Goal: Task Accomplishment & Management: Manage account settings

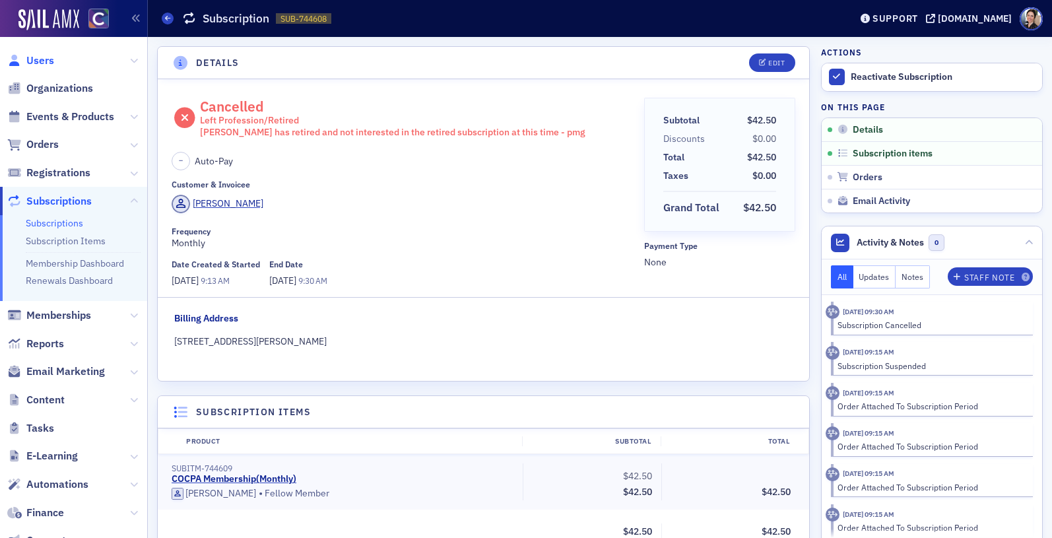
click at [44, 59] on span "Users" at bounding box center [40, 60] width 28 height 15
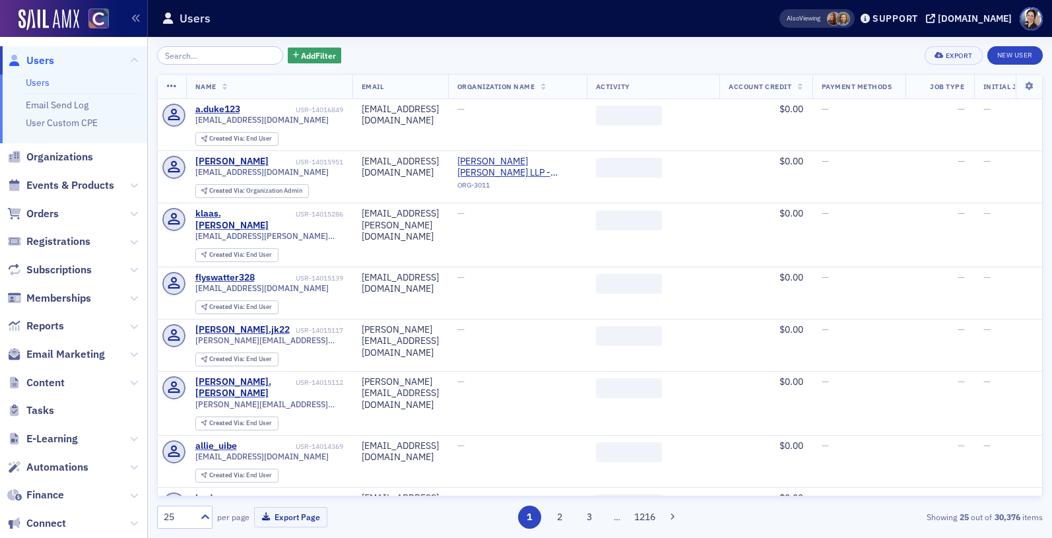
click at [240, 58] on input "search" at bounding box center [220, 55] width 126 height 18
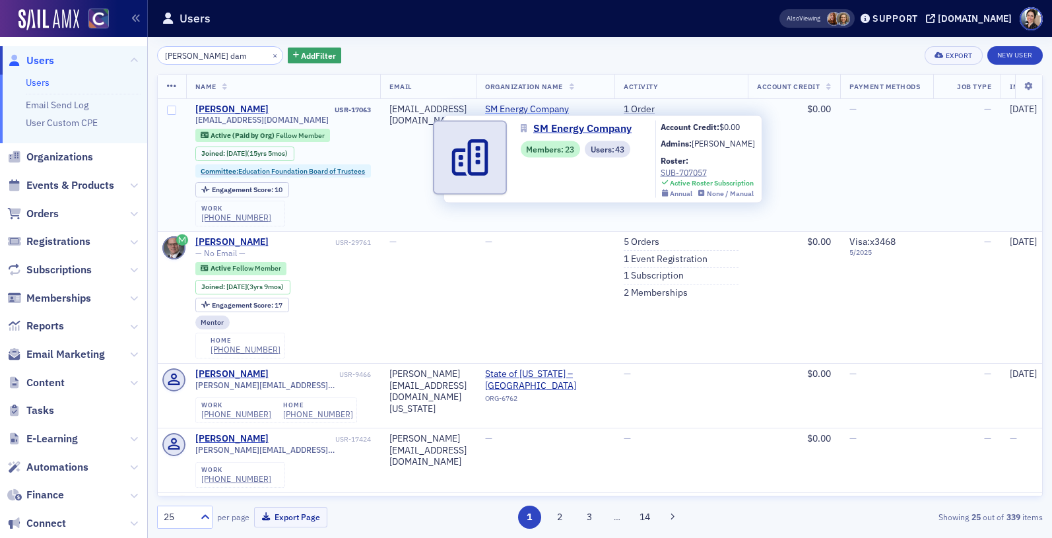
type input "jeffrey marlow dam"
click at [586, 111] on span "SM Energy Company" at bounding box center [545, 110] width 120 height 12
select select "US"
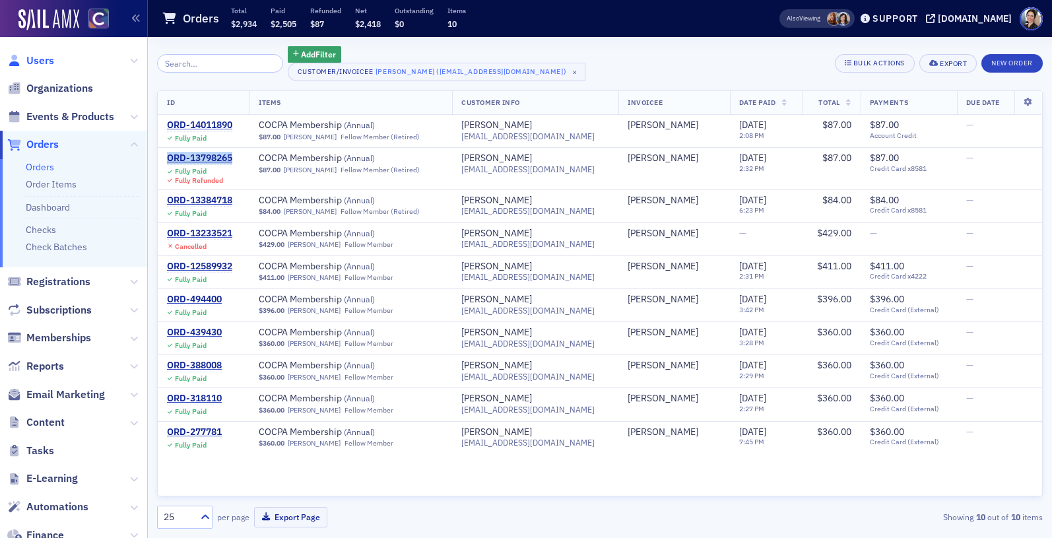
click at [40, 63] on span "Users" at bounding box center [40, 60] width 28 height 15
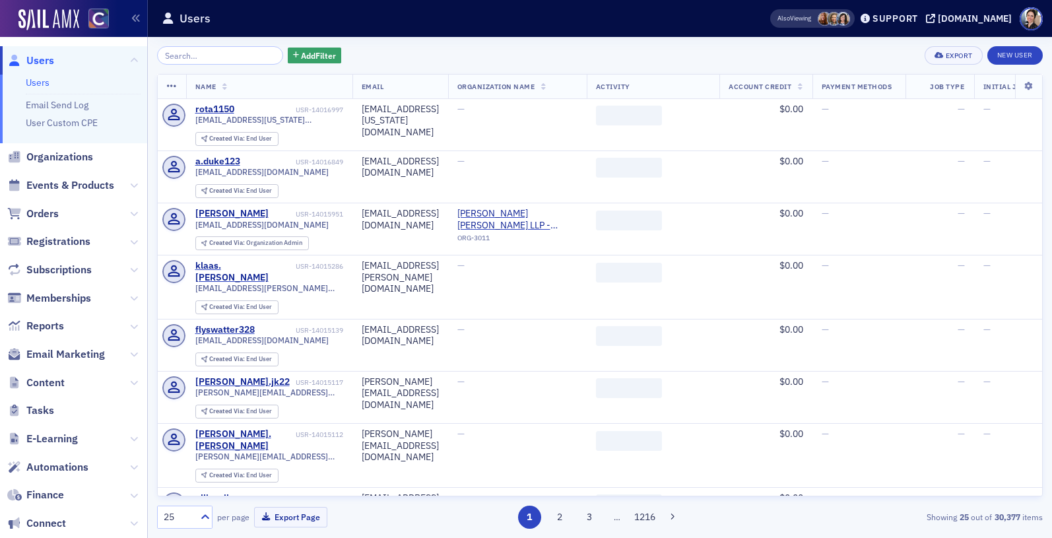
click at [224, 59] on input "search" at bounding box center [220, 55] width 126 height 18
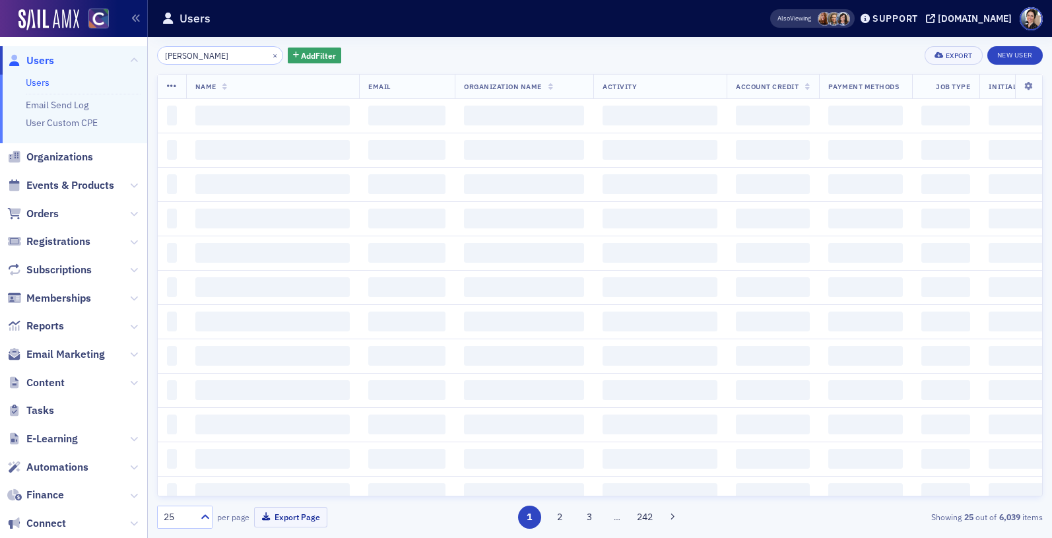
type input "jeffrey damm"
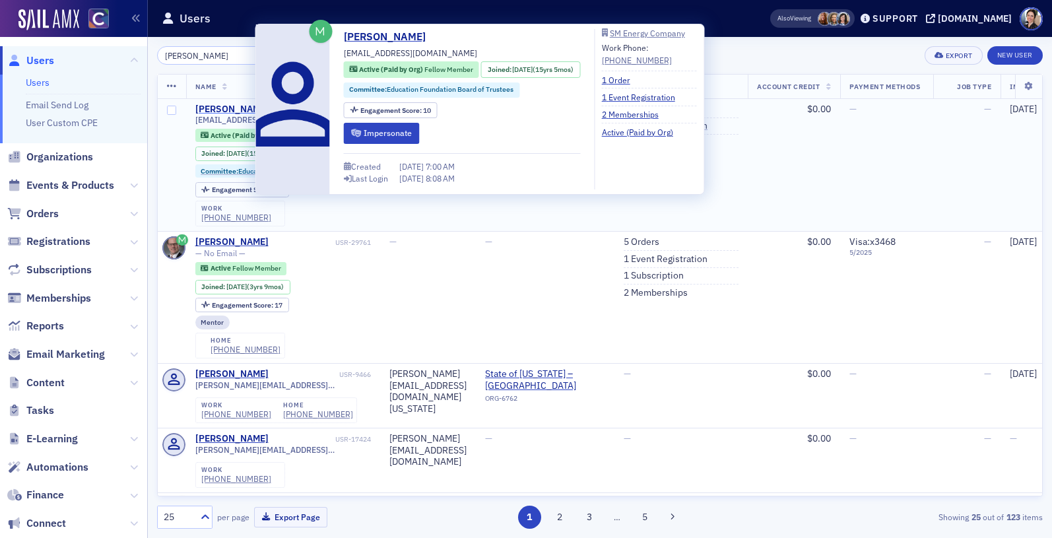
click at [230, 113] on div "Jeffrey Damm" at bounding box center [231, 110] width 73 height 12
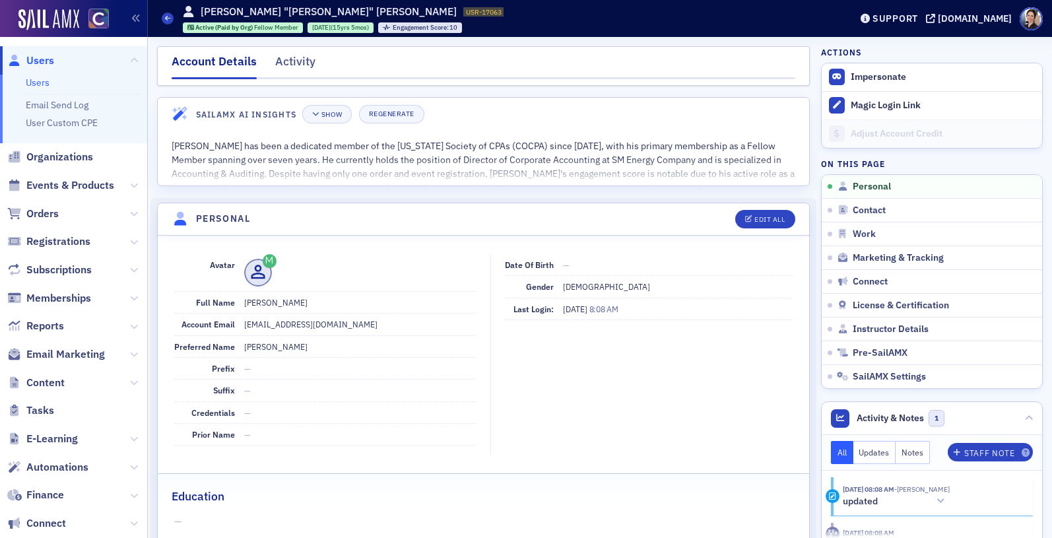
click at [54, 59] on span "Users" at bounding box center [73, 60] width 147 height 28
click at [42, 62] on span "Users" at bounding box center [40, 60] width 28 height 15
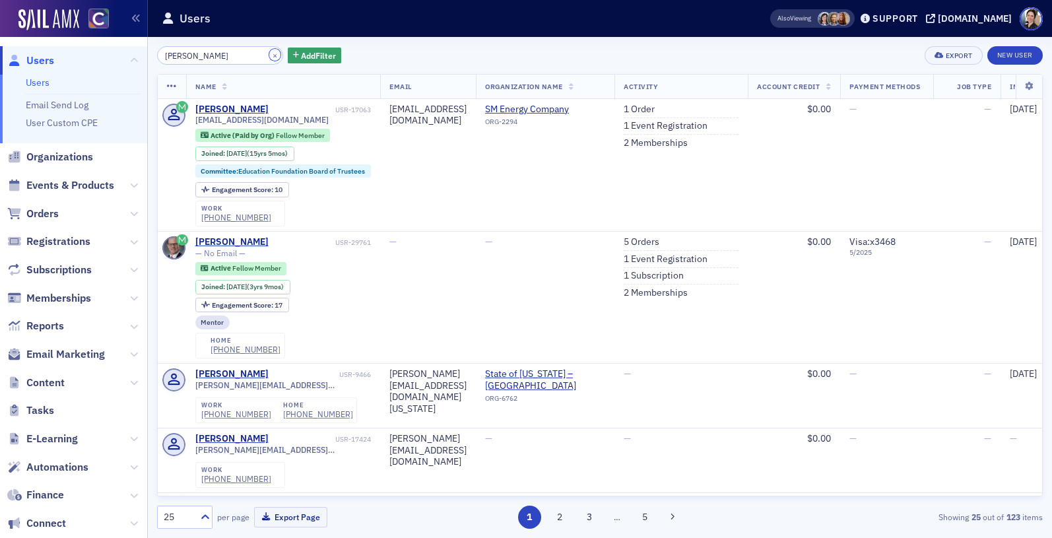
click at [269, 54] on button "×" at bounding box center [275, 55] width 12 height 12
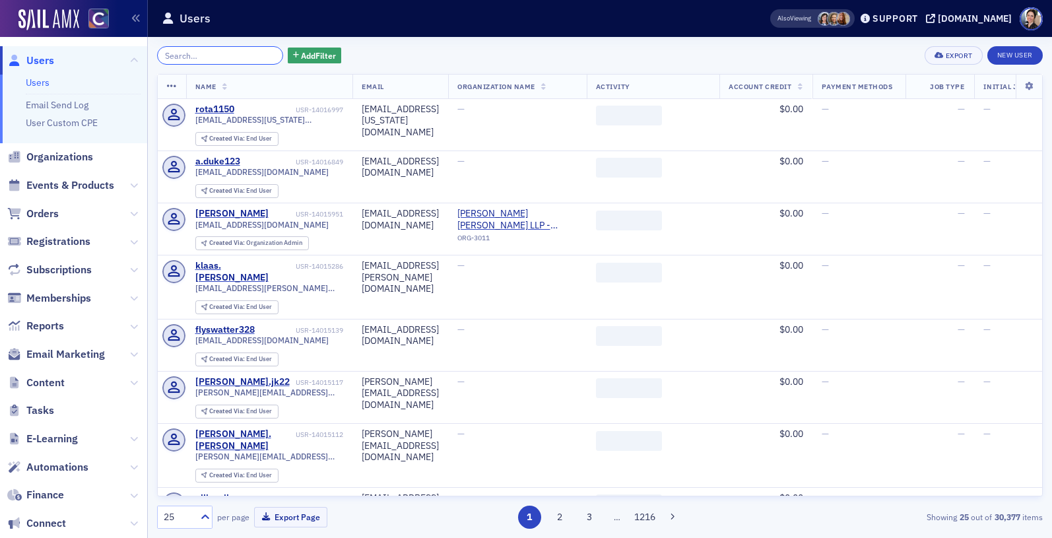
click at [226, 58] on input "search" at bounding box center [220, 55] width 126 height 18
paste input "Elianira Hardtk"
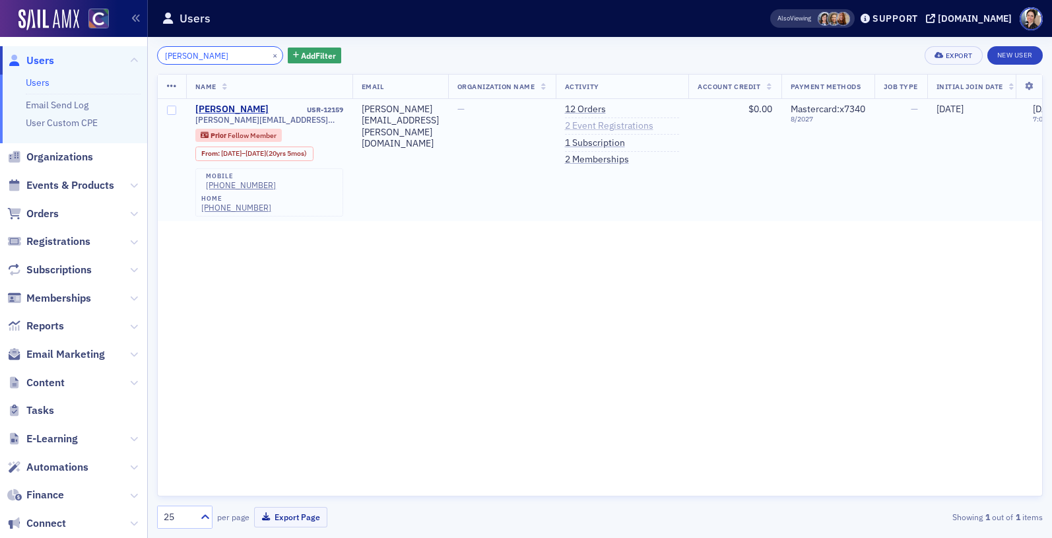
type input "Elianira Hardtk"
click at [636, 129] on link "2 Event Registrations" at bounding box center [609, 126] width 88 height 12
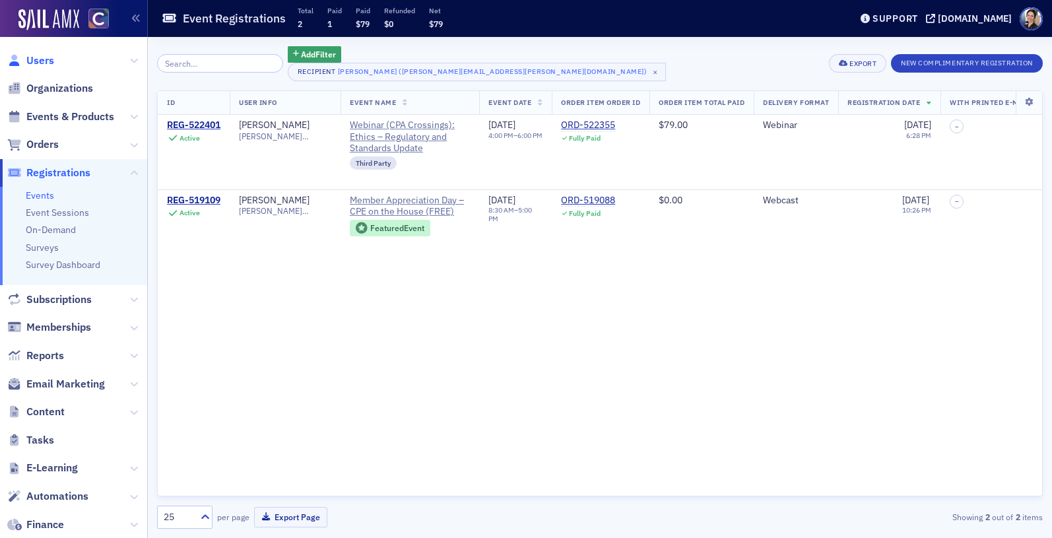
click at [43, 61] on span "Users" at bounding box center [40, 60] width 28 height 15
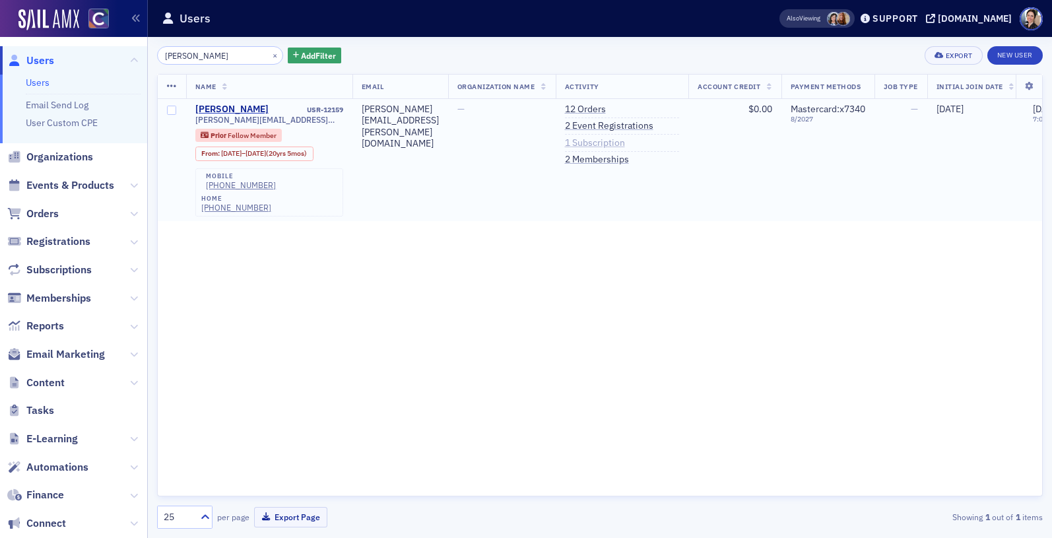
click at [625, 143] on link "1 Subscription" at bounding box center [595, 143] width 60 height 12
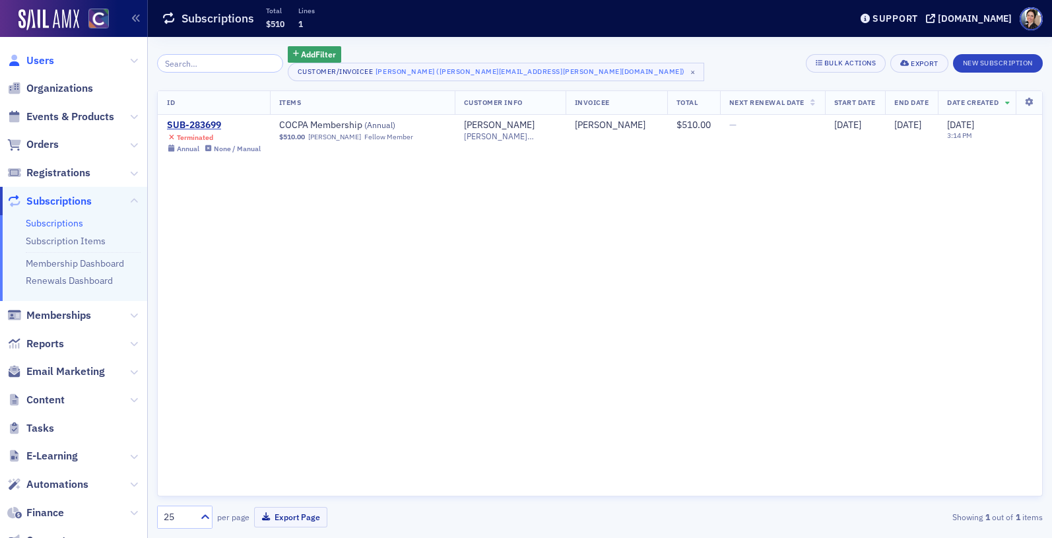
click at [49, 60] on span "Users" at bounding box center [40, 60] width 28 height 15
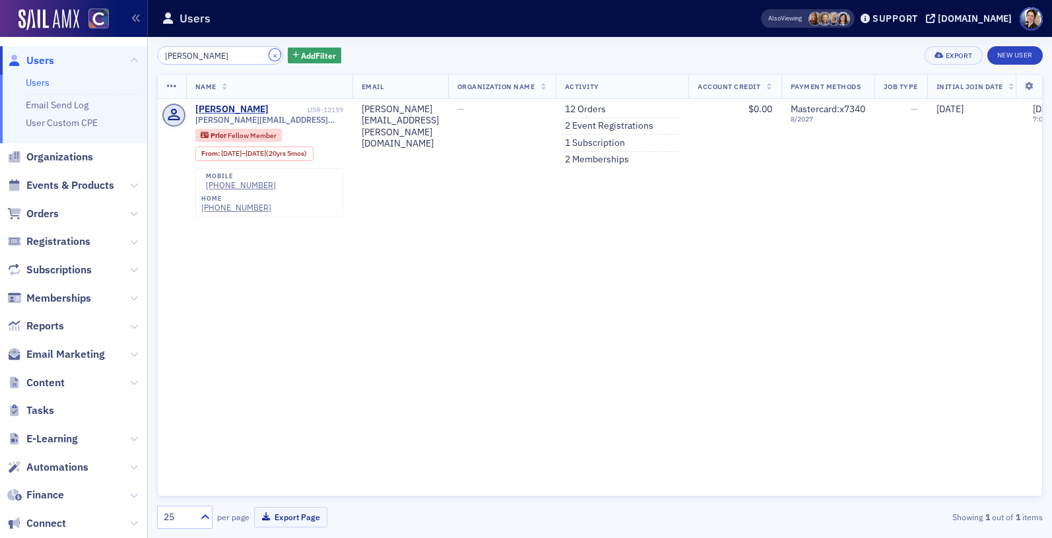
click at [269, 55] on button "×" at bounding box center [275, 55] width 12 height 12
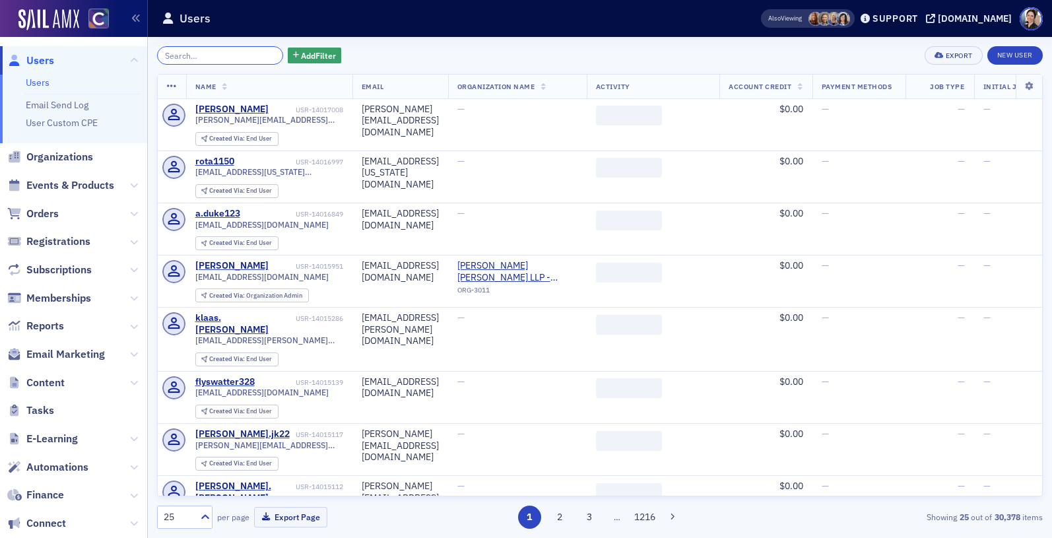
click at [237, 53] on input "search" at bounding box center [220, 55] width 126 height 18
paste input "Karen Wilke,"
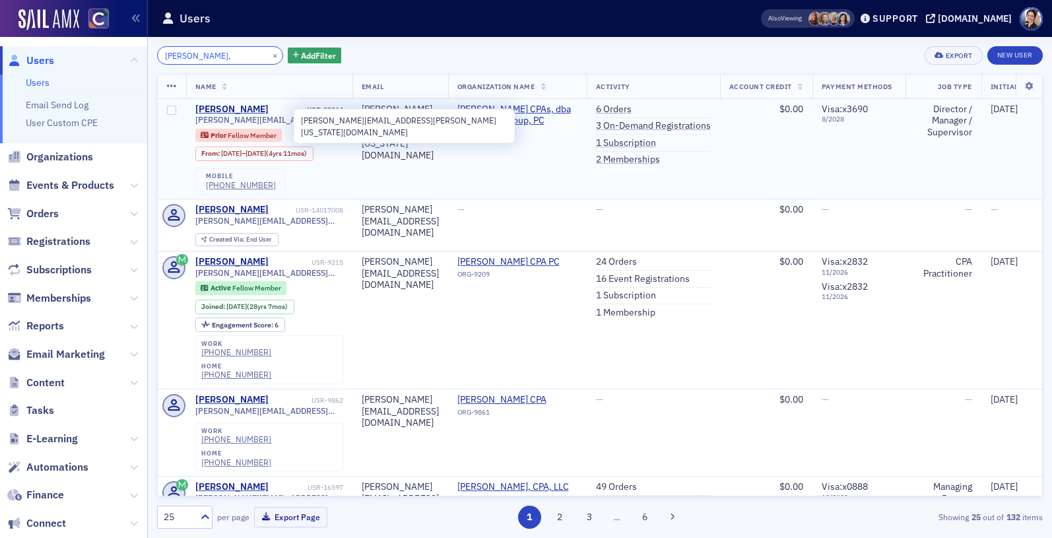
type input "Karen Wilke,"
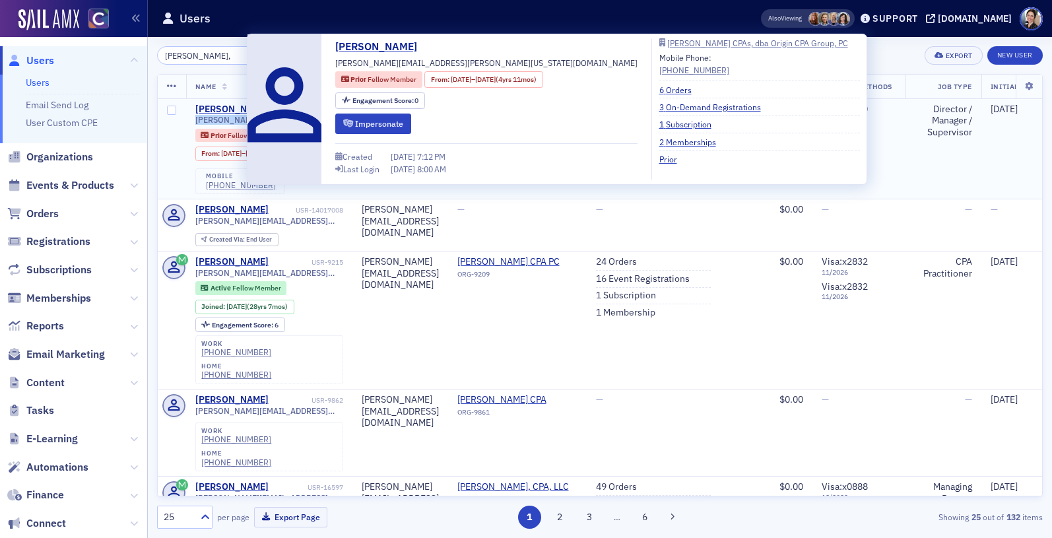
drag, startPoint x: 195, startPoint y: 121, endPoint x: 230, endPoint y: 115, distance: 34.8
click at [230, 115] on span "karen.wilke@colorado.edu" at bounding box center [269, 120] width 148 height 10
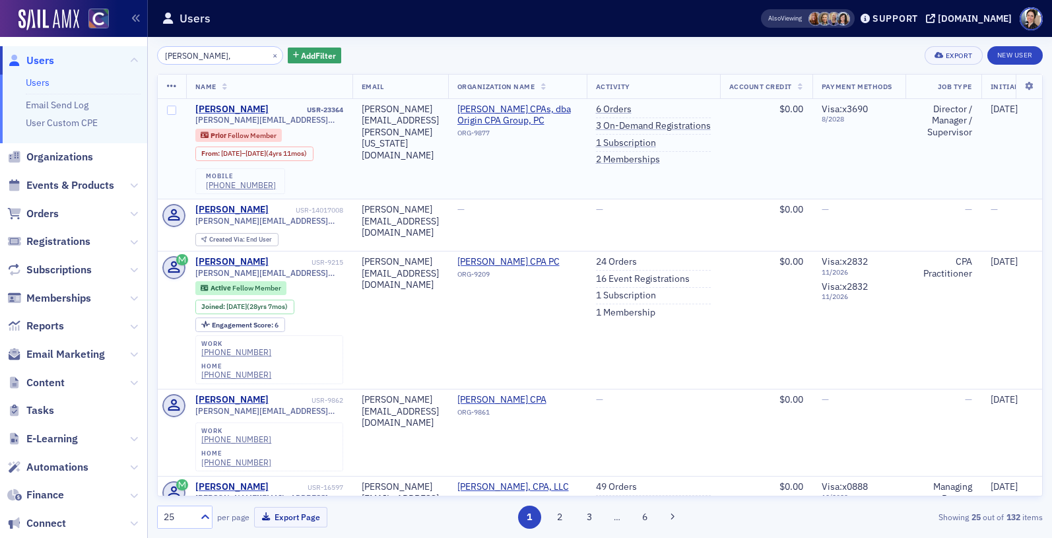
click at [352, 152] on td "Karen Wilke USR-23364 karen.wilke@colorado.edu Prior Fellow Member From : 6/24/…" at bounding box center [269, 149] width 166 height 100
drag, startPoint x: 195, startPoint y: 118, endPoint x: 290, endPoint y: 112, distance: 95.2
click at [290, 112] on div "Karen Wilke USR-23364 karen.wilke@colorado.edu Prior Fellow Member From : 6/24/…" at bounding box center [269, 149] width 148 height 90
drag, startPoint x: 193, startPoint y: 121, endPoint x: 293, endPoint y: 119, distance: 100.3
click at [293, 119] on td "Karen Wilke USR-23364 karen.wilke@colorado.edu Prior Fellow Member From : 6/24/…" at bounding box center [269, 149] width 166 height 100
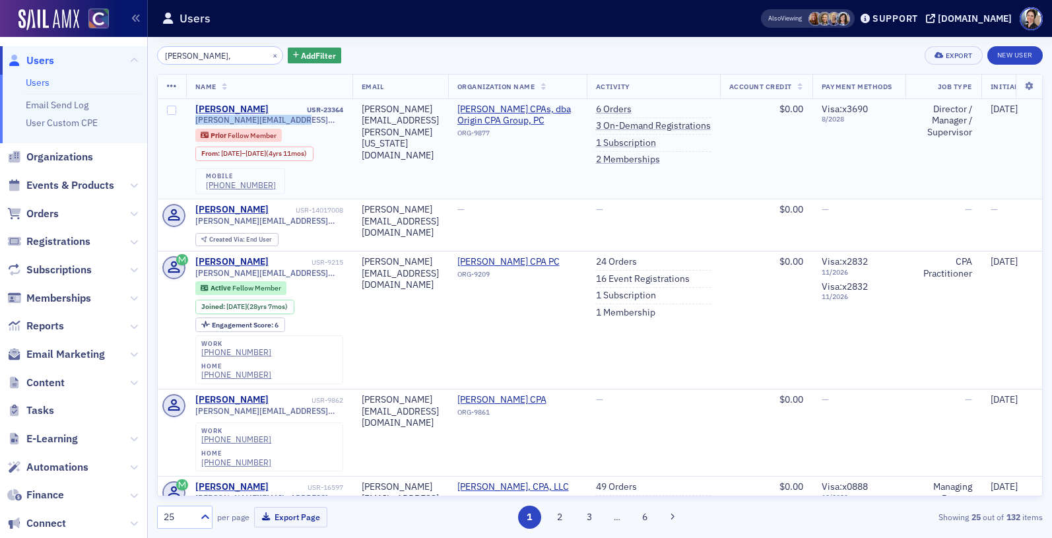
copy span "karen.wilke@colorado.edu"
click at [383, 137] on td "karen.wilke@colorado.edu" at bounding box center [400, 149] width 96 height 100
click at [656, 141] on link "1 Subscription" at bounding box center [626, 143] width 60 height 12
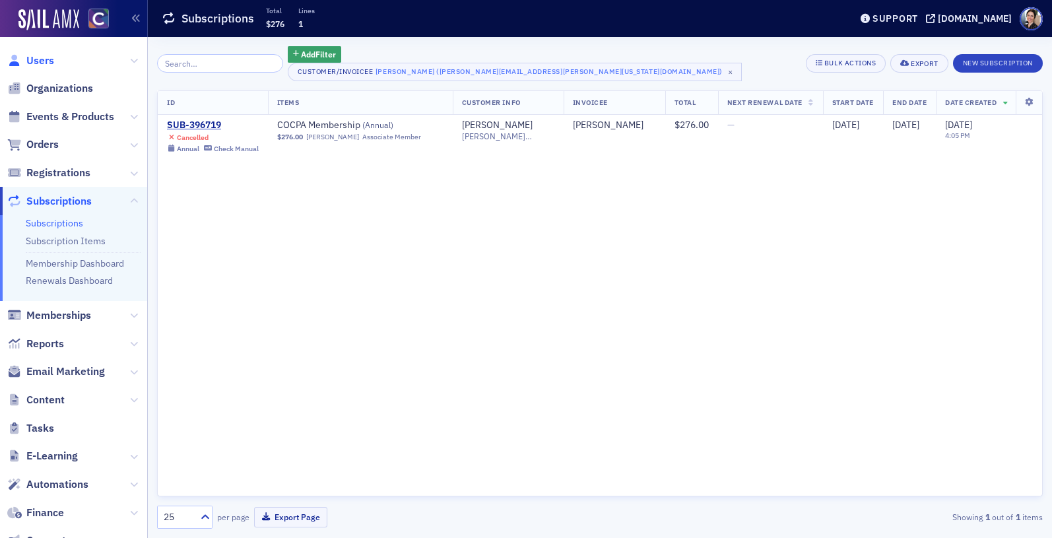
click at [42, 61] on span "Users" at bounding box center [40, 60] width 28 height 15
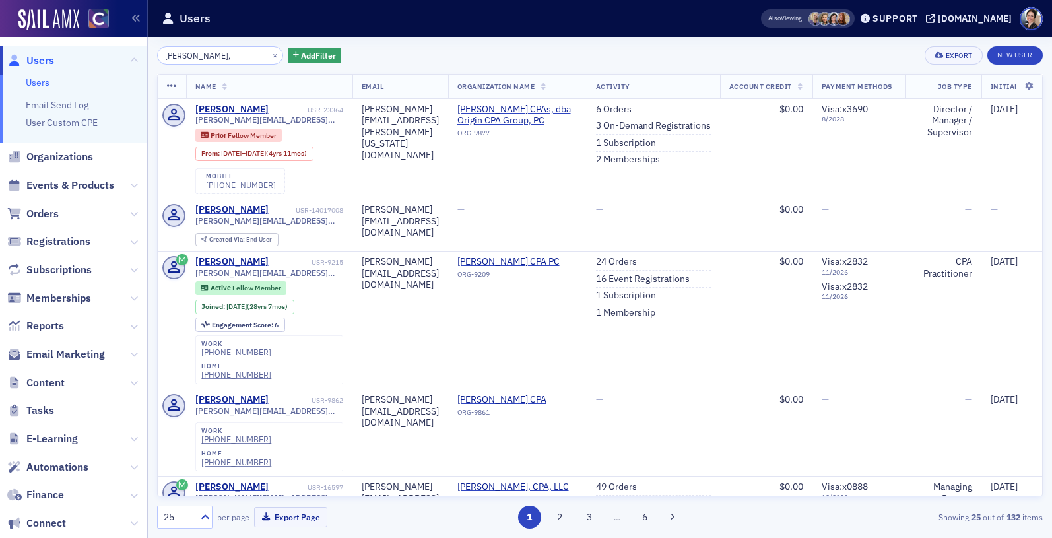
click at [40, 60] on span "Users" at bounding box center [40, 60] width 28 height 15
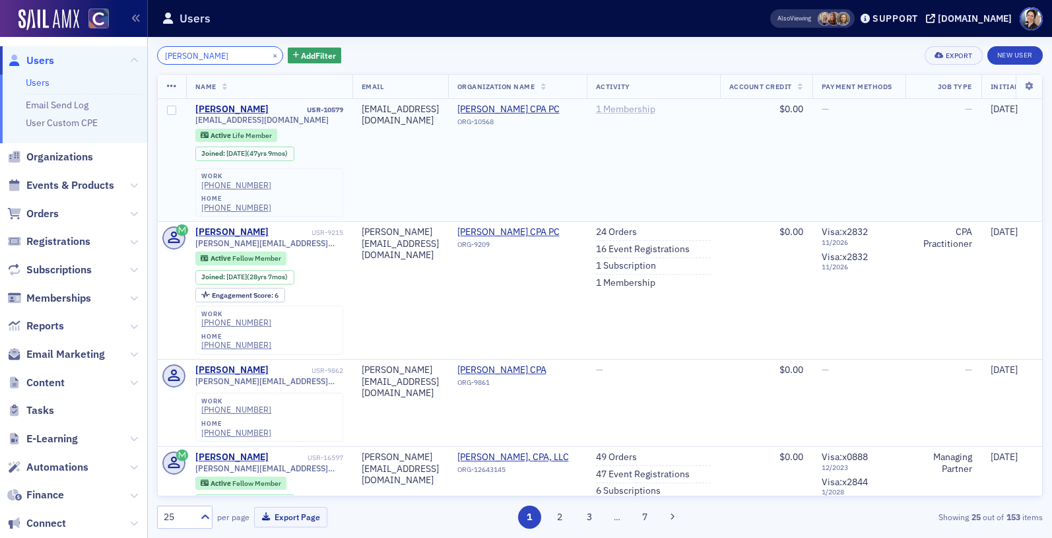
type input "[PERSON_NAME]"
click at [655, 111] on link "1 Membership" at bounding box center [625, 110] width 59 height 12
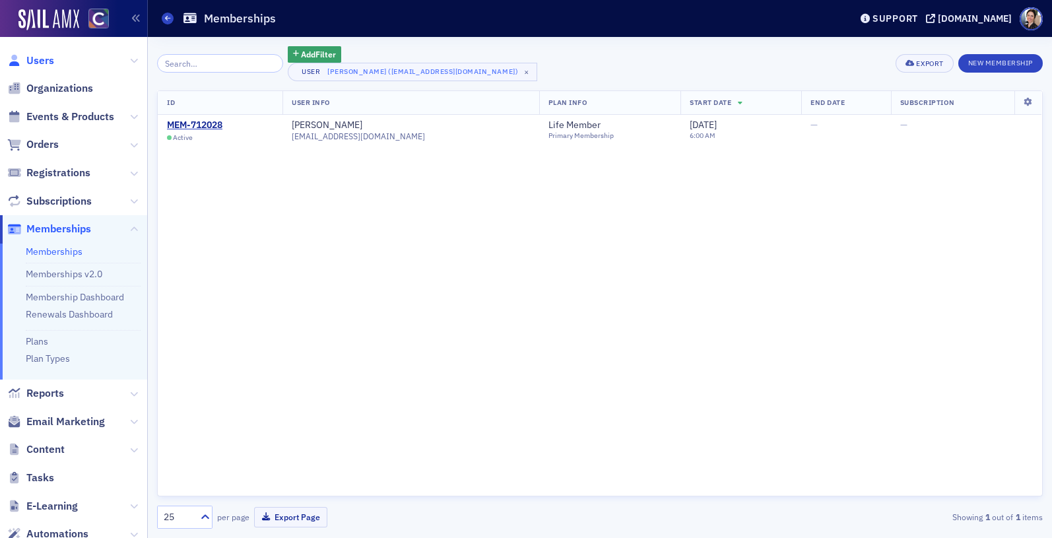
click at [40, 62] on span "Users" at bounding box center [40, 60] width 28 height 15
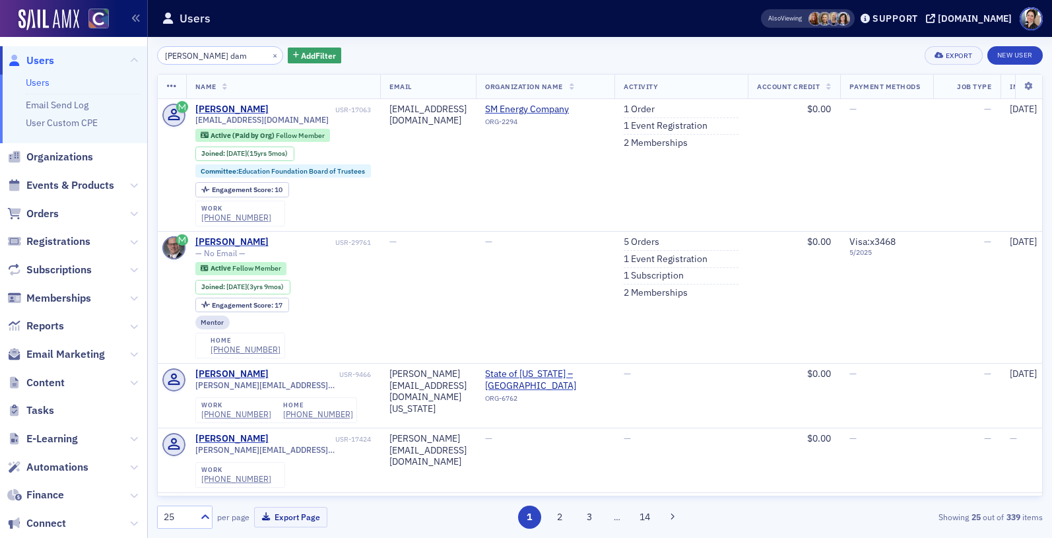
click at [50, 60] on span "Users" at bounding box center [40, 60] width 28 height 15
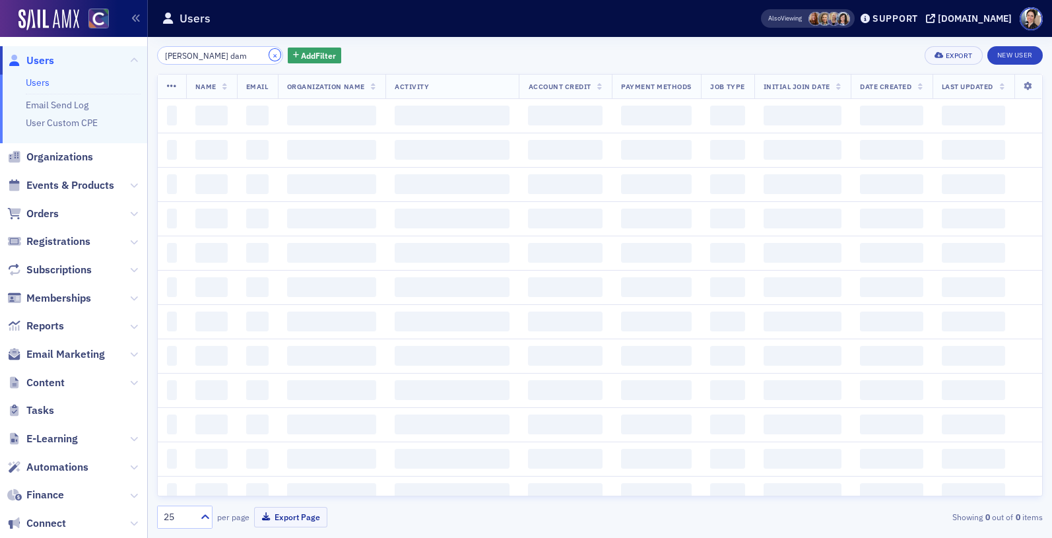
click at [269, 54] on button "×" at bounding box center [275, 55] width 12 height 12
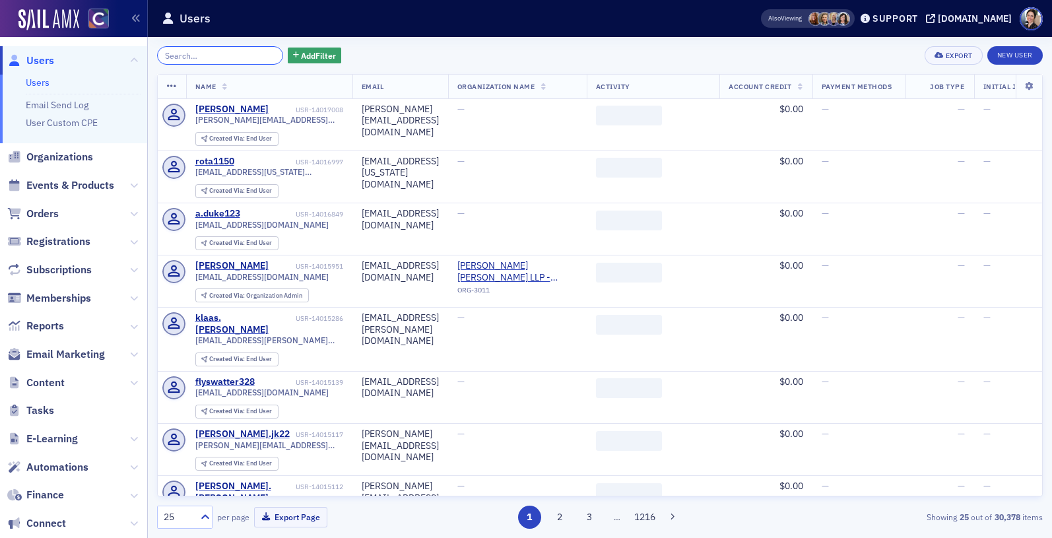
click at [239, 56] on input "search" at bounding box center [220, 55] width 126 height 18
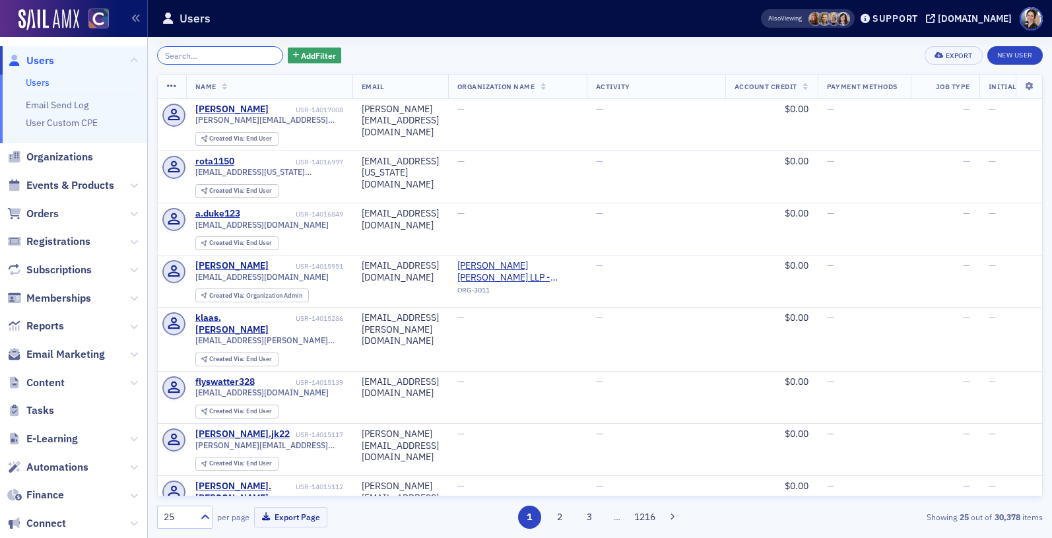
paste input "christine@origincpagroup.com"
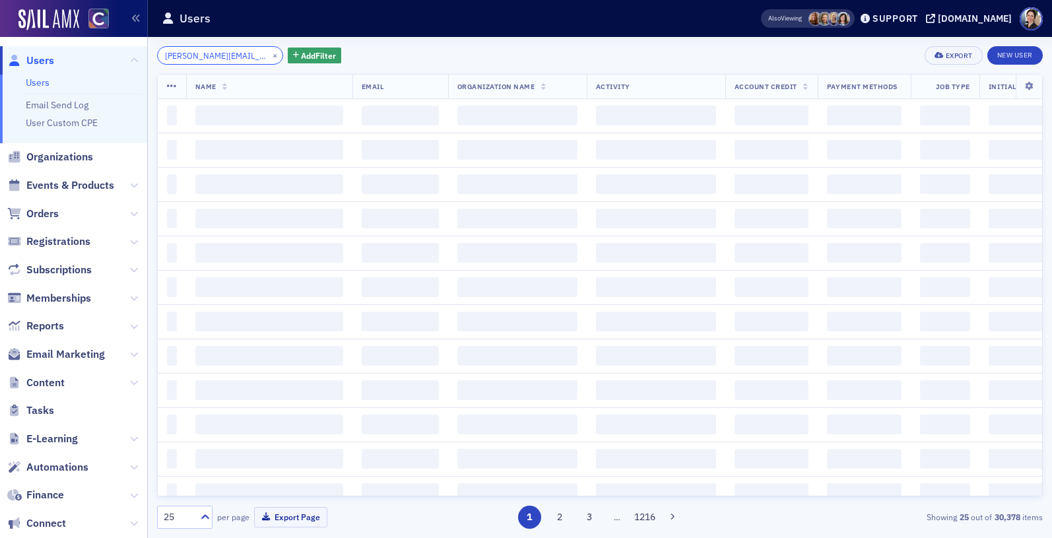
scroll to position [0, 24]
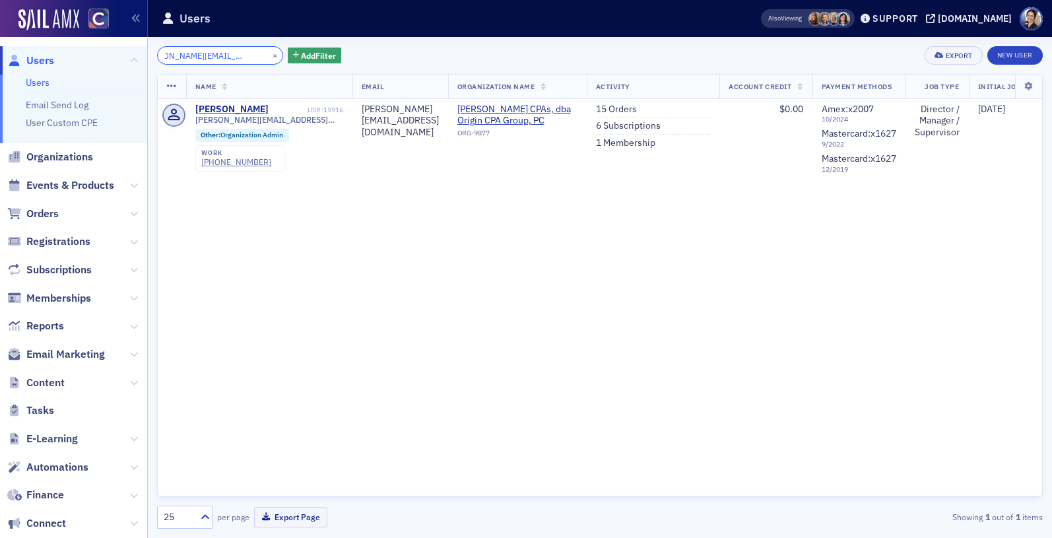
type input "christine@origincpagroup.com"
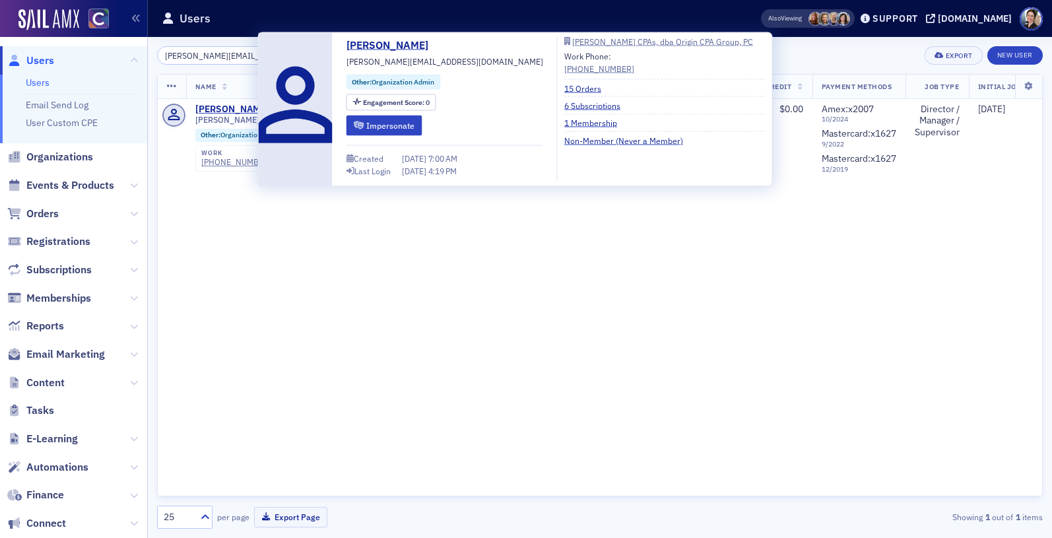
click at [681, 290] on div "Name Email Organization Name Activity Account Credit Payment Methods Job Type I…" at bounding box center [600, 285] width 886 height 422
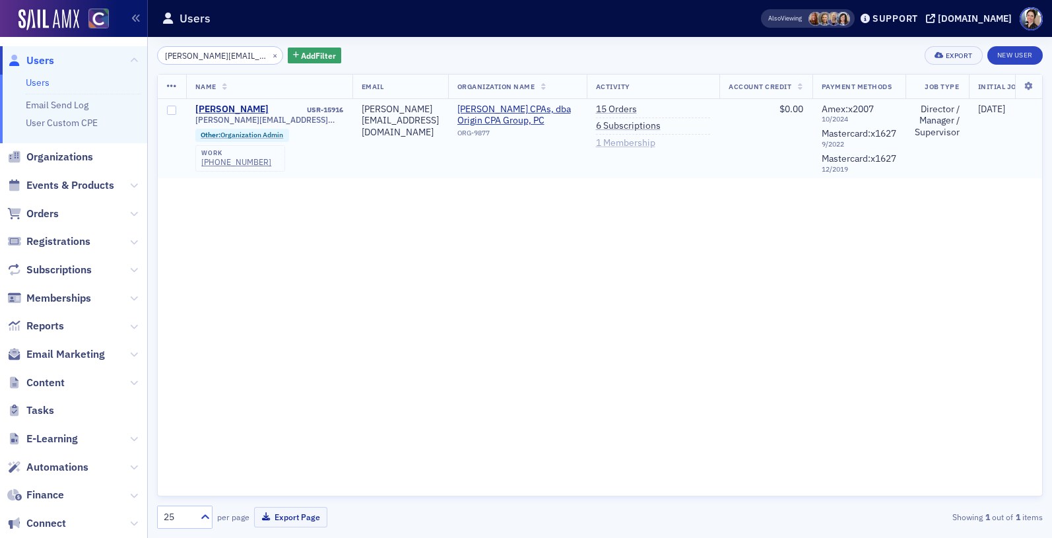
click at [655, 145] on link "1 Membership" at bounding box center [625, 143] width 59 height 12
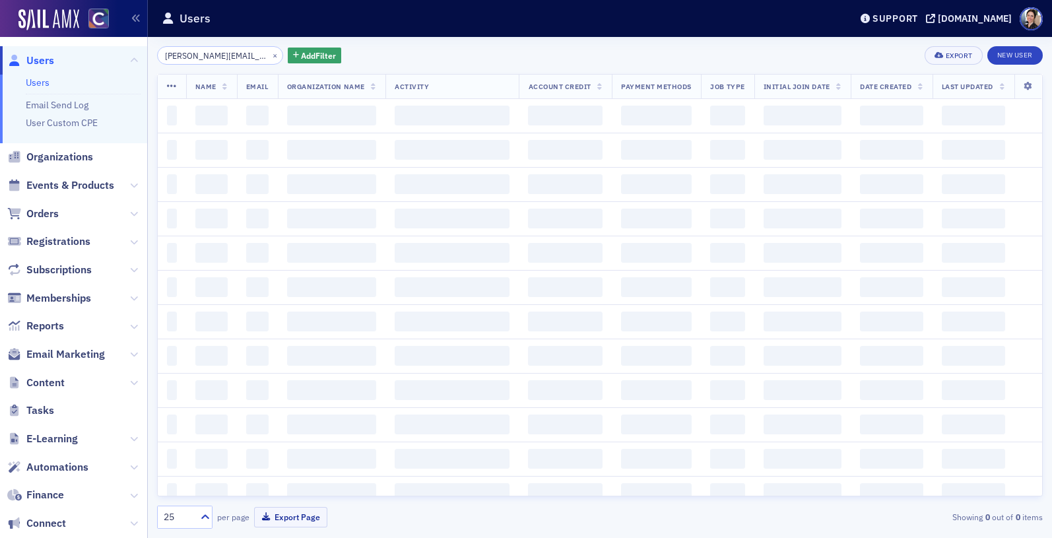
scroll to position [0, 24]
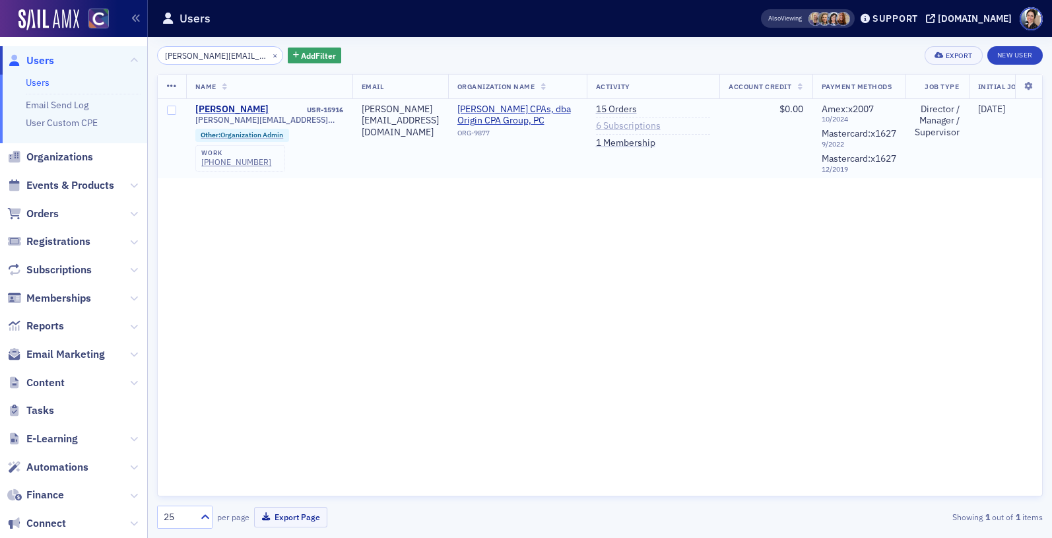
click at [661, 129] on link "6 Subscriptions" at bounding box center [628, 126] width 65 height 12
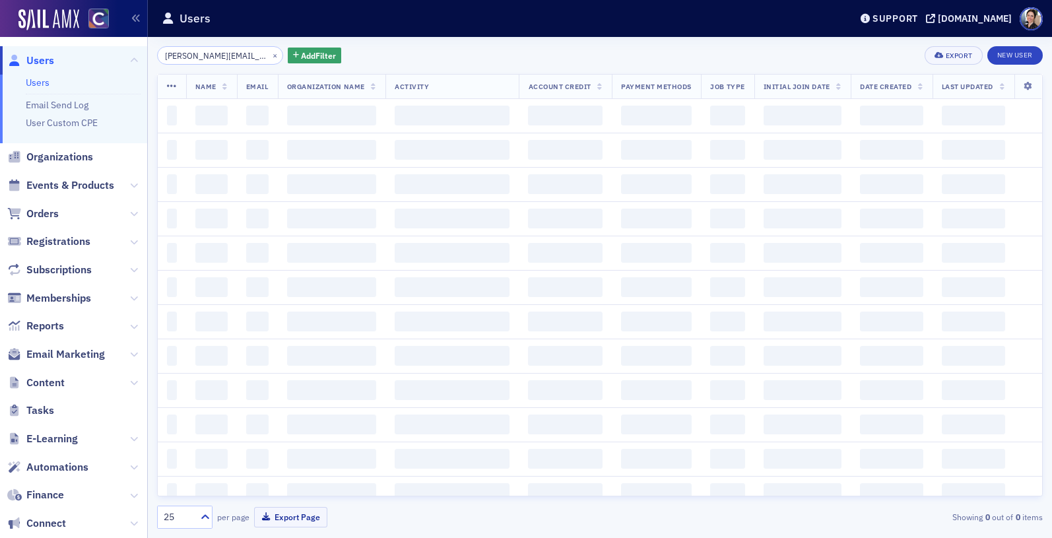
scroll to position [0, 24]
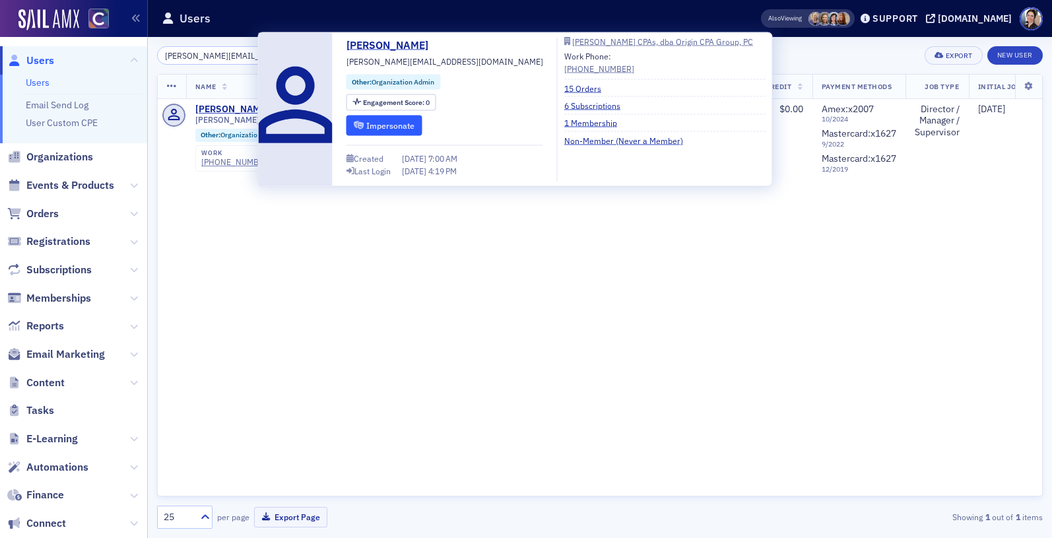
click at [389, 121] on button "Impersonate" at bounding box center [384, 125] width 76 height 20
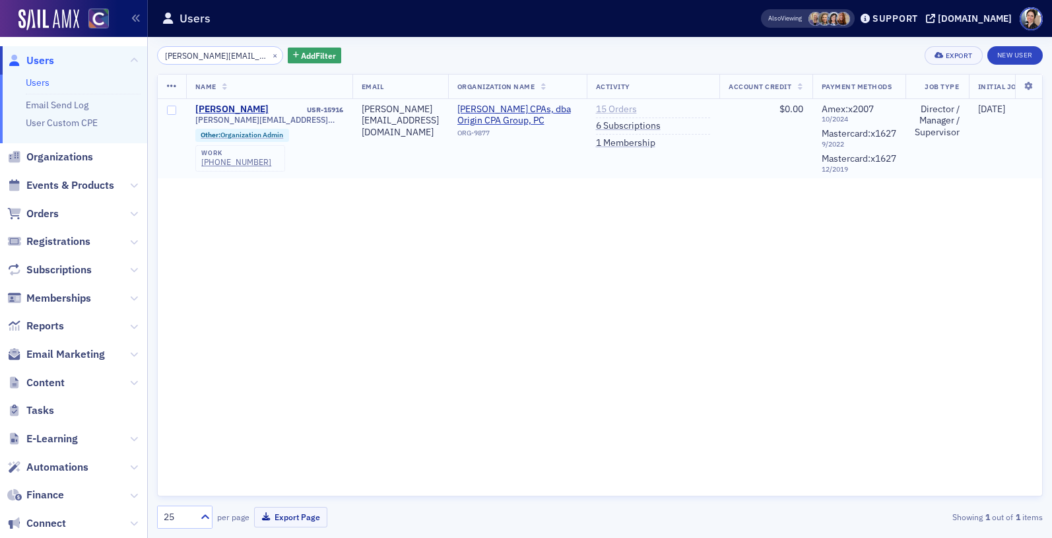
click at [637, 112] on link "15 Orders" at bounding box center [616, 110] width 41 height 12
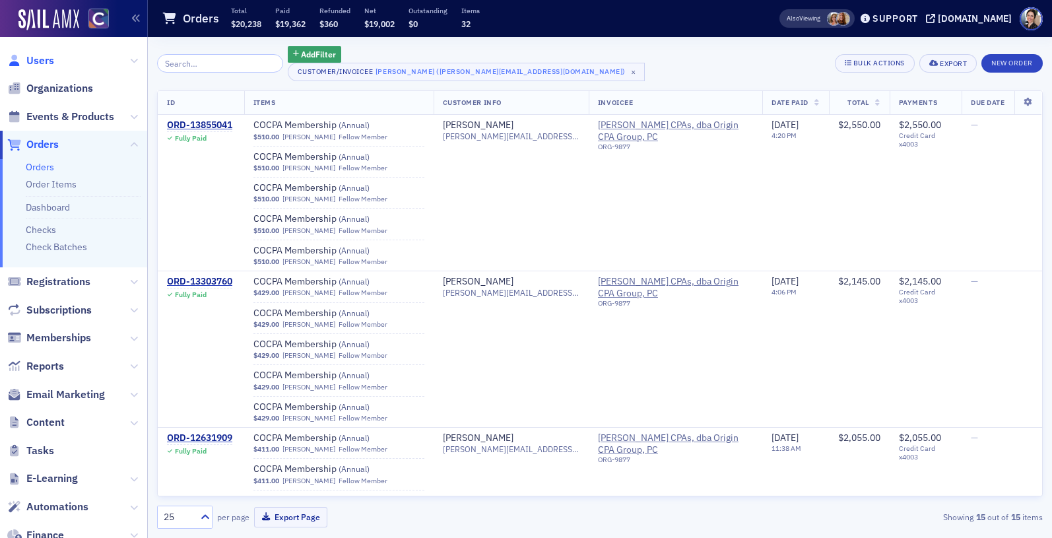
click at [51, 61] on span "Users" at bounding box center [40, 60] width 28 height 15
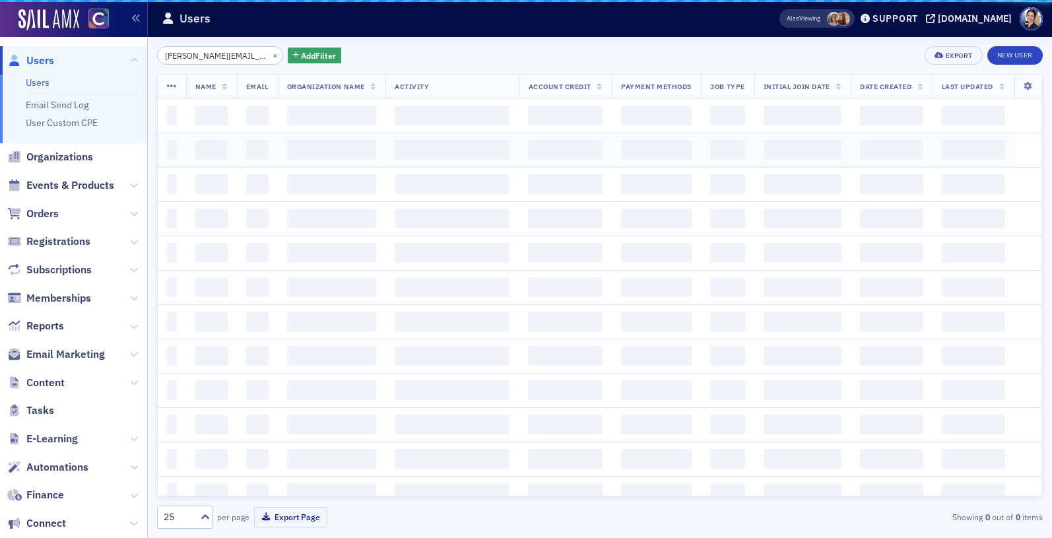
scroll to position [0, 24]
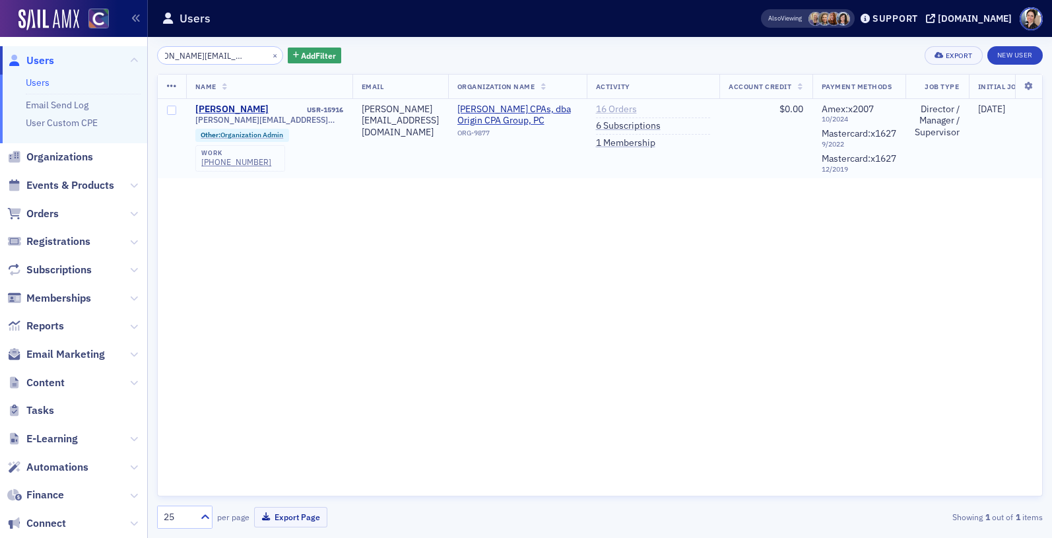
click at [637, 109] on link "16 Orders" at bounding box center [616, 110] width 41 height 12
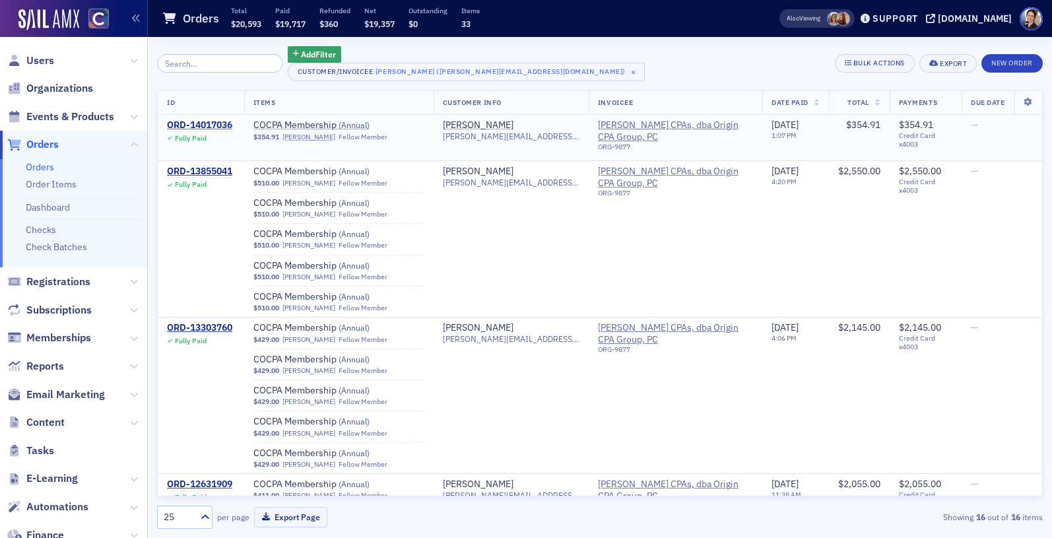
click at [216, 123] on div "ORD-14017036" at bounding box center [199, 125] width 65 height 12
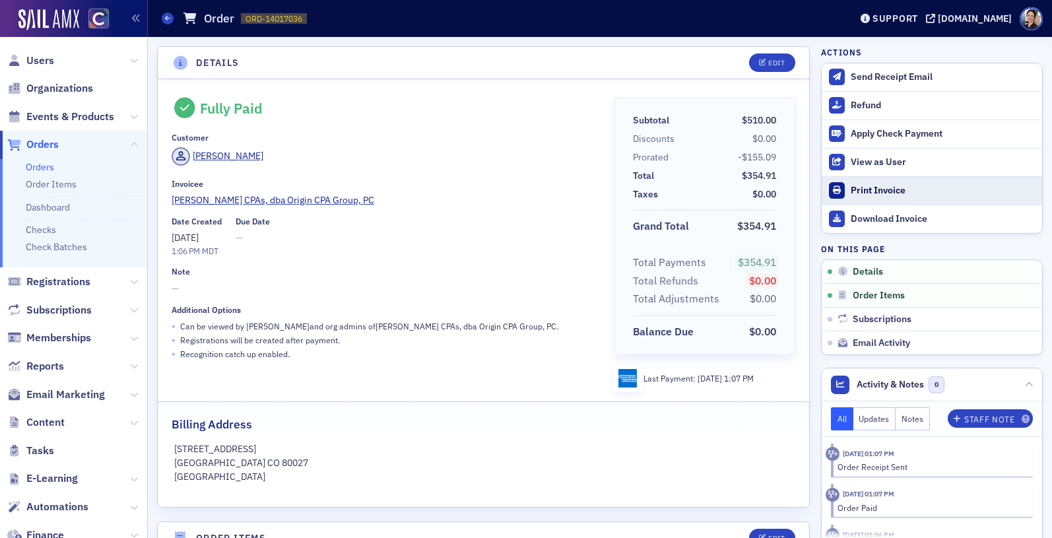
click at [871, 192] on div "Print Invoice" at bounding box center [943, 191] width 185 height 12
click at [43, 61] on span "Users" at bounding box center [40, 60] width 28 height 15
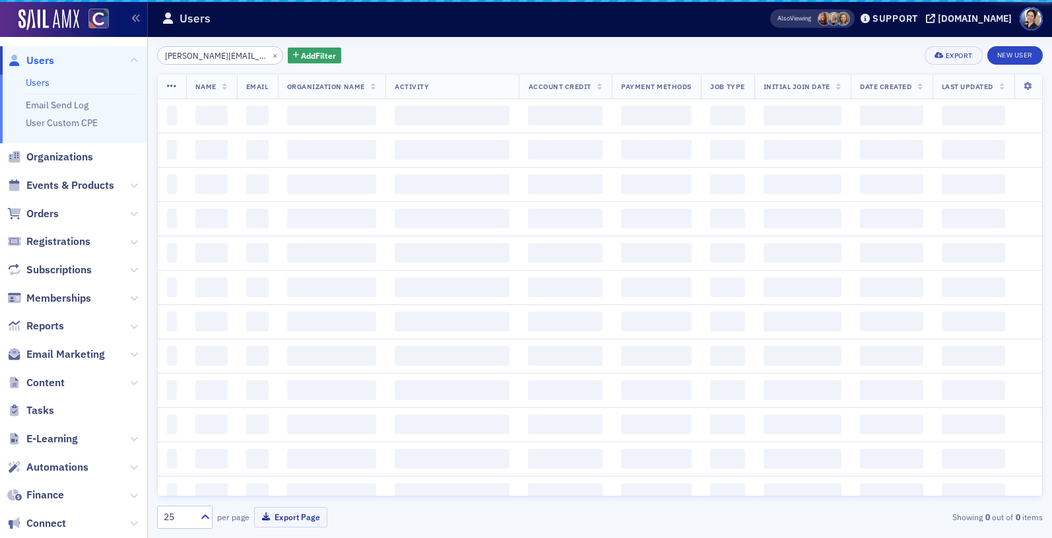
scroll to position [0, 24]
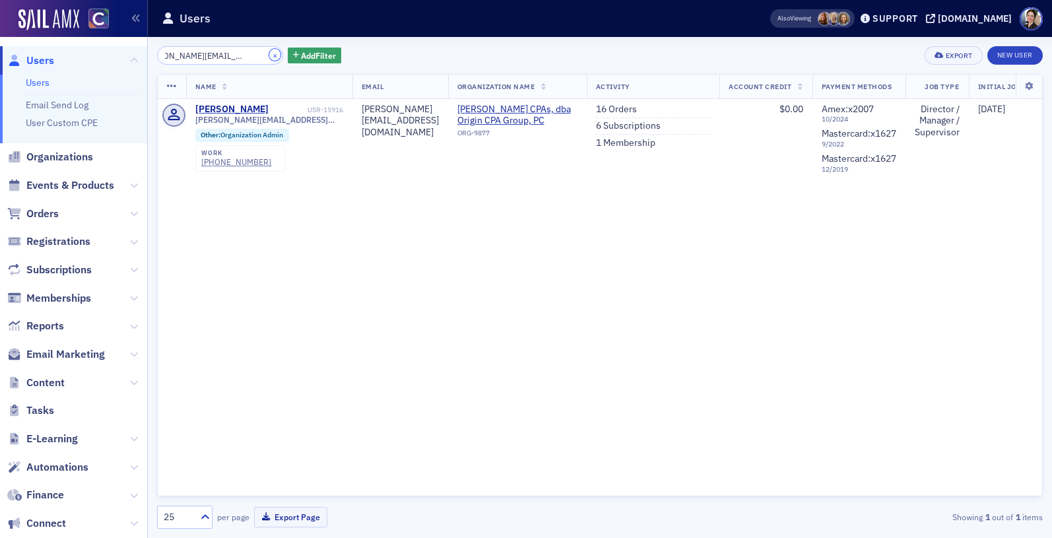
click at [269, 53] on button "×" at bounding box center [275, 55] width 12 height 12
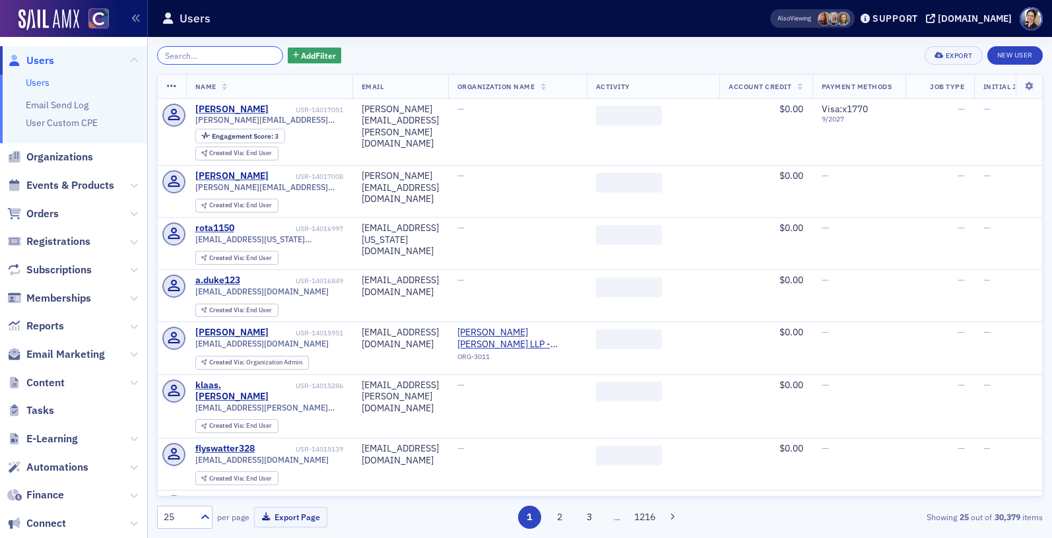
click at [244, 55] on input "search" at bounding box center [220, 55] width 126 height 18
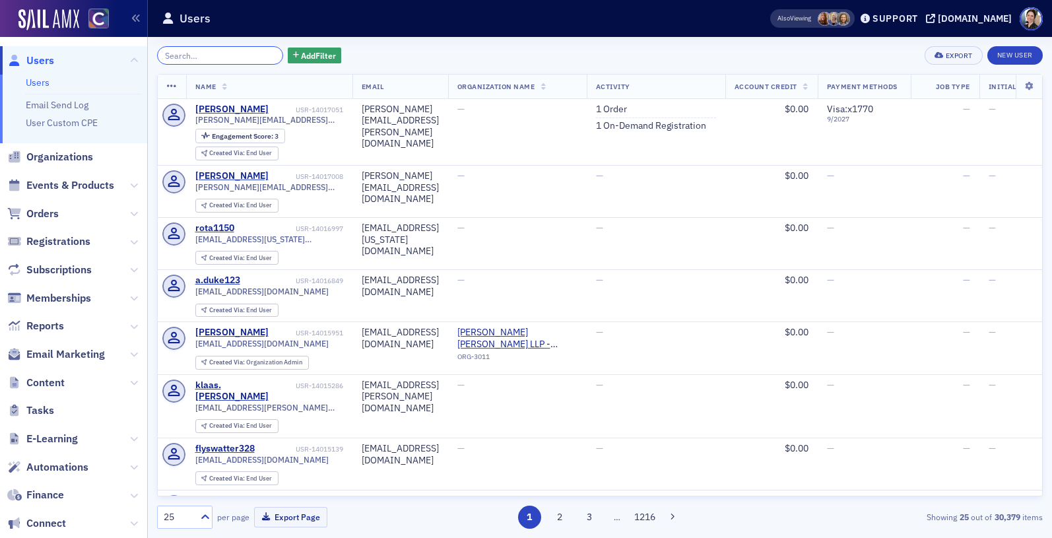
paste input "ebenton@ball.com"
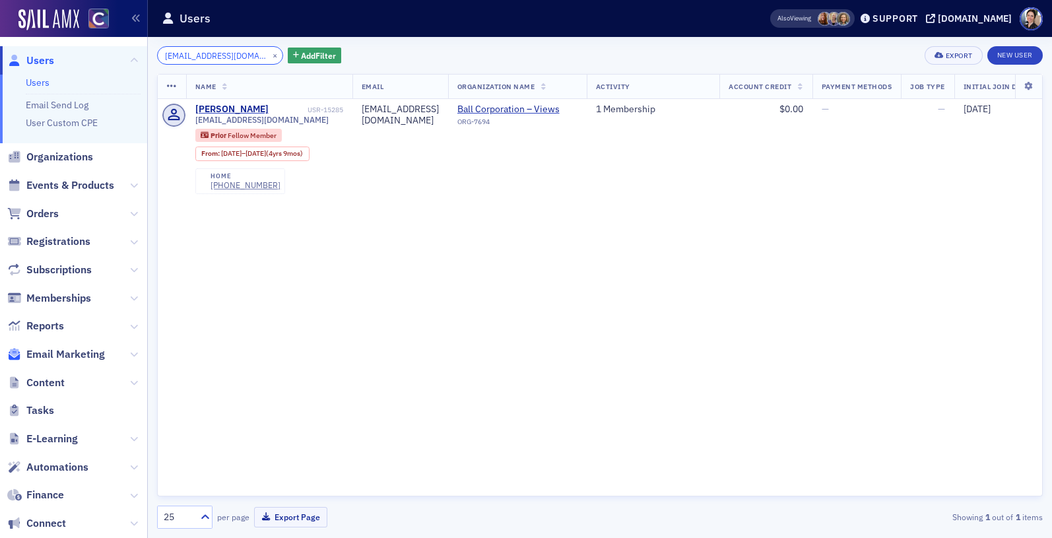
type input "ebenton@ball.com"
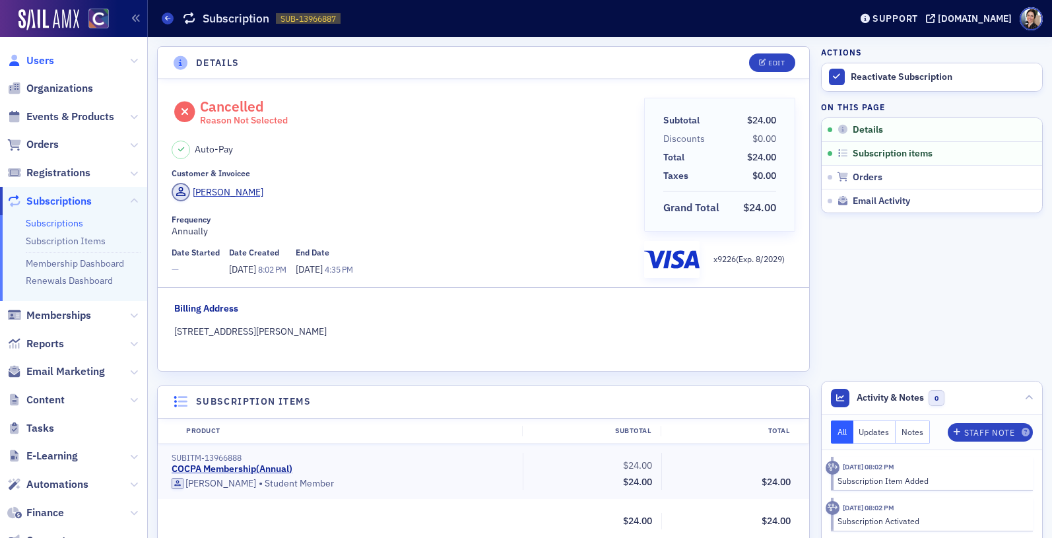
click at [46, 59] on span "Users" at bounding box center [40, 60] width 28 height 15
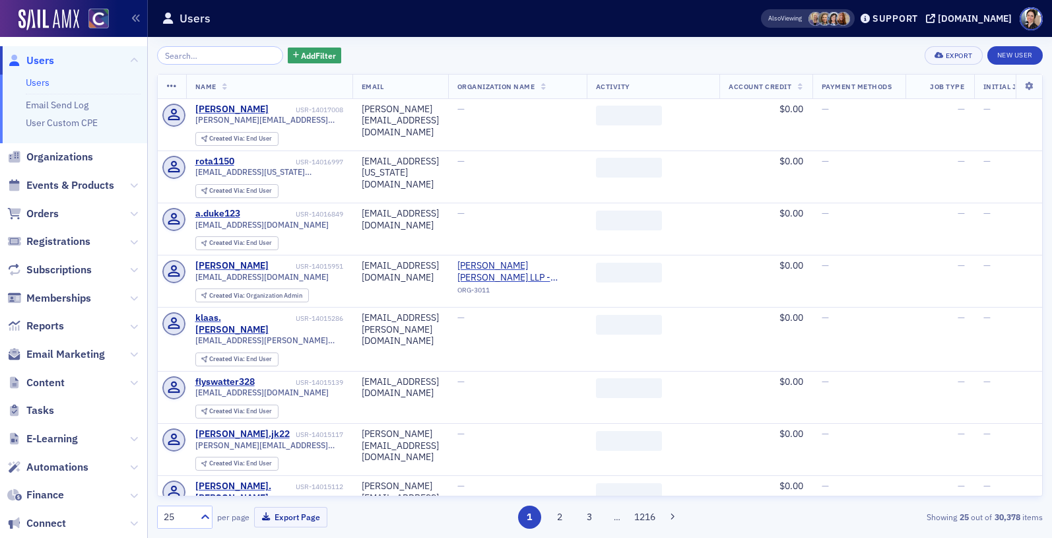
click at [205, 57] on input "search" at bounding box center [220, 55] width 126 height 18
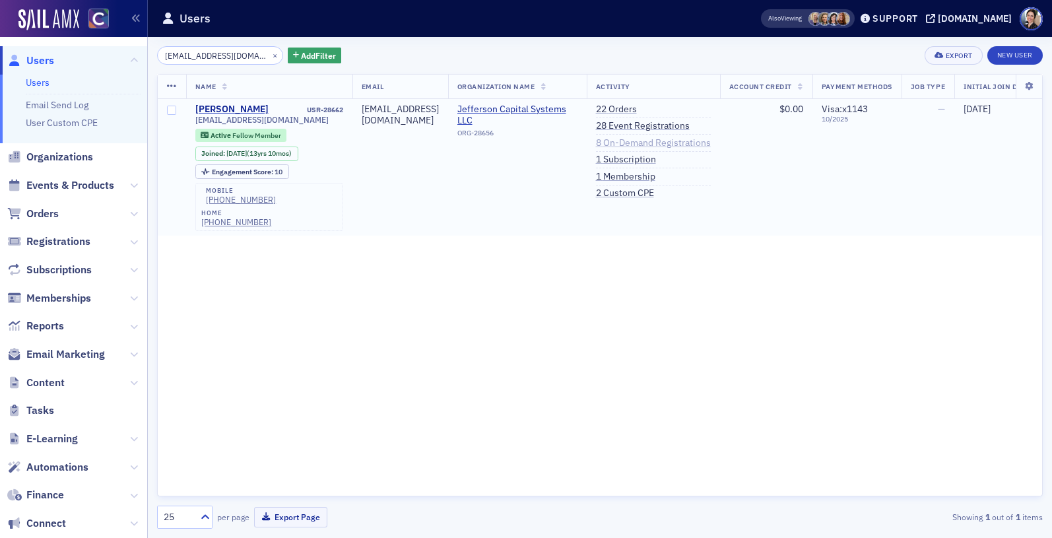
type input "yongokrich@yahoo.com"
click at [705, 143] on link "8 On-Demand Registrations" at bounding box center [653, 143] width 115 height 12
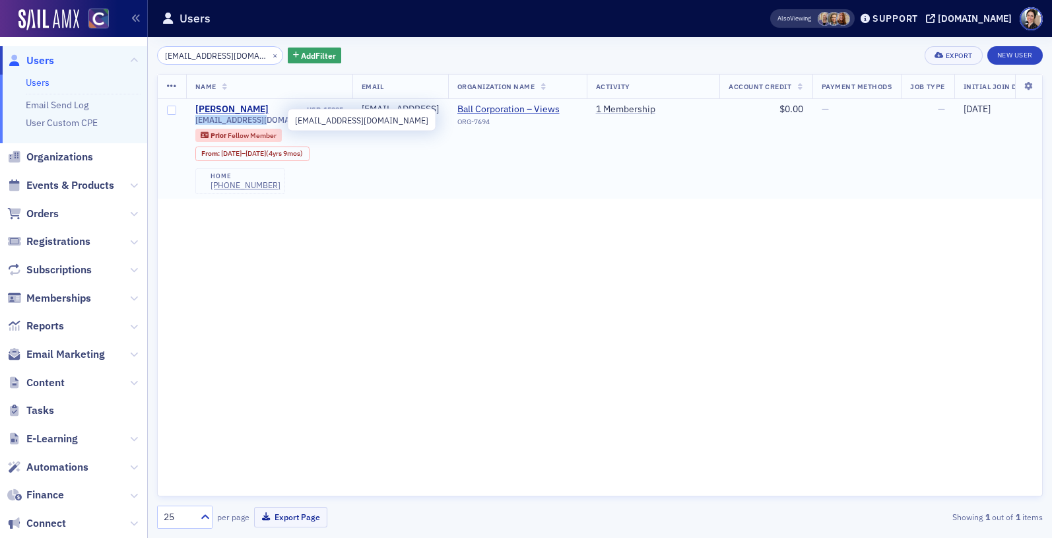
drag, startPoint x: 191, startPoint y: 119, endPoint x: 264, endPoint y: 116, distance: 73.3
click at [264, 116] on td "[PERSON_NAME] USR-15285 [EMAIL_ADDRESS][DOMAIN_NAME] Prior Fellow Member From :…" at bounding box center [269, 149] width 166 height 100
copy span "[EMAIL_ADDRESS][DOMAIN_NAME]"
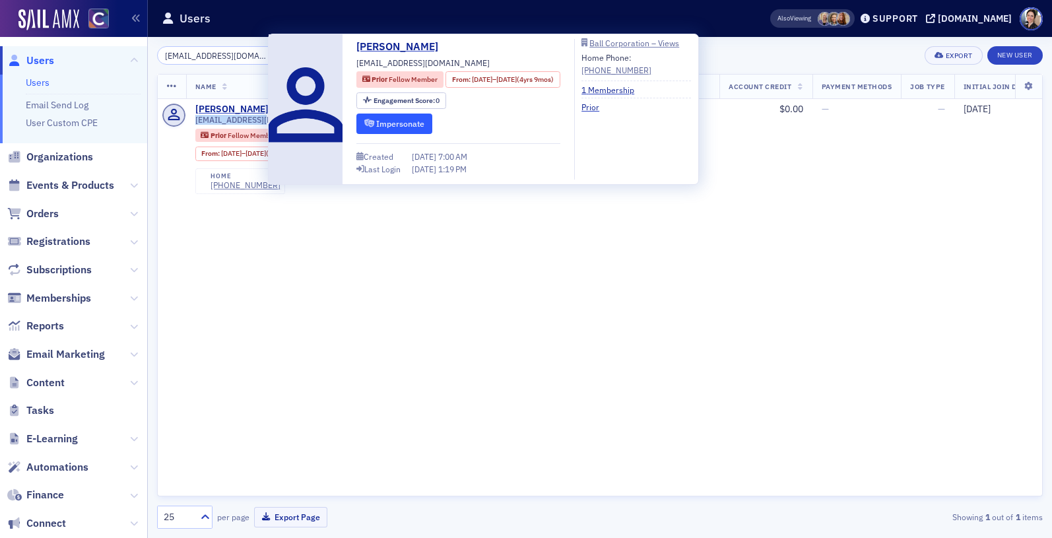
click at [411, 121] on button "Impersonate" at bounding box center [394, 124] width 76 height 20
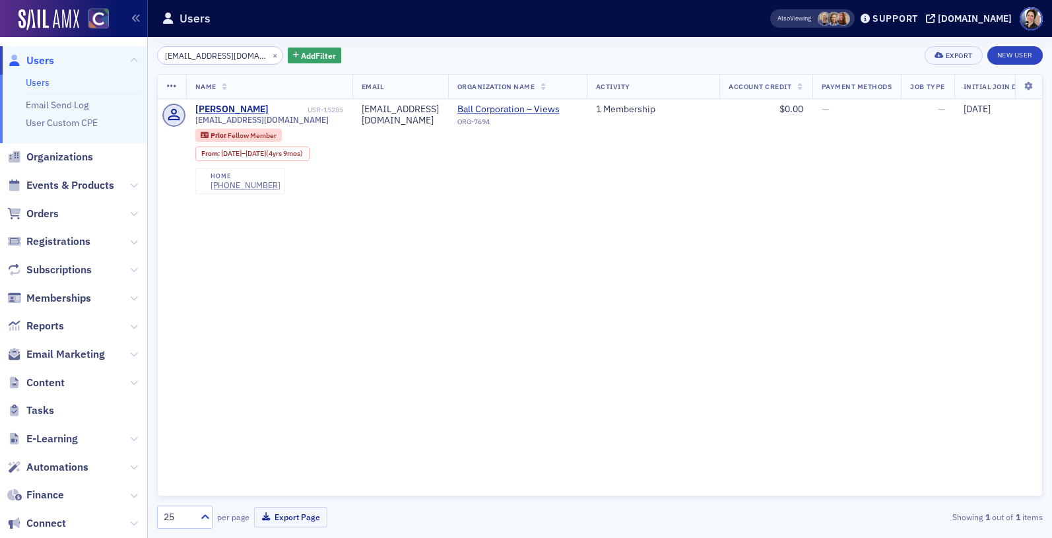
click at [303, 232] on div "Name Email Organization Name Activity Account Credit Payment Methods Job Type I…" at bounding box center [600, 285] width 886 height 422
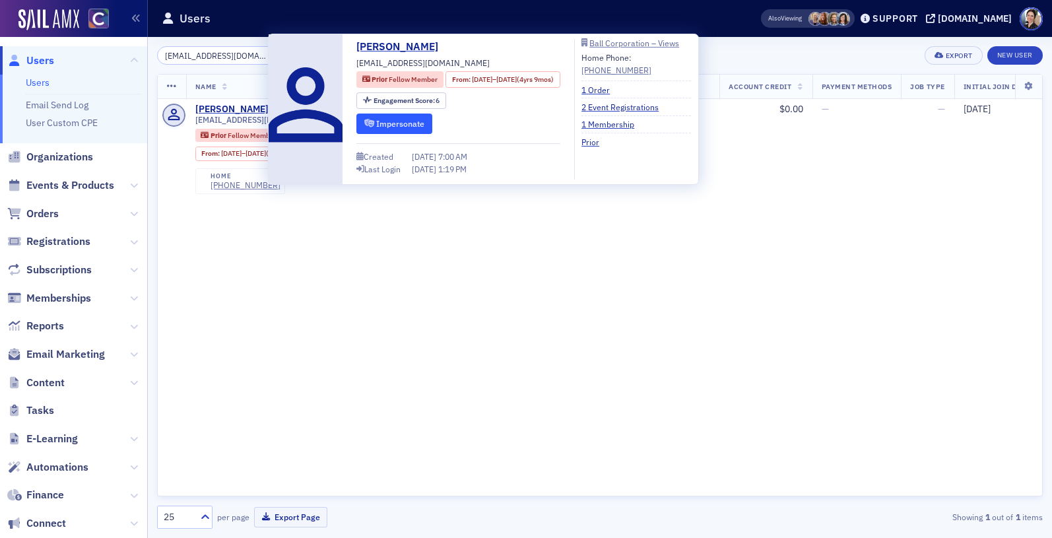
click at [399, 125] on button "Impersonate" at bounding box center [394, 124] width 76 height 20
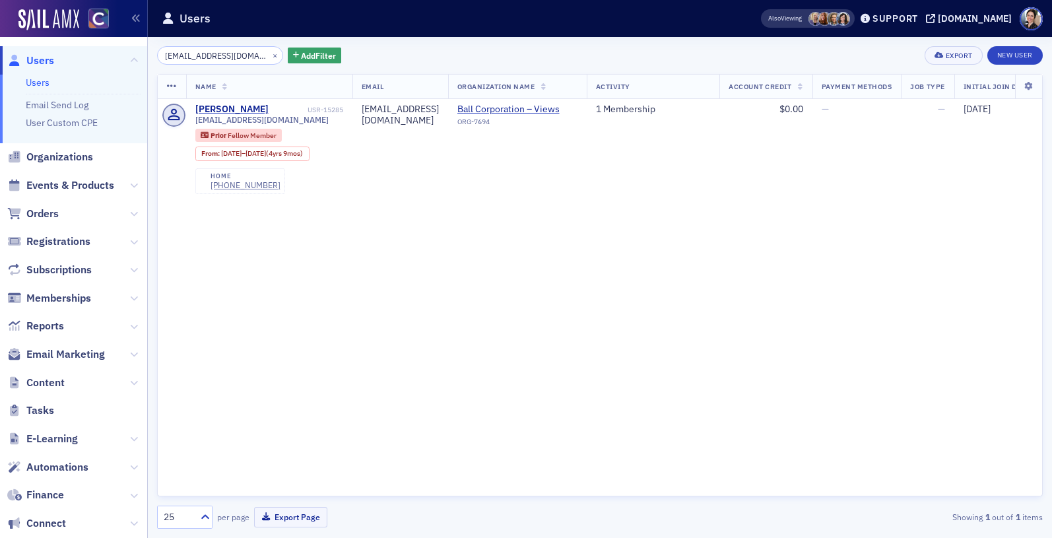
click at [544, 300] on div "Name Email Organization Name Activity Account Credit Payment Methods Job Type I…" at bounding box center [600, 285] width 886 height 422
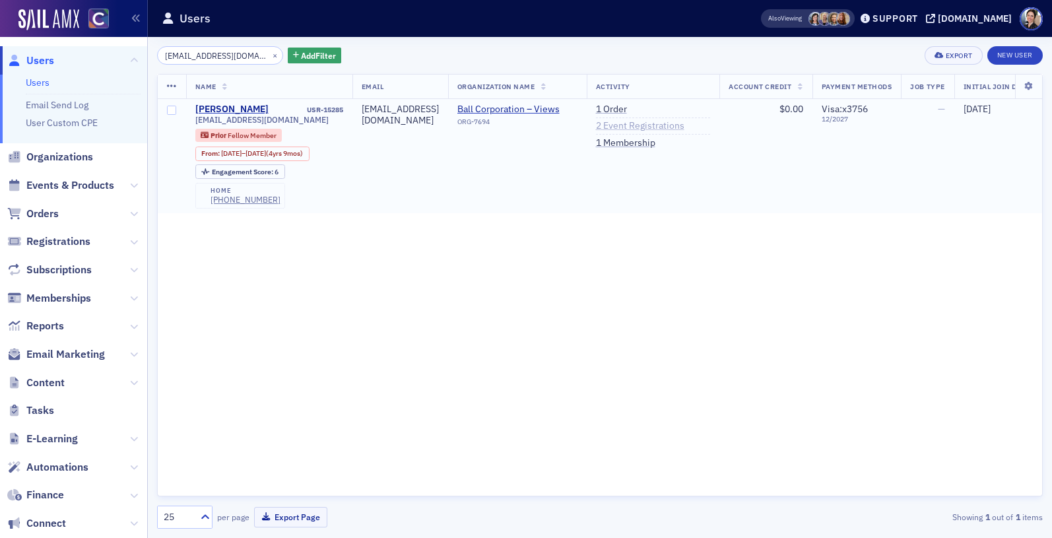
click at [637, 129] on link "2 Event Registrations" at bounding box center [640, 126] width 88 height 12
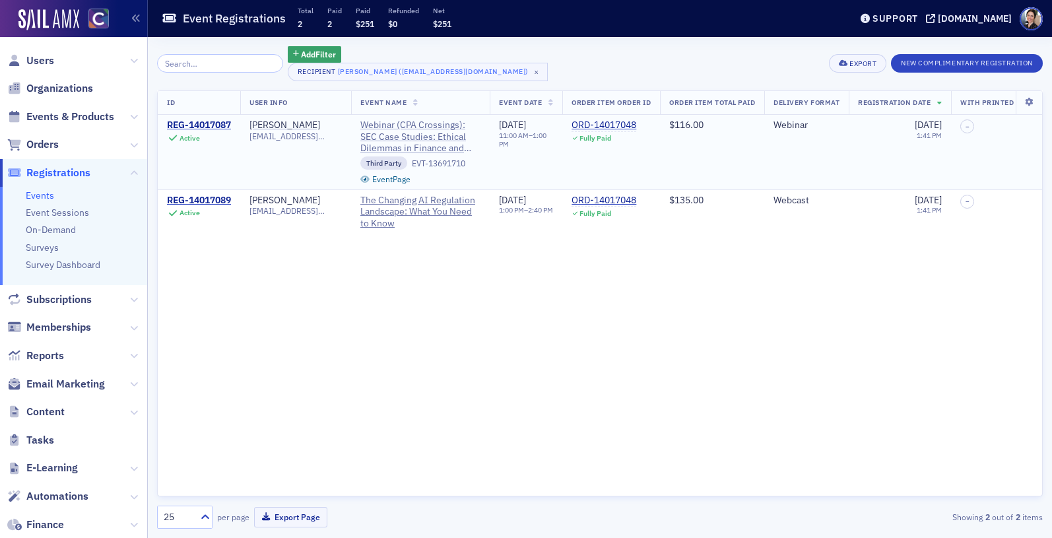
click at [394, 137] on span "Webinar (CPA Crossings): SEC Case Studies: Ethical Dilemmas in Finance and Acco…" at bounding box center [420, 136] width 120 height 35
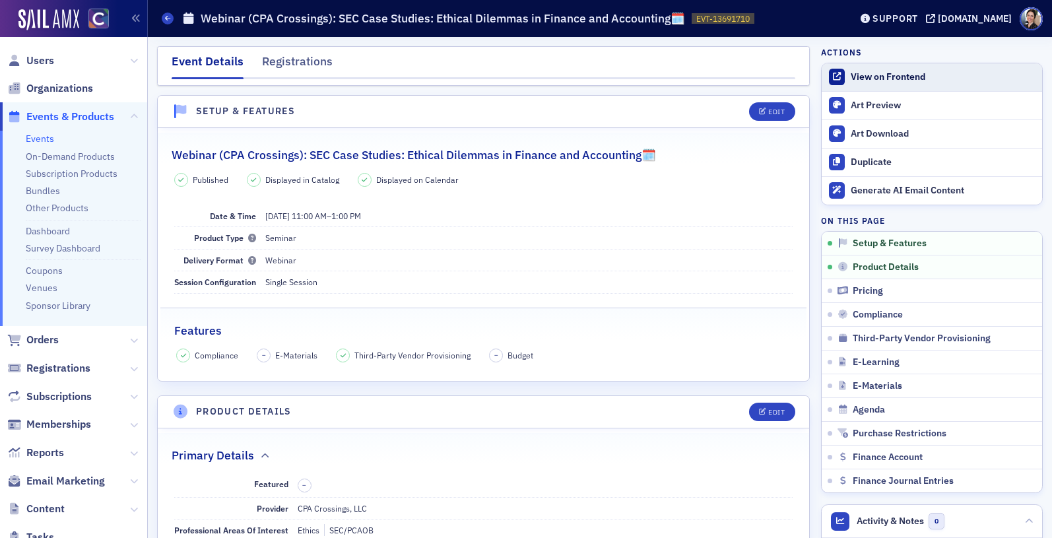
click at [886, 78] on div "View on Frontend" at bounding box center [943, 77] width 185 height 12
click at [49, 62] on span "Users" at bounding box center [40, 60] width 28 height 15
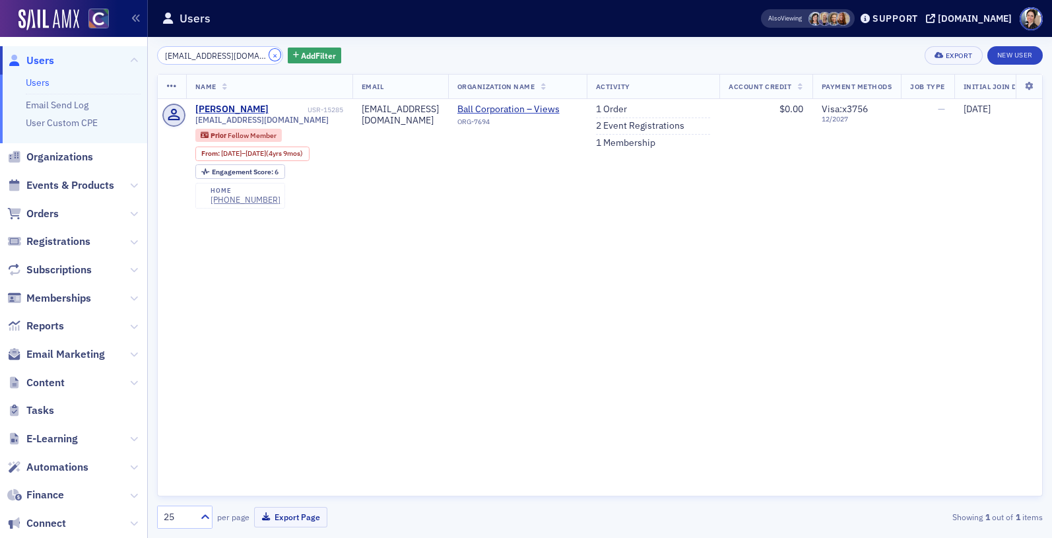
click at [269, 55] on button "×" at bounding box center [275, 55] width 12 height 12
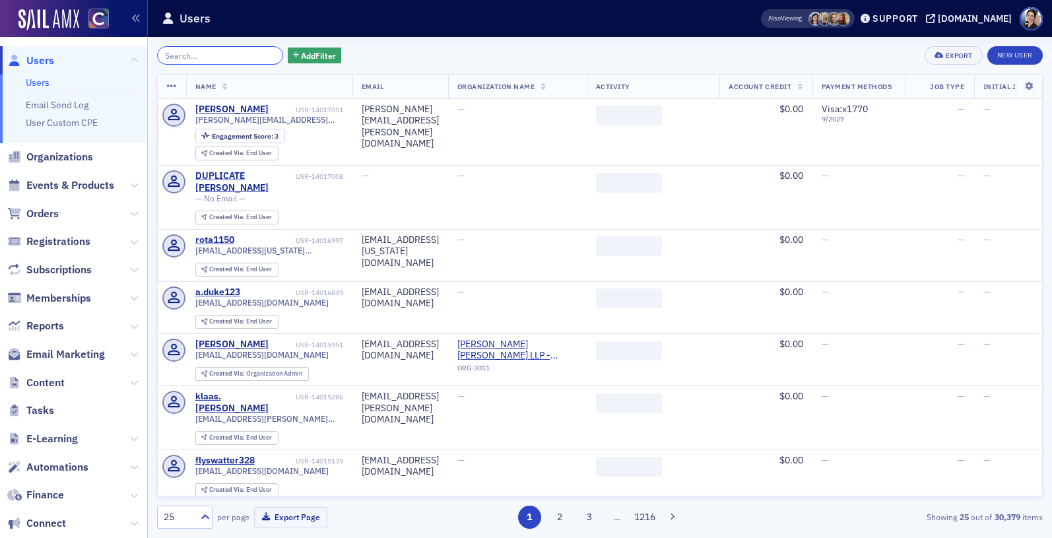
click at [228, 56] on input "search" at bounding box center [220, 55] width 126 height 18
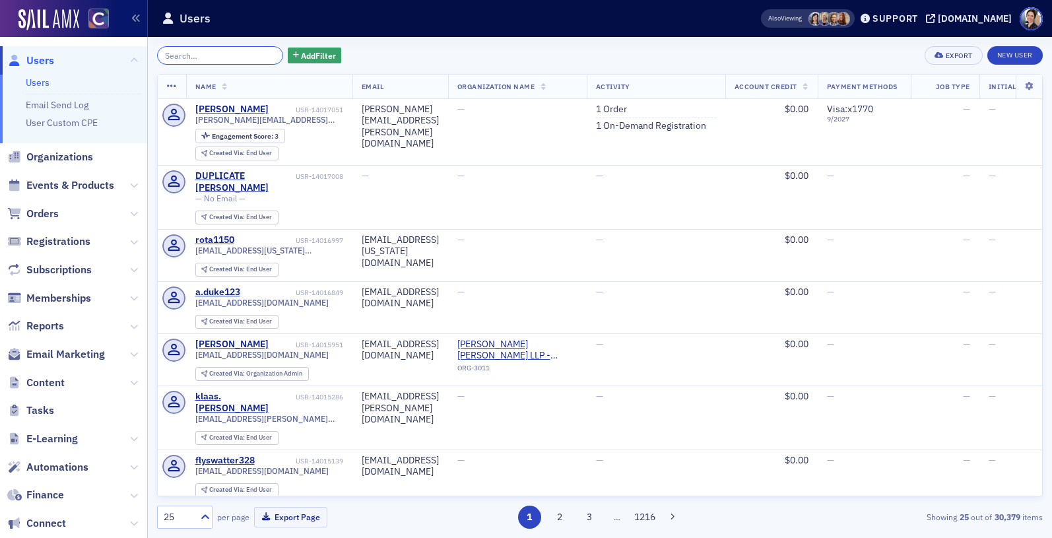
paste input "ltullis@proton.me"
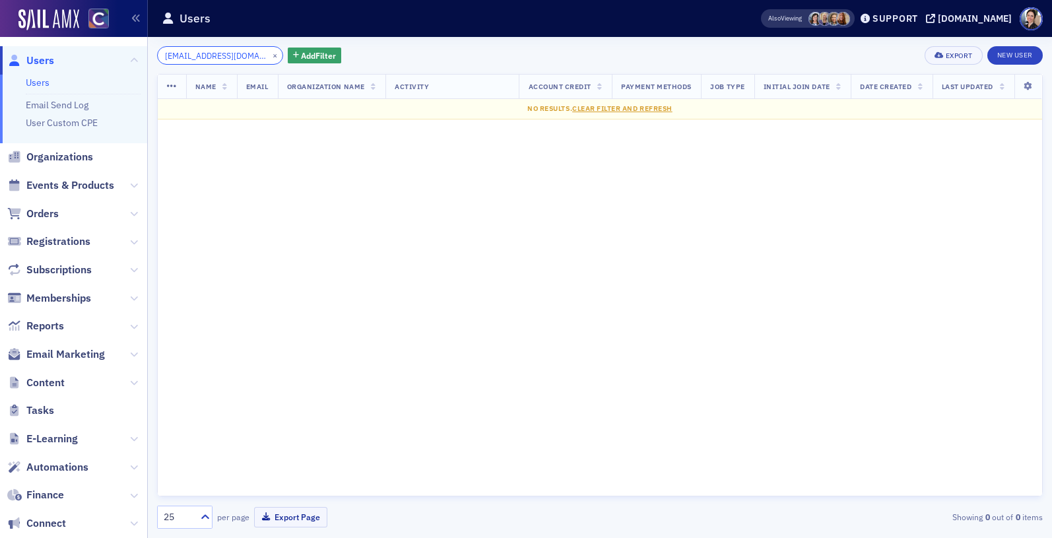
type input "ltullis@proton.me"
click at [269, 56] on button "×" at bounding box center [275, 55] width 12 height 12
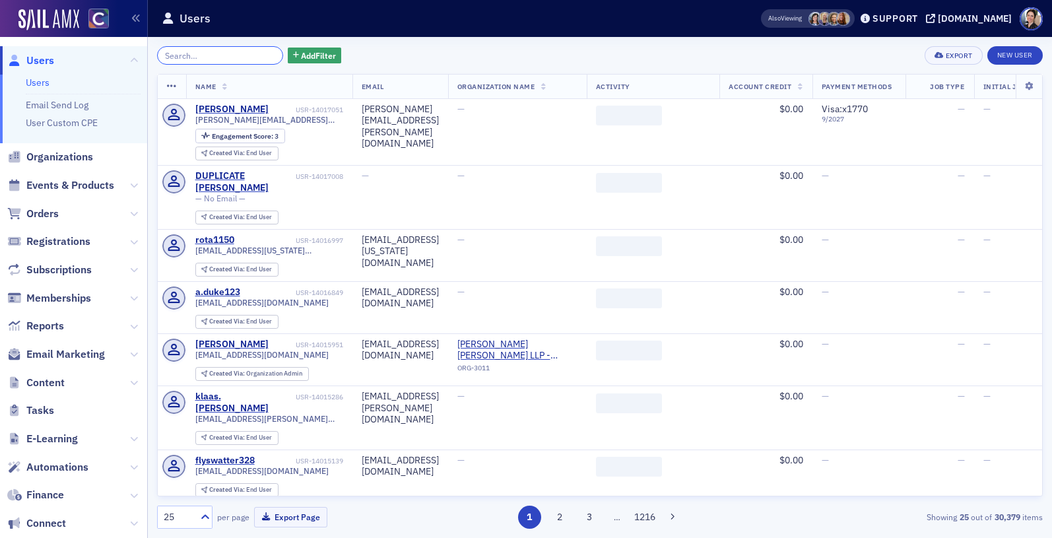
click at [240, 58] on input "search" at bounding box center [220, 55] width 126 height 18
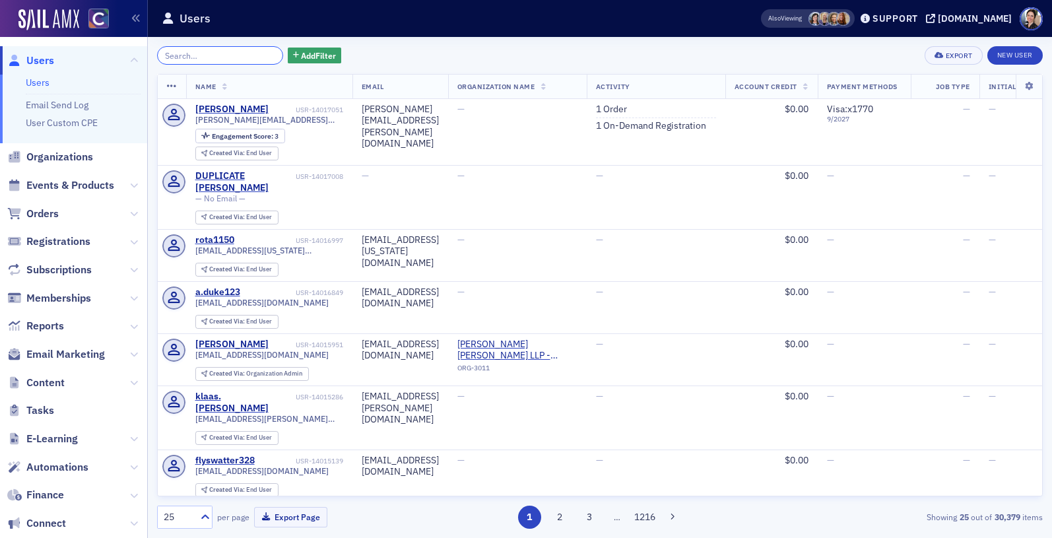
paste input "Luke Tullis"
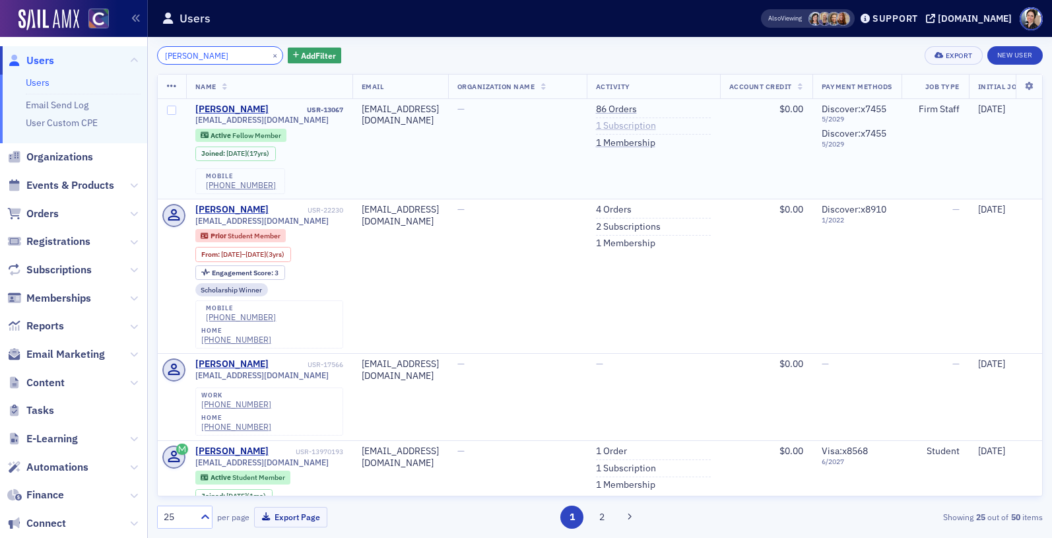
type input "Luke Tullis"
click at [656, 127] on link "1 Subscription" at bounding box center [626, 126] width 60 height 12
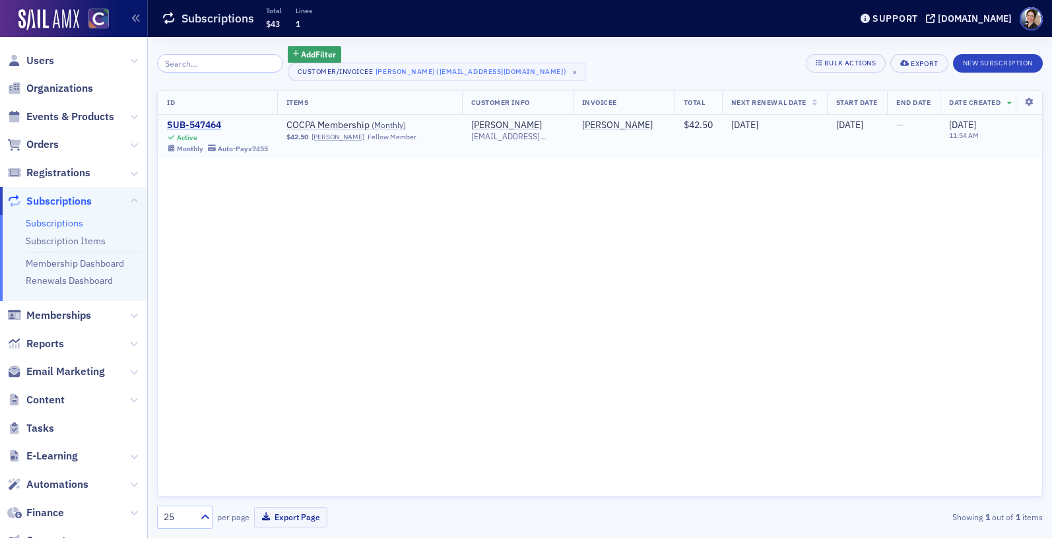
click at [212, 125] on div "SUB-547464" at bounding box center [217, 125] width 101 height 12
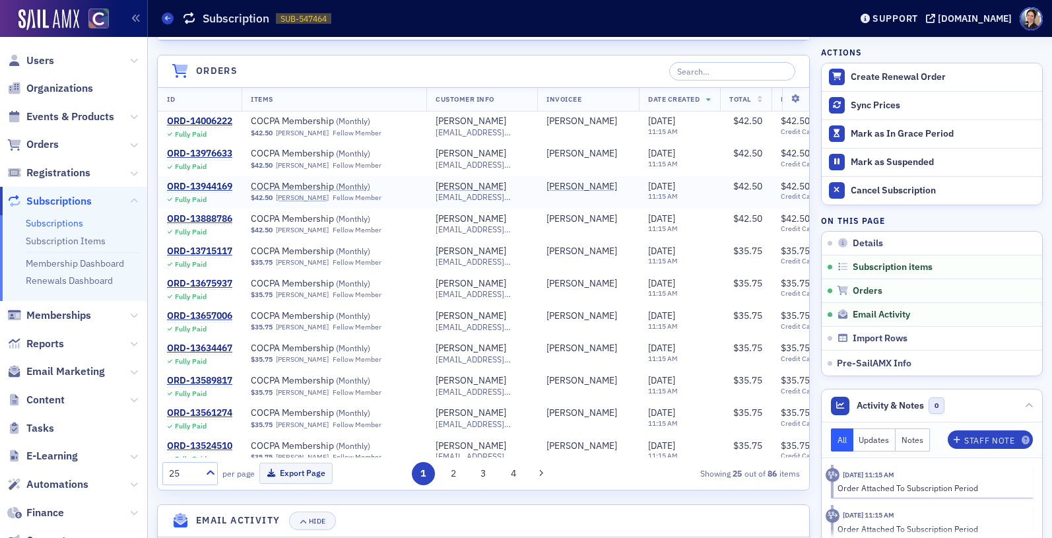
scroll to position [543, 0]
click at [453, 475] on button "2" at bounding box center [453, 474] width 23 height 23
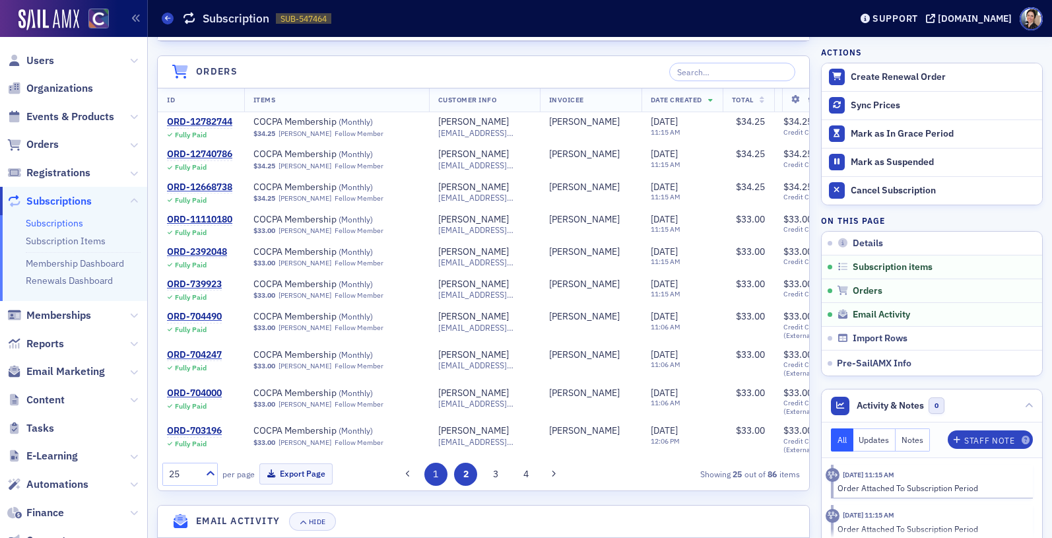
click at [434, 477] on button "1" at bounding box center [435, 474] width 23 height 23
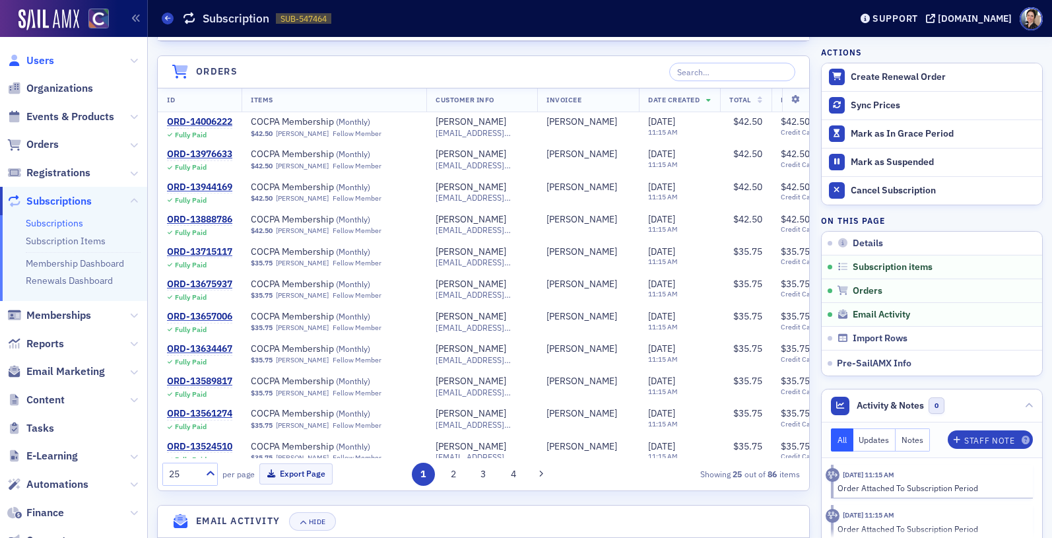
click at [47, 60] on span "Users" at bounding box center [40, 60] width 28 height 15
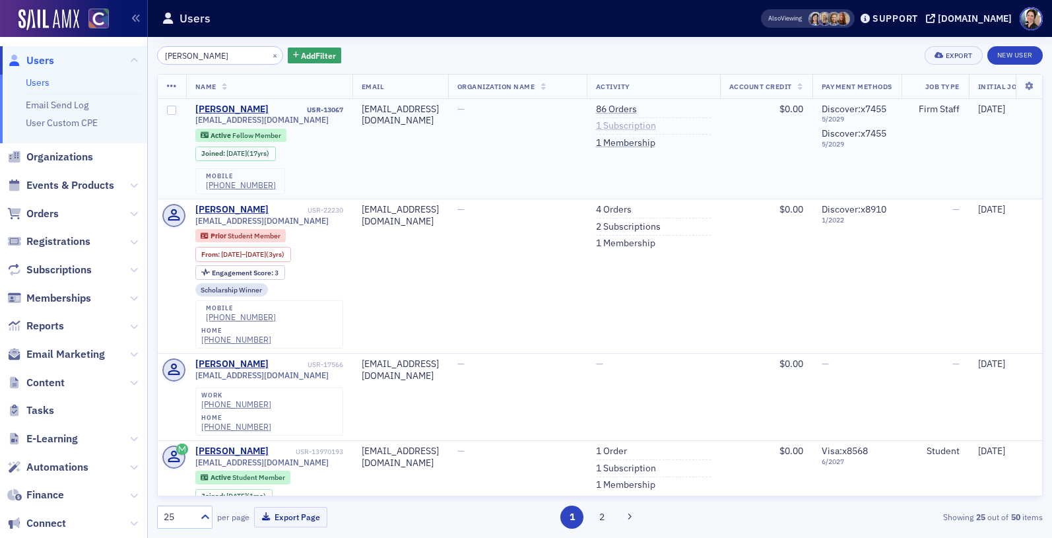
click at [656, 127] on link "1 Subscription" at bounding box center [626, 126] width 60 height 12
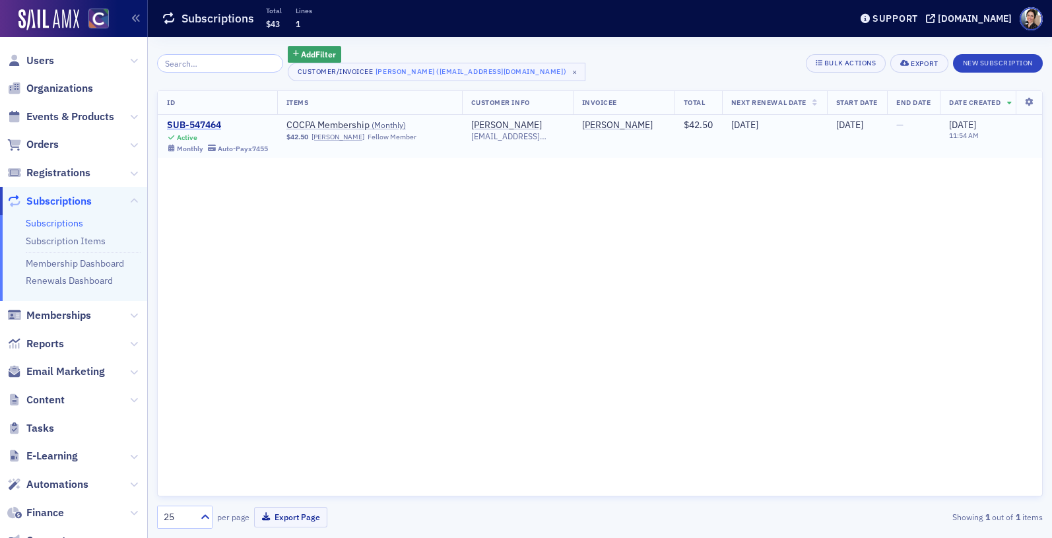
click at [201, 123] on div "SUB-547464" at bounding box center [217, 125] width 101 height 12
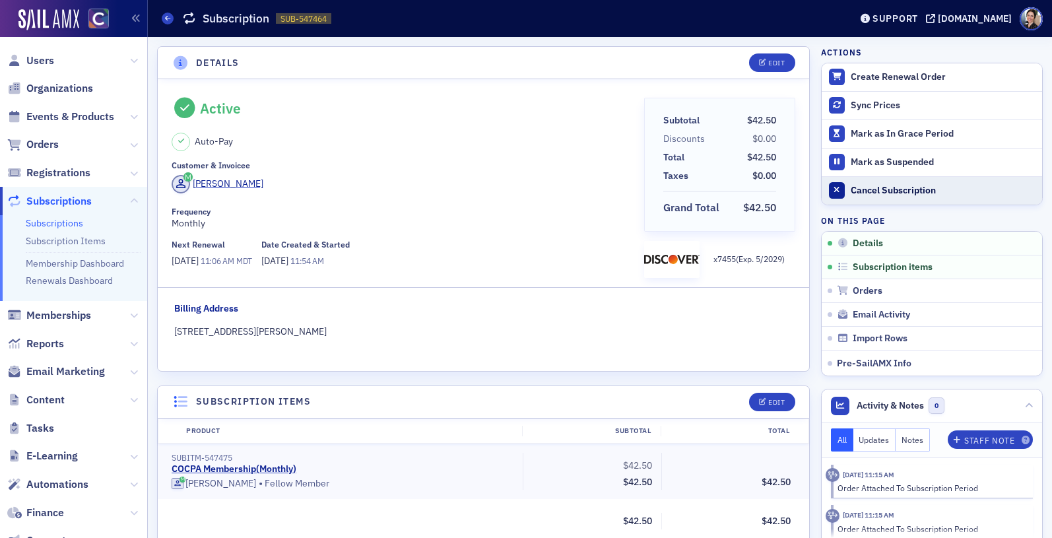
click at [898, 190] on div "Cancel Subscription" at bounding box center [943, 191] width 185 height 12
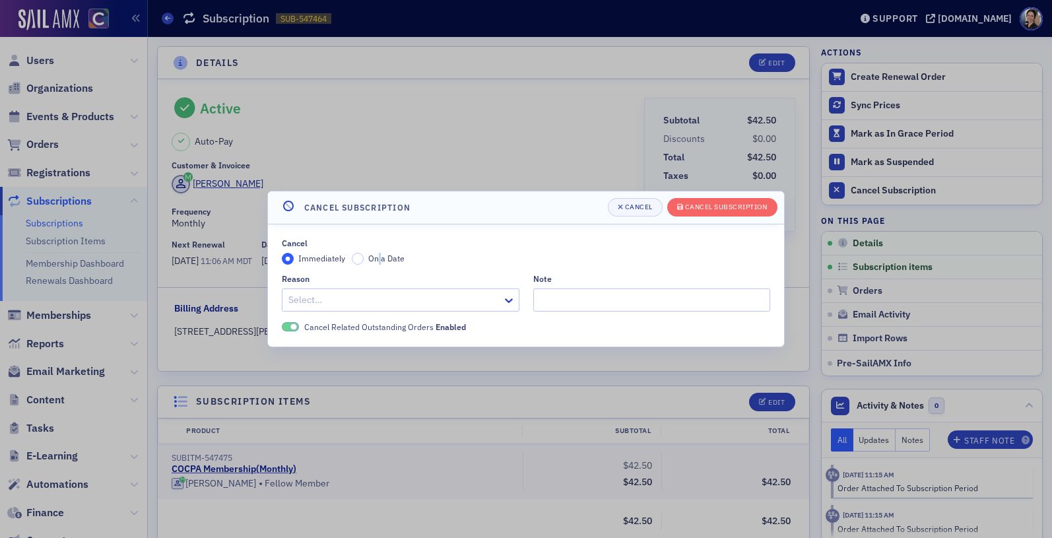
click at [378, 258] on span "On a Date" at bounding box center [386, 258] width 36 height 11
click at [354, 260] on input "On a Date" at bounding box center [358, 259] width 12 height 12
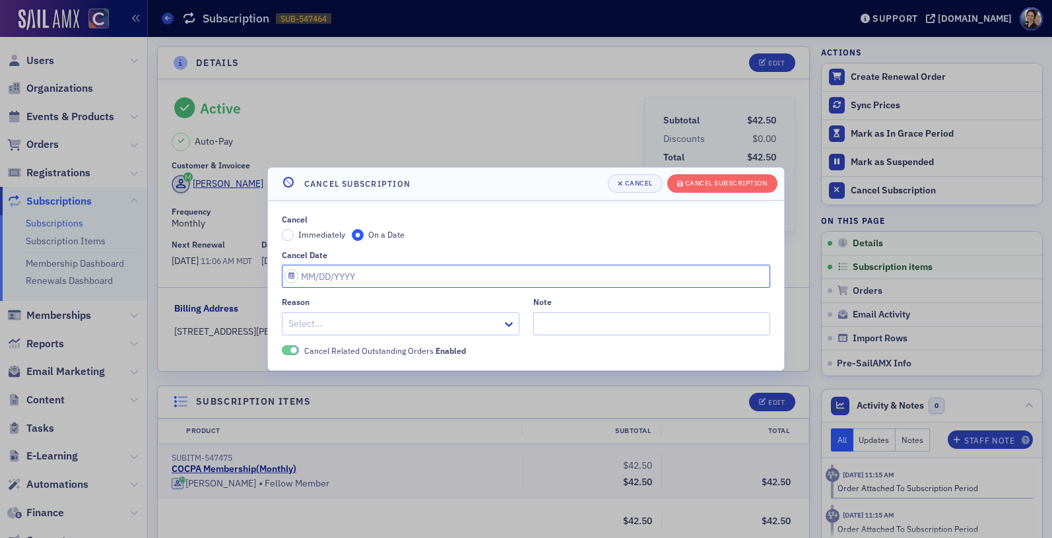
click at [331, 279] on input "Cancel Date" at bounding box center [526, 276] width 488 height 23
select select "8"
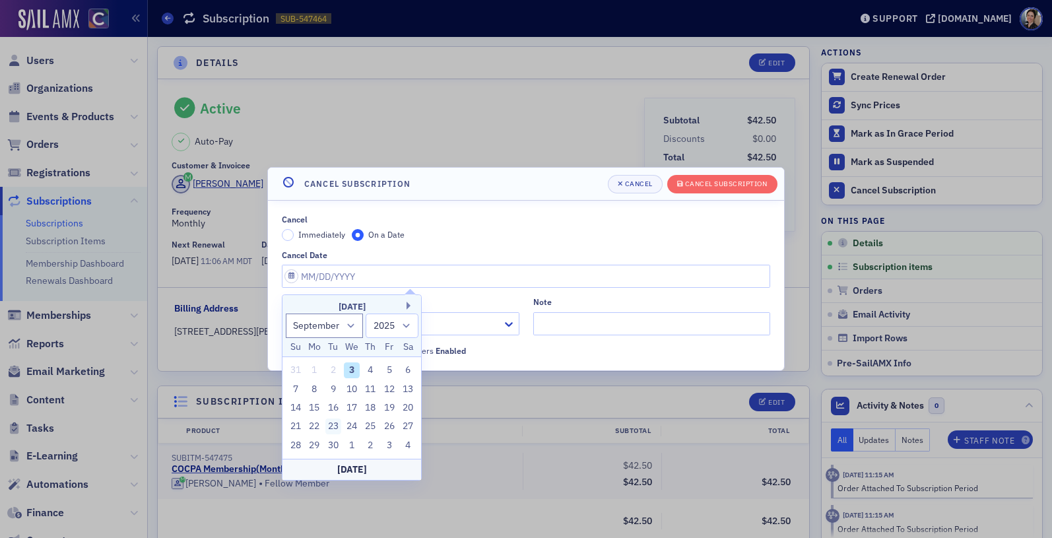
click at [335, 424] on div "23" at bounding box center [333, 426] width 16 height 16
type input "09/23/2025"
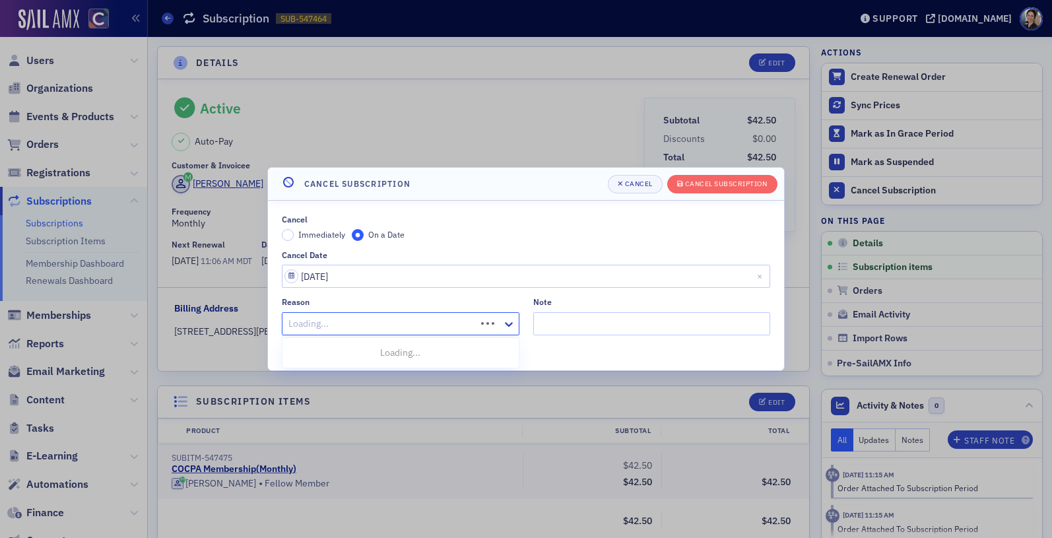
click at [412, 325] on div at bounding box center [380, 323] width 187 height 16
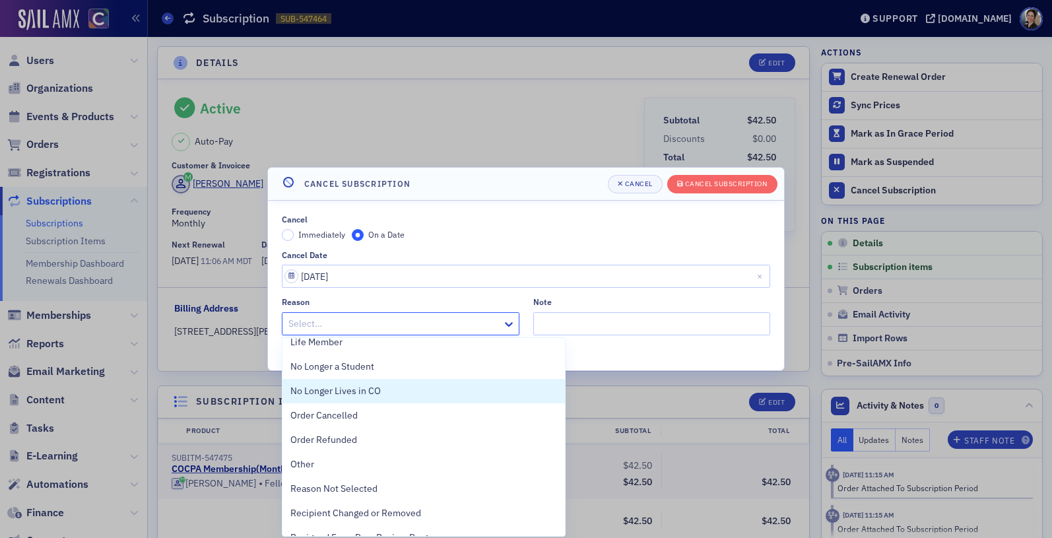
scroll to position [432, 0]
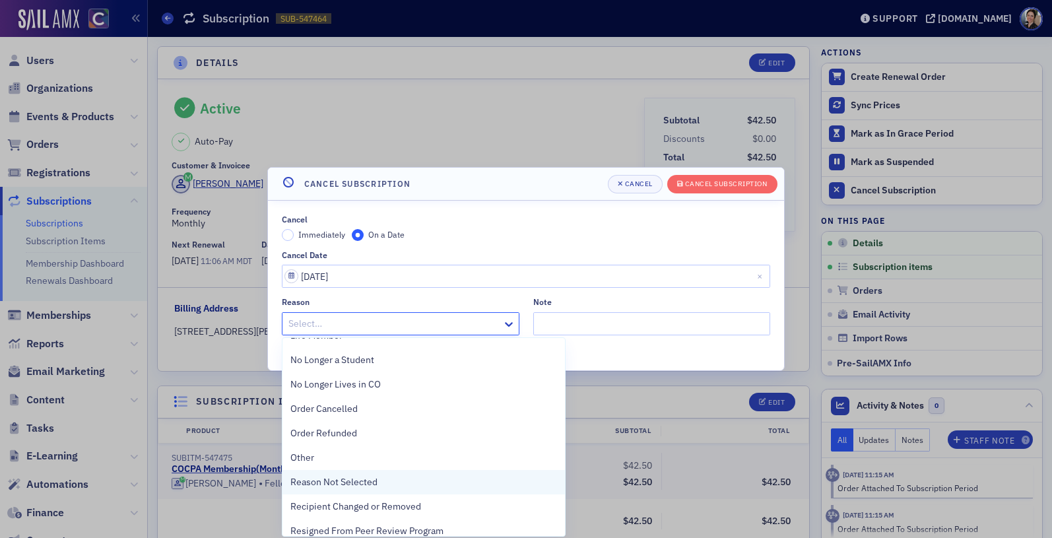
click at [336, 482] on span "Reason Not Selected" at bounding box center [333, 482] width 87 height 14
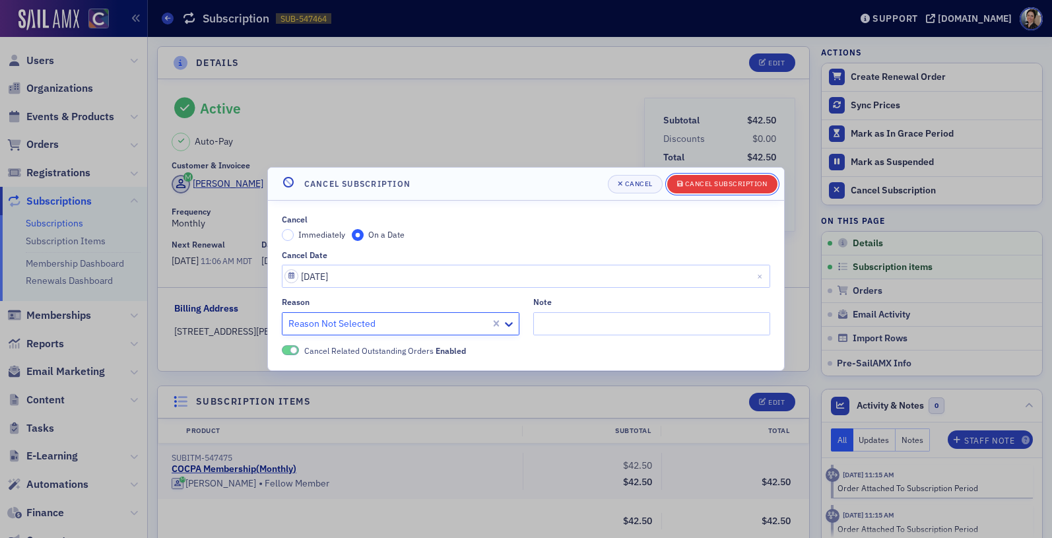
click at [704, 183] on div "Cancel Subscription" at bounding box center [726, 183] width 82 height 7
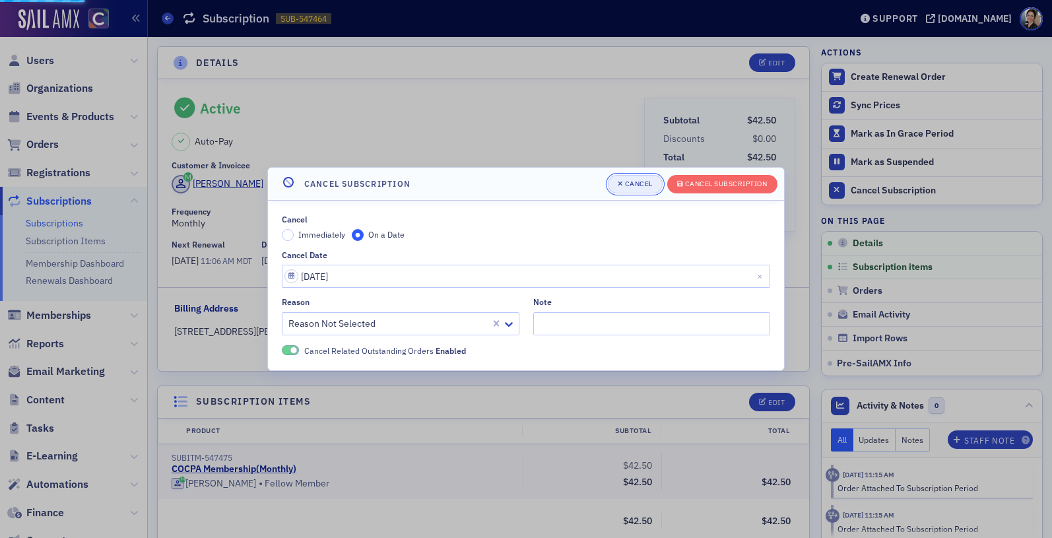
click at [647, 180] on div "Cancel" at bounding box center [639, 183] width 28 height 7
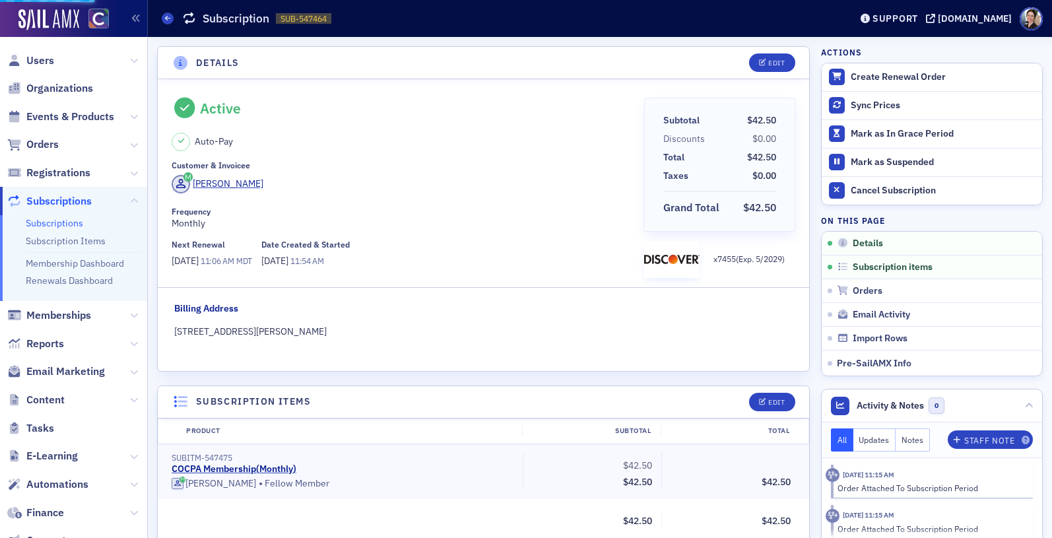
click at [647, 180] on div at bounding box center [526, 269] width 1052 height 538
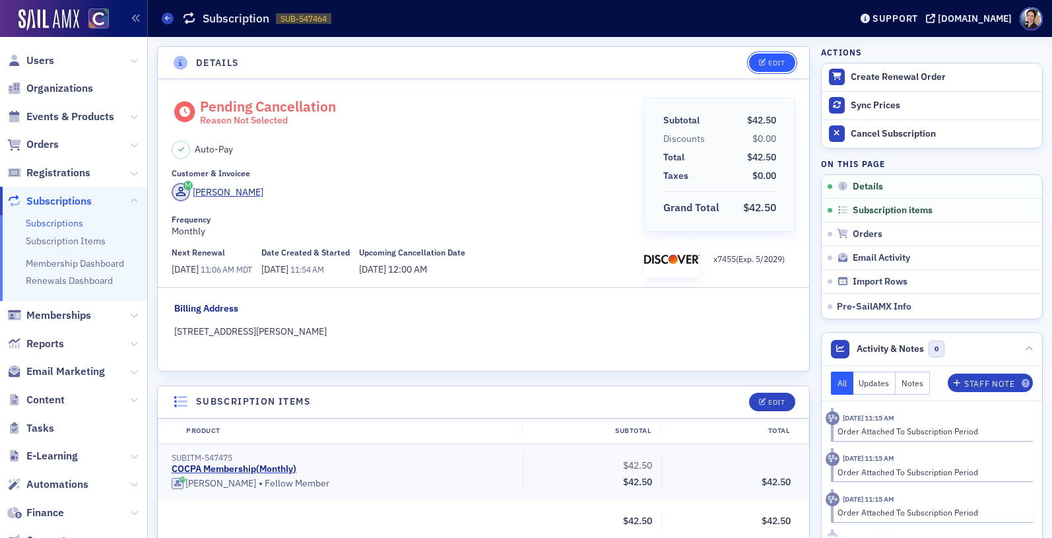
click at [770, 59] on div "Edit" at bounding box center [776, 62] width 16 height 7
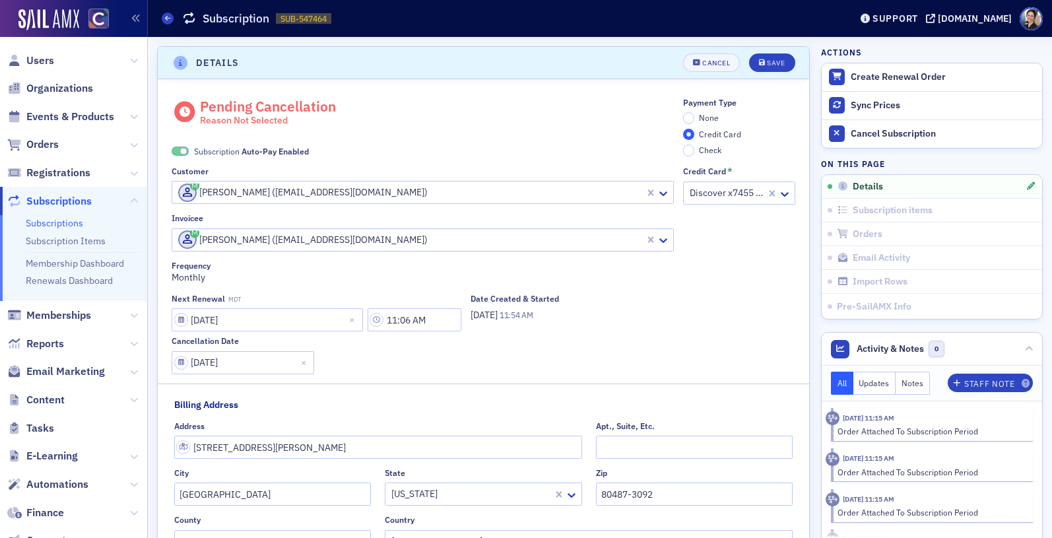
scroll to position [3, 0]
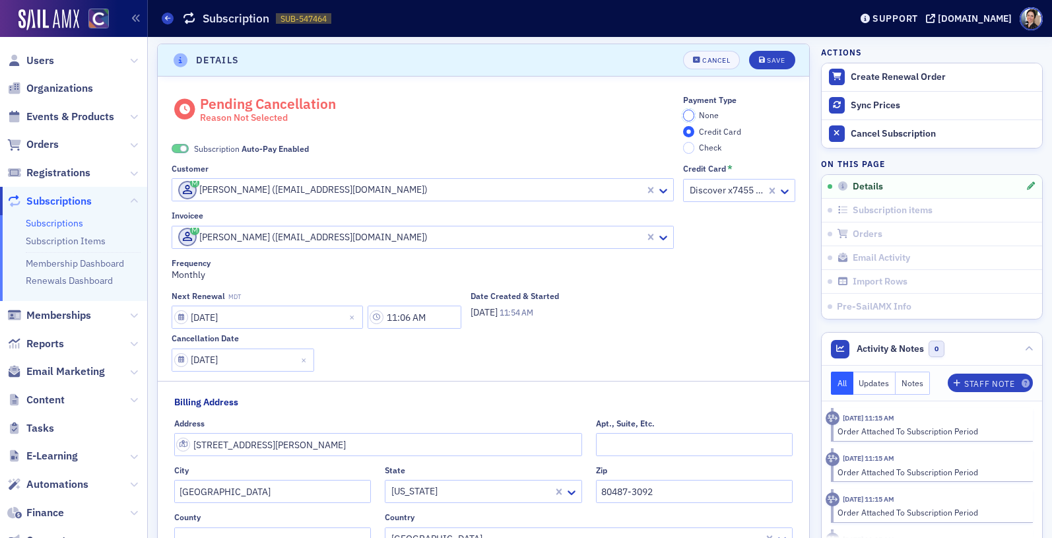
click at [683, 118] on input "None" at bounding box center [689, 116] width 12 height 12
click at [175, 147] on span at bounding box center [180, 149] width 17 height 10
click at [180, 148] on span at bounding box center [180, 149] width 17 height 10
click at [180, 148] on span at bounding box center [183, 148] width 7 height 7
click at [778, 59] on div "Save" at bounding box center [776, 60] width 18 height 7
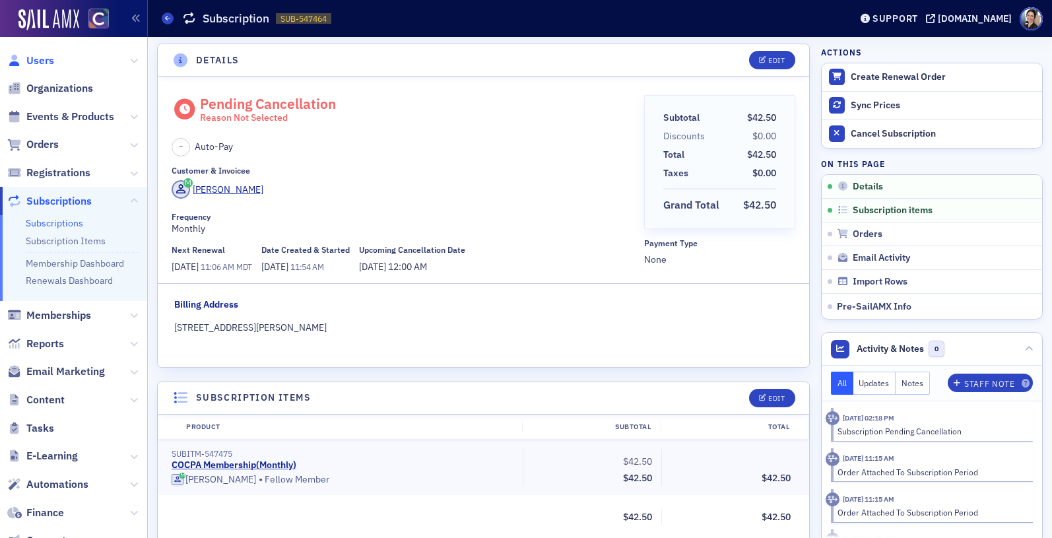
click at [49, 58] on span "Users" at bounding box center [40, 60] width 28 height 15
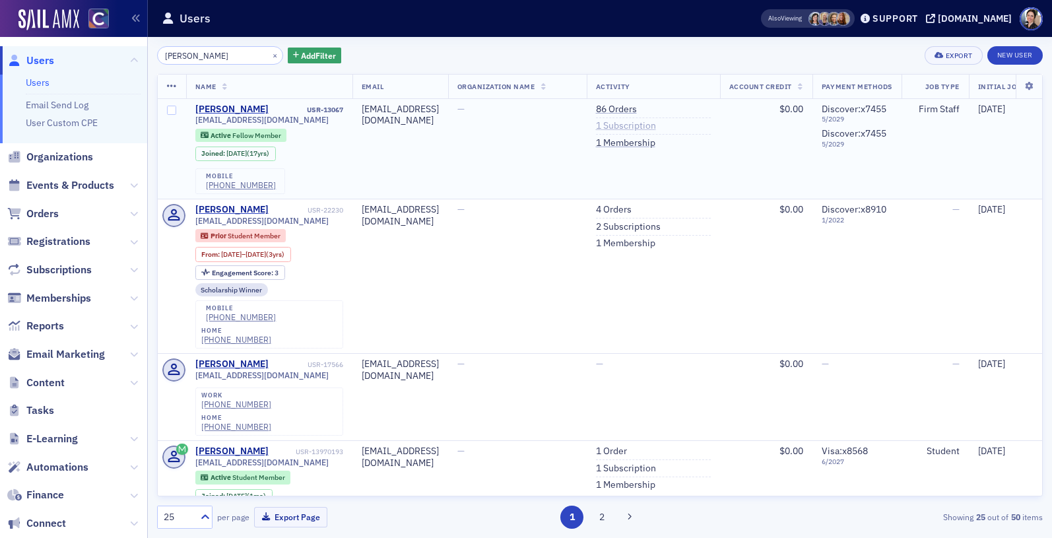
click at [656, 127] on link "1 Subscription" at bounding box center [626, 126] width 60 height 12
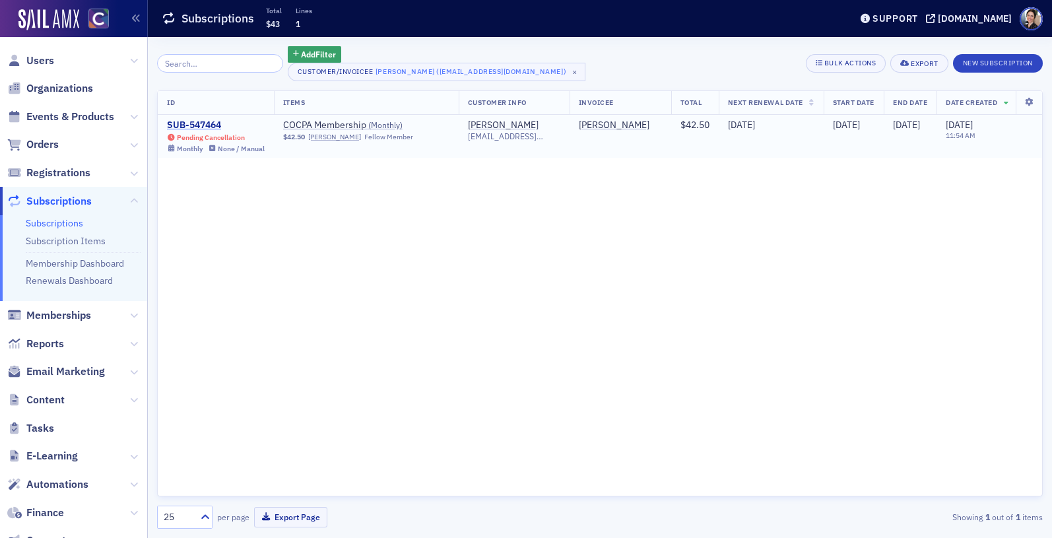
click at [213, 125] on div "SUB-547464" at bounding box center [216, 125] width 98 height 12
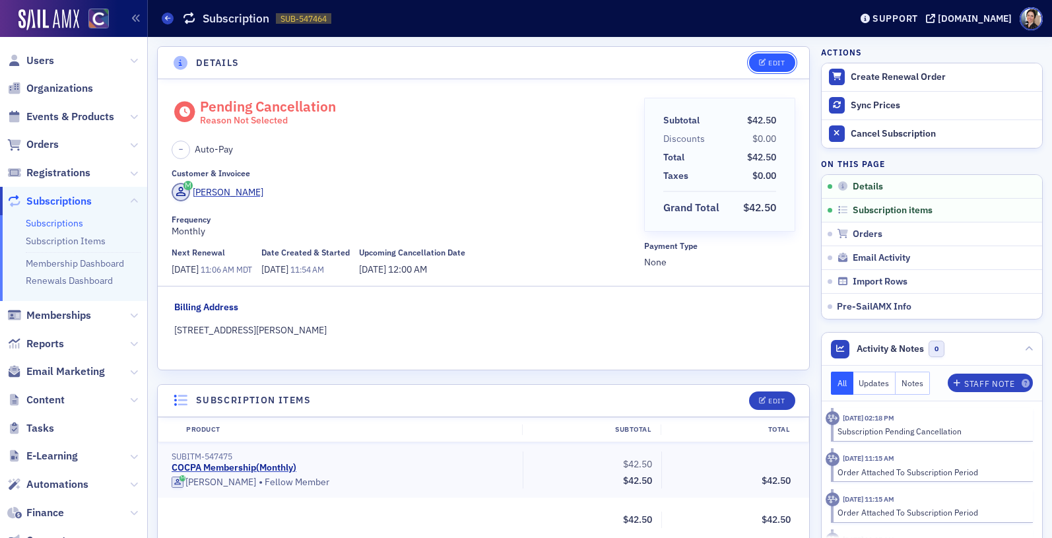
click at [767, 62] on span "Edit" at bounding box center [772, 62] width 26 height 7
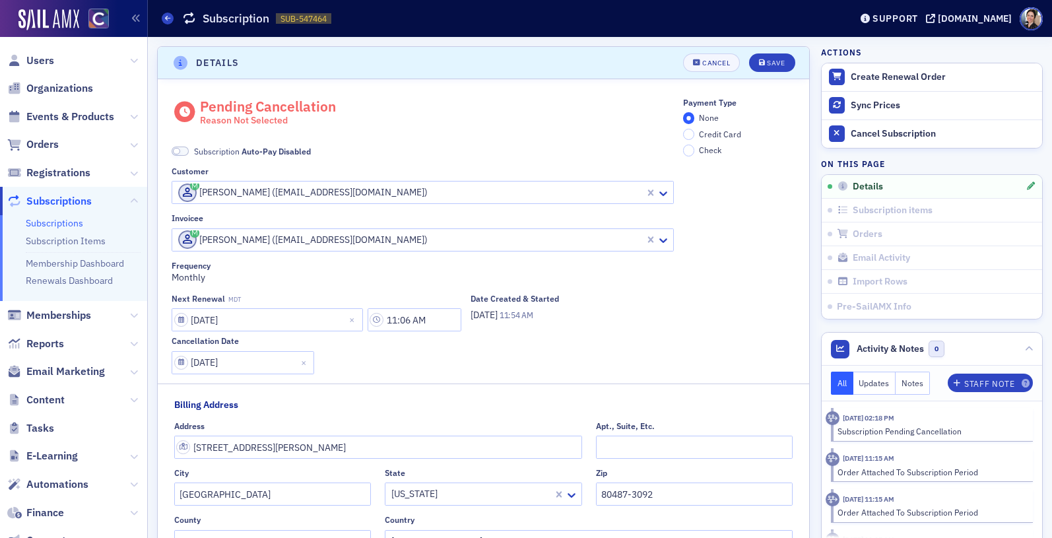
scroll to position [3, 0]
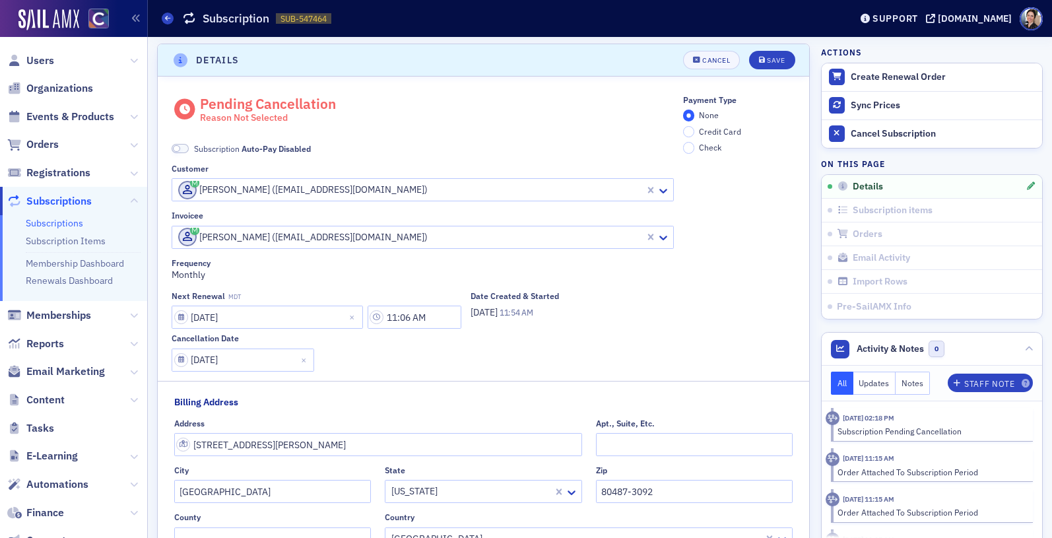
click at [239, 117] on div "Reason Not Selected" at bounding box center [268, 118] width 136 height 12
drag, startPoint x: 202, startPoint y: 114, endPoint x: 259, endPoint y: 112, distance: 56.8
click at [259, 112] on div "Pending Cancellation Reason Not Selected" at bounding box center [268, 109] width 136 height 29
click at [479, 135] on div "Subscription Auto-Pay Disabled" at bounding box center [423, 139] width 502 height 30
click at [704, 61] on div "Cancel" at bounding box center [716, 60] width 28 height 7
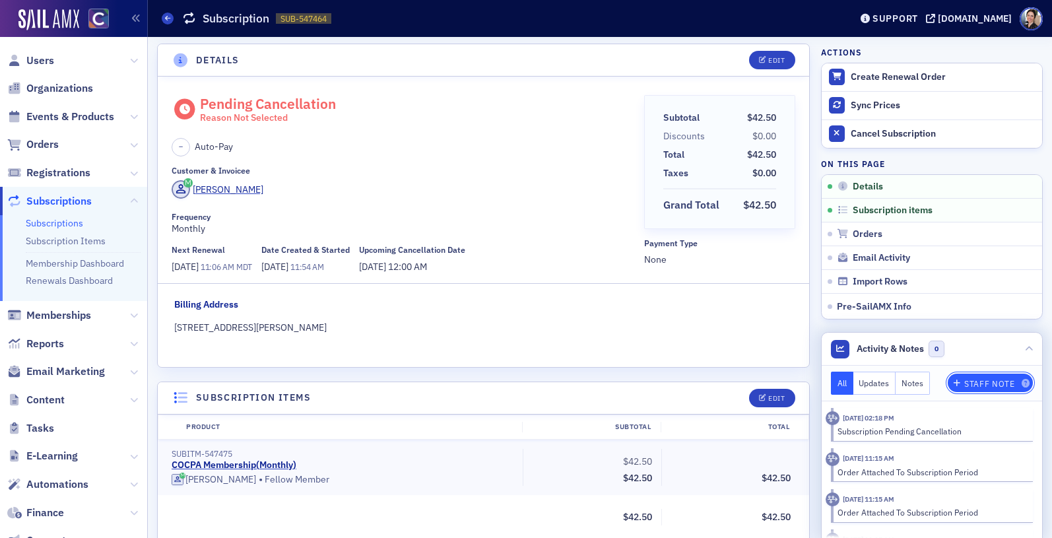
click at [987, 381] on div "Staff Note" at bounding box center [989, 383] width 50 height 7
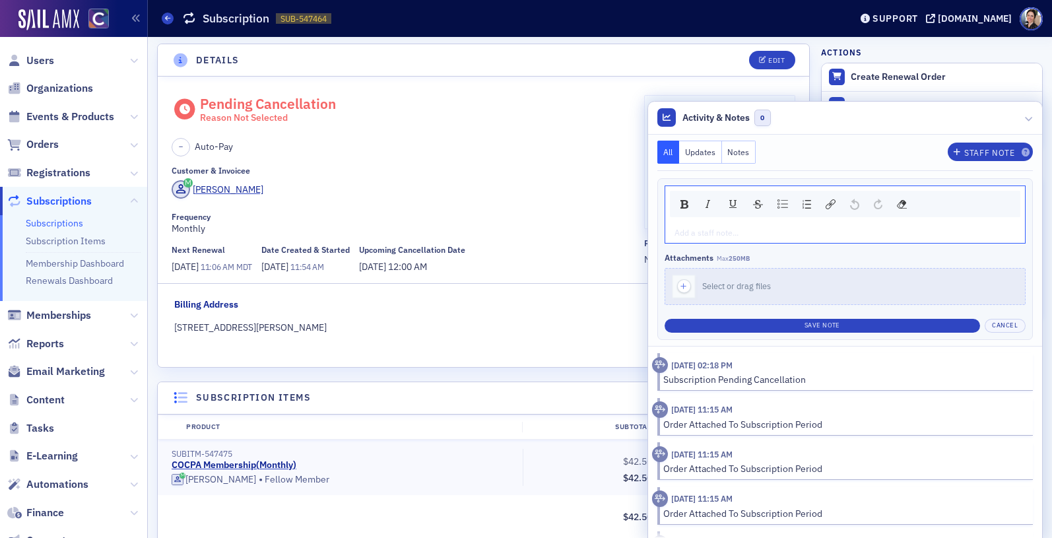
click at [752, 235] on div "rdw-editor" at bounding box center [845, 232] width 341 height 12
click at [675, 232] on span ""Moved from Colorado."" at bounding box center [723, 232] width 96 height 11
click at [861, 235] on div "Reason for cancelling: "Moved from Colorado."" at bounding box center [845, 232] width 341 height 12
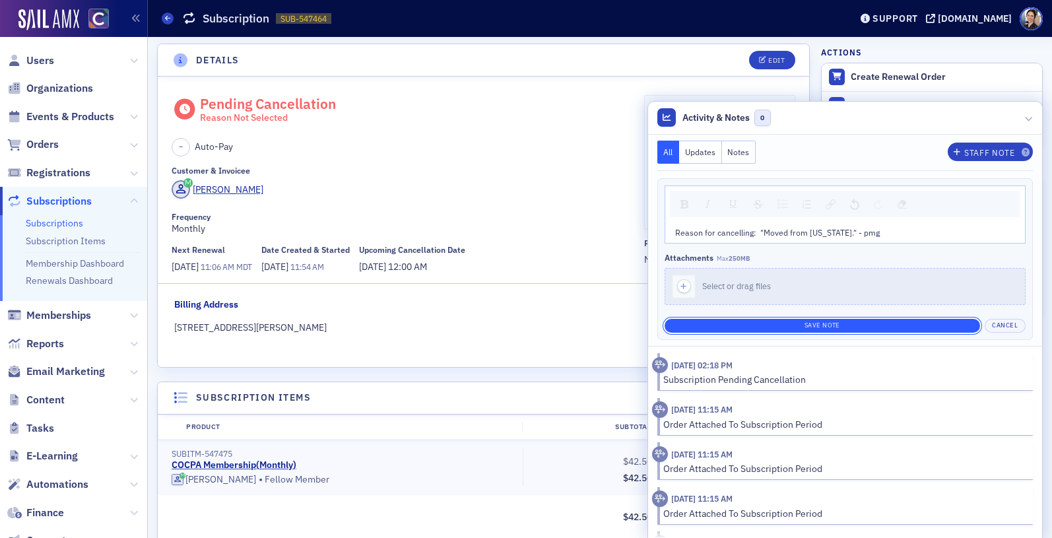
click at [847, 327] on button "Save Note" at bounding box center [822, 326] width 315 height 14
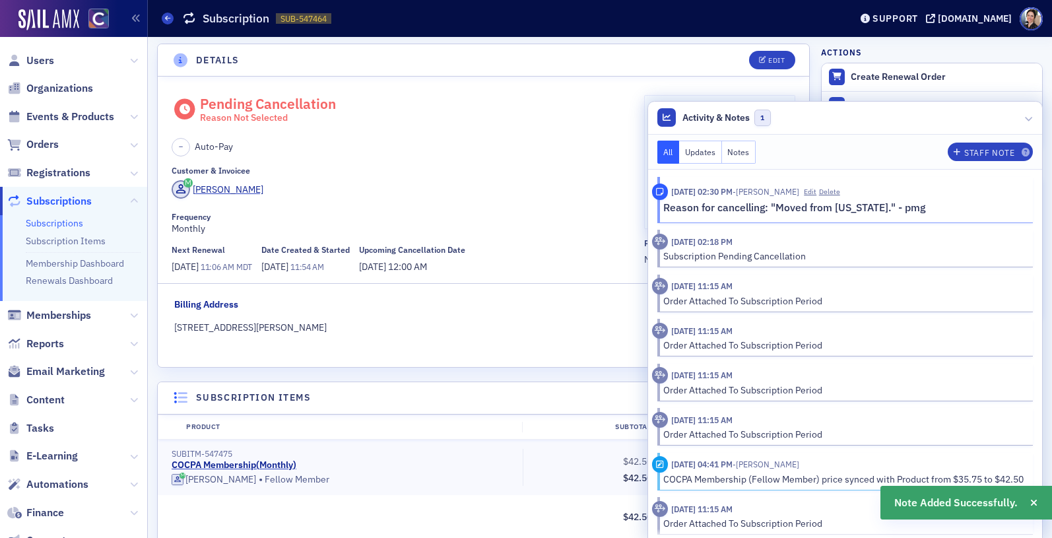
click at [430, 143] on div "– Auto-Pay" at bounding box center [403, 147] width 463 height 18
click at [48, 63] on span "Users" at bounding box center [40, 60] width 28 height 15
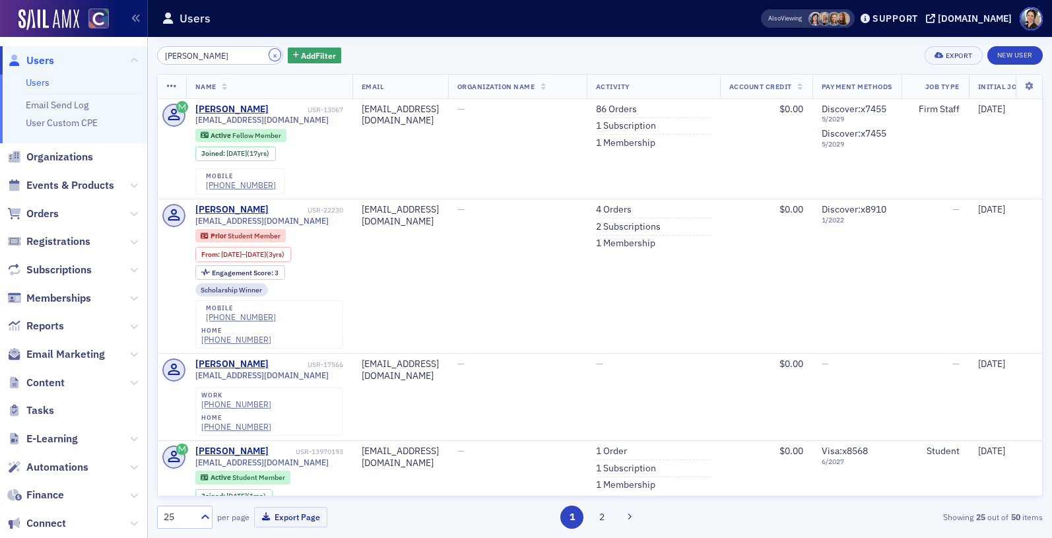
click at [269, 57] on button "×" at bounding box center [275, 55] width 12 height 12
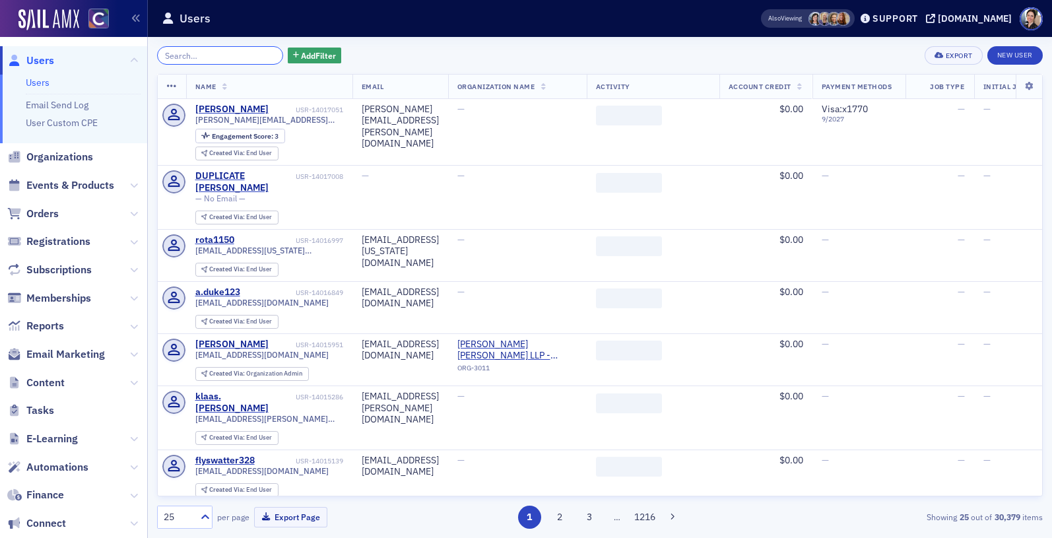
click at [229, 57] on input "search" at bounding box center [220, 55] width 126 height 18
paste input "Elianira Hardtk c"
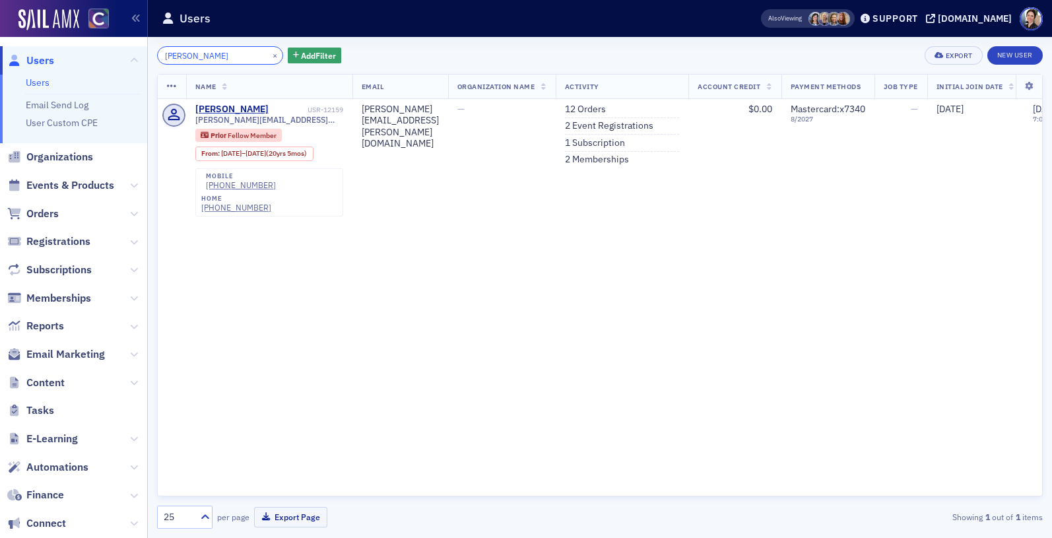
type input "Elianira Hardtk"
click at [606, 108] on link "12 Orders" at bounding box center [585, 110] width 41 height 12
click at [625, 140] on link "1 Subscription" at bounding box center [595, 143] width 60 height 12
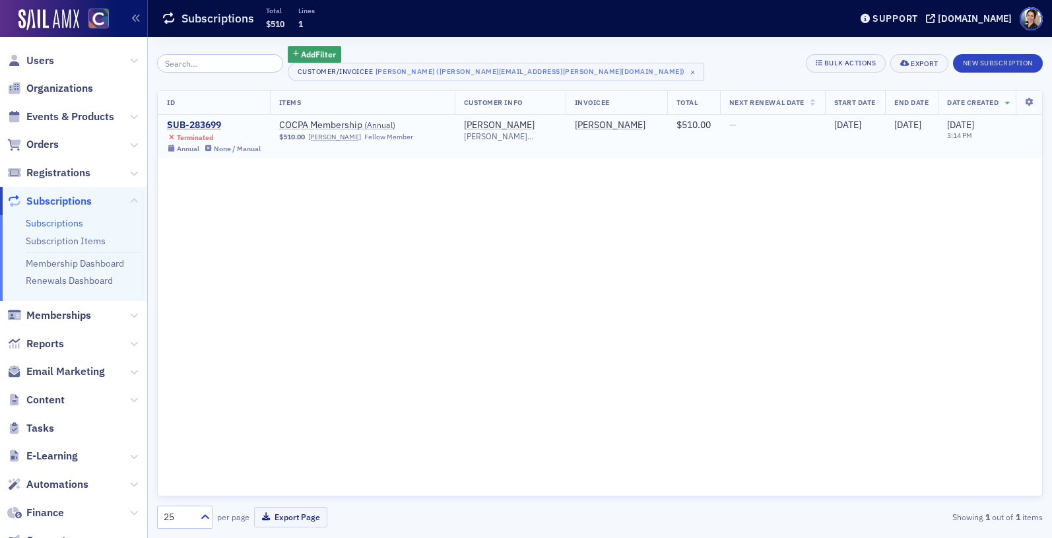
click at [190, 119] on div "SUB-283699" at bounding box center [214, 125] width 94 height 12
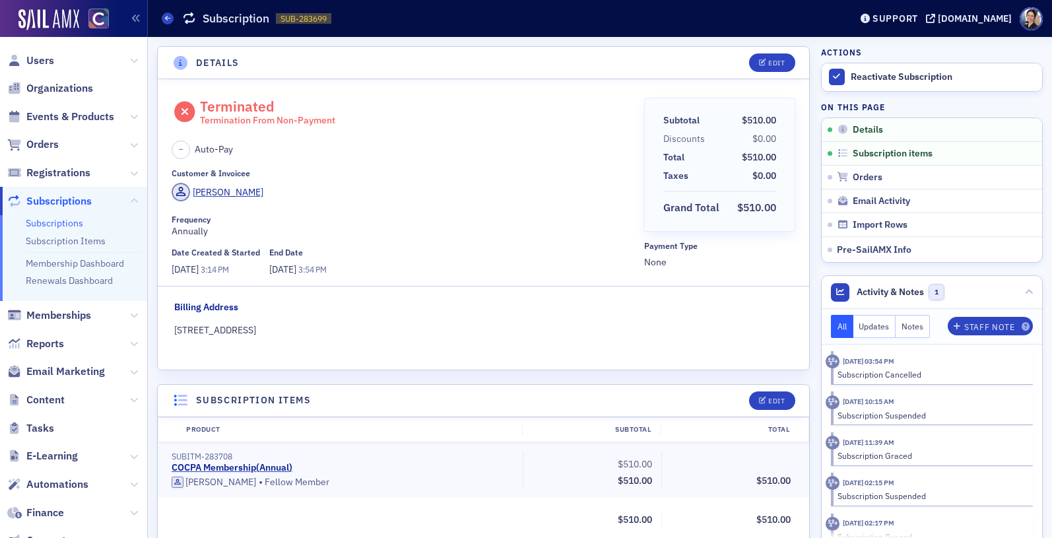
click at [776, 53] on header "Details Edit" at bounding box center [483, 63] width 651 height 32
click at [775, 61] on div "Edit" at bounding box center [776, 62] width 16 height 7
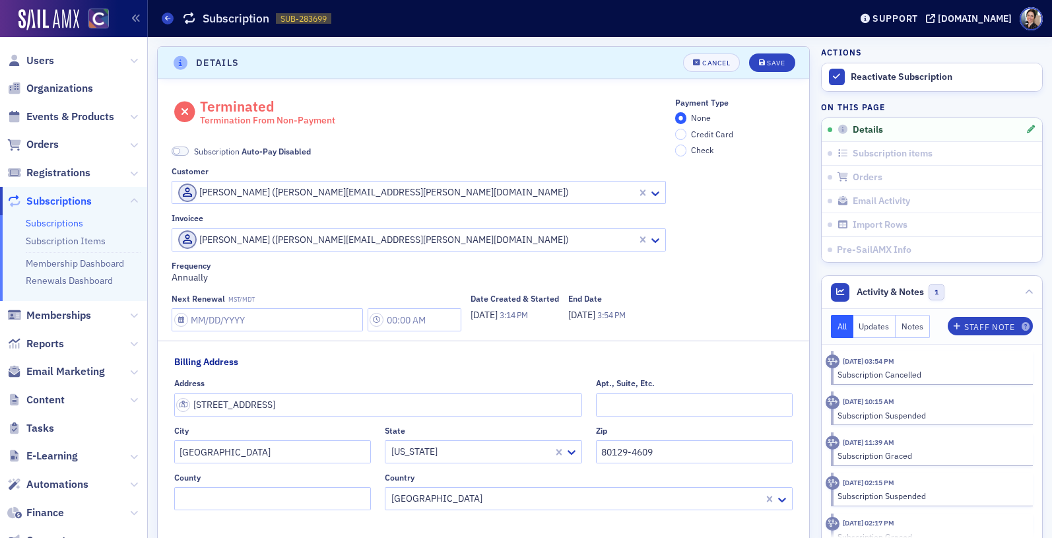
scroll to position [3, 0]
click at [776, 59] on div "Save" at bounding box center [776, 60] width 18 height 7
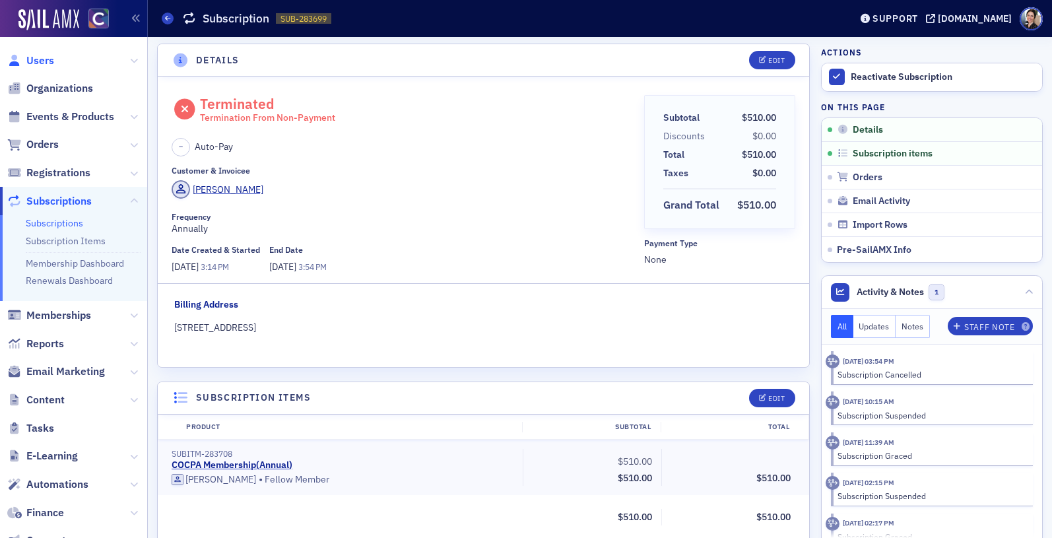
click at [49, 61] on span "Users" at bounding box center [40, 60] width 28 height 15
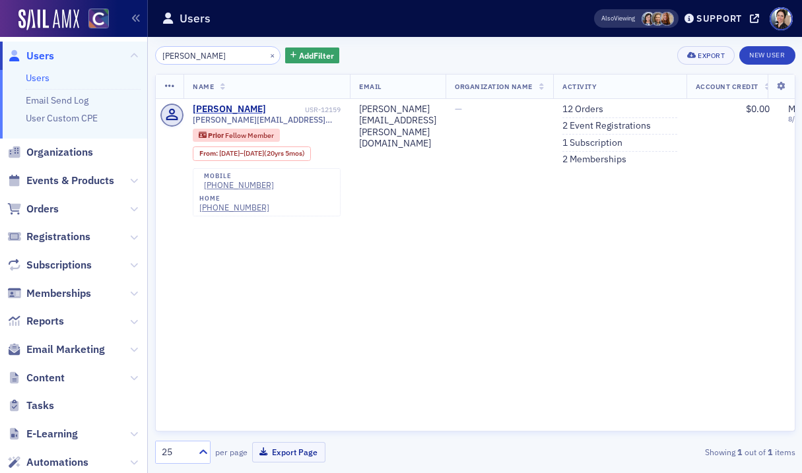
drag, startPoint x: 44, startPoint y: 55, endPoint x: 55, endPoint y: 53, distance: 11.5
click at [44, 55] on span "Users" at bounding box center [40, 56] width 28 height 15
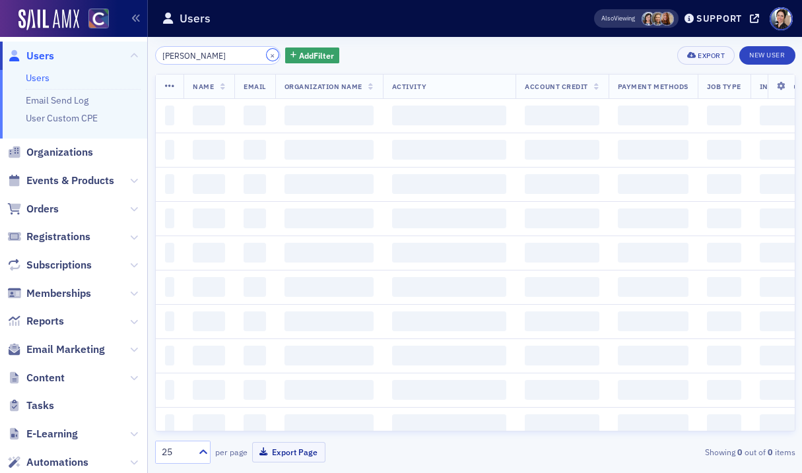
drag, startPoint x: 256, startPoint y: 57, endPoint x: 232, endPoint y: 46, distance: 27.2
click at [267, 57] on button "×" at bounding box center [273, 55] width 12 height 12
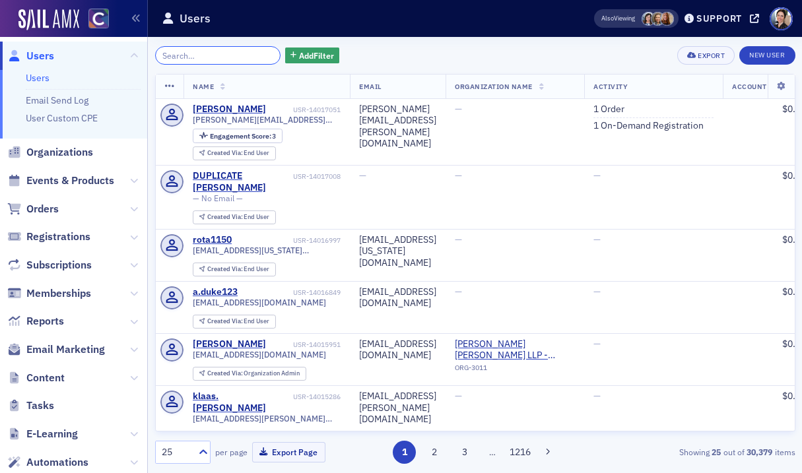
paste input "Carley Jenkins"
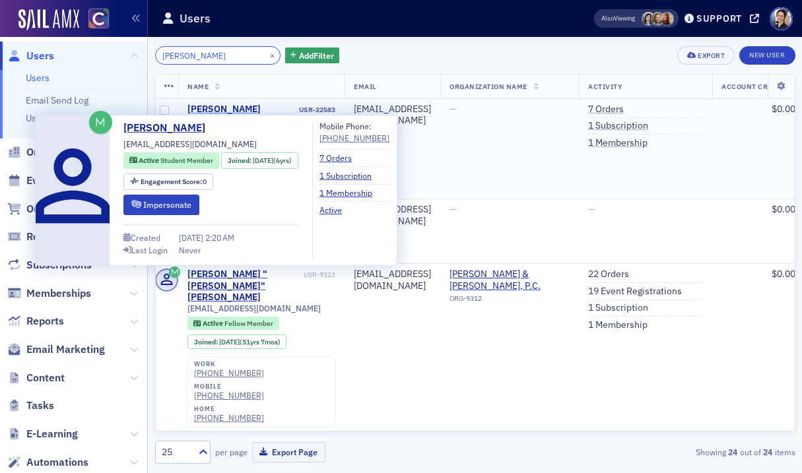
scroll to position [0, 4]
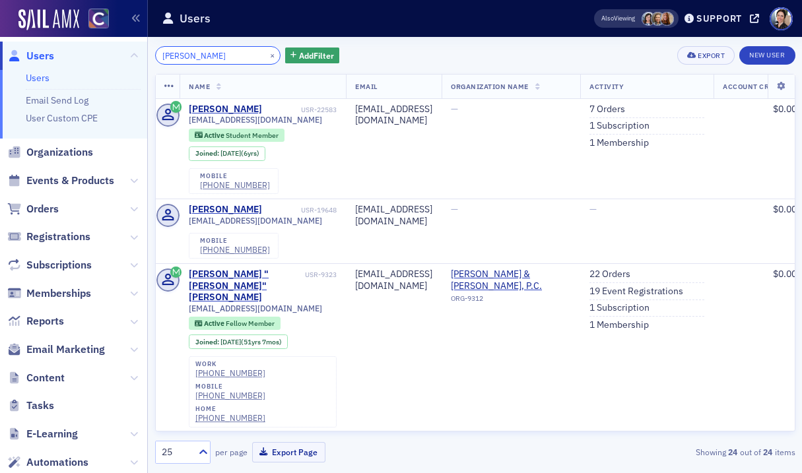
type input "Carley Jenkins"
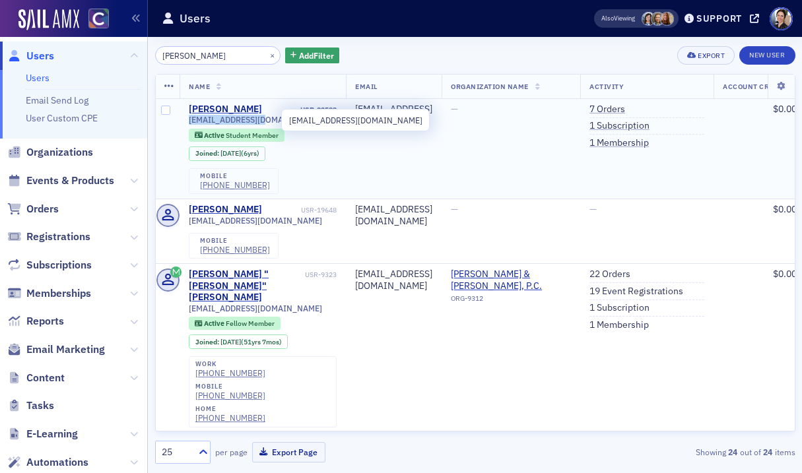
drag, startPoint x: 188, startPoint y: 121, endPoint x: 257, endPoint y: 121, distance: 69.3
click at [262, 121] on td "Carley Jenkins USR-22583 cjenkin3@uccs.edu Active Student Member Joined : 8/21/…" at bounding box center [263, 149] width 166 height 100
copy span "cjenkin3@uccs.edu"
drag, startPoint x: 298, startPoint y: 110, endPoint x: 337, endPoint y: 110, distance: 38.9
click at [343, 111] on td "Carley Jenkins USR-22583 cjenkin3@uccs.edu Active Student Member Joined : 8/21/…" at bounding box center [263, 149] width 166 height 100
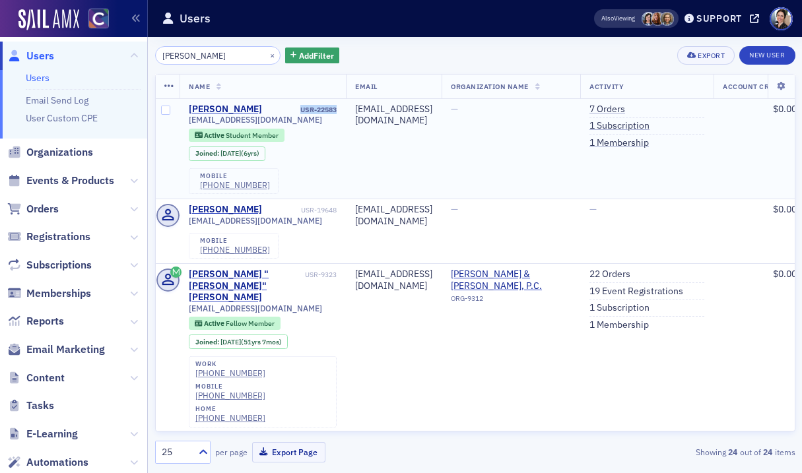
copy div "USR-22583"
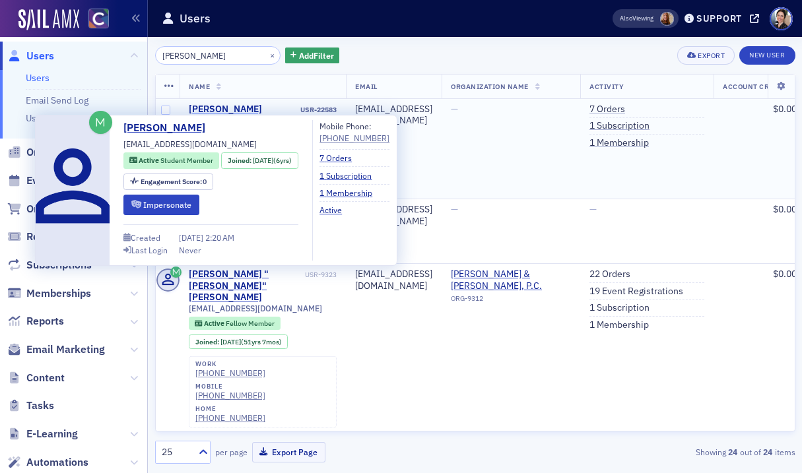
click at [211, 108] on div "Carley Jenkins" at bounding box center [225, 110] width 73 height 12
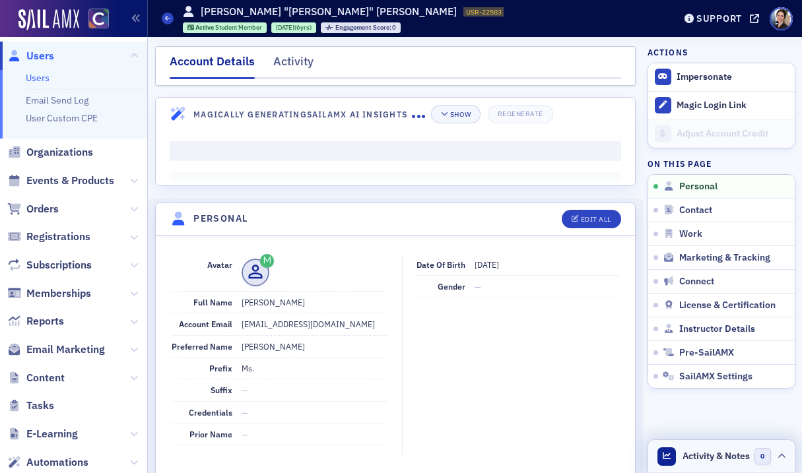
click at [723, 455] on span "Activity & Notes" at bounding box center [715, 456] width 67 height 14
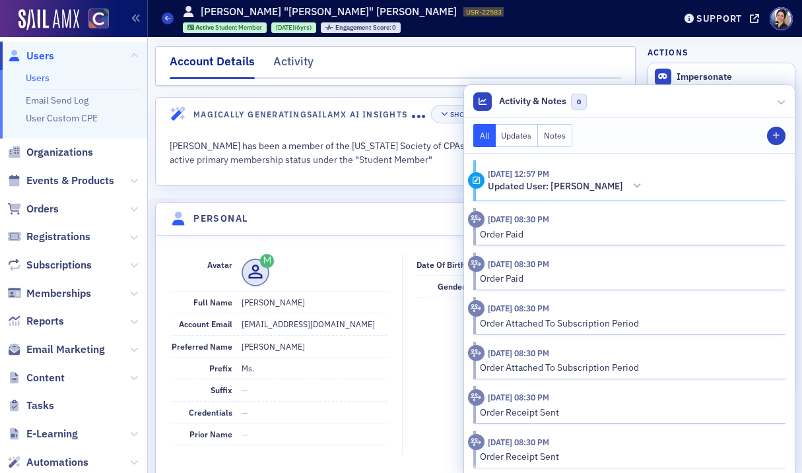
click at [556, 137] on button "Notes" at bounding box center [555, 135] width 34 height 23
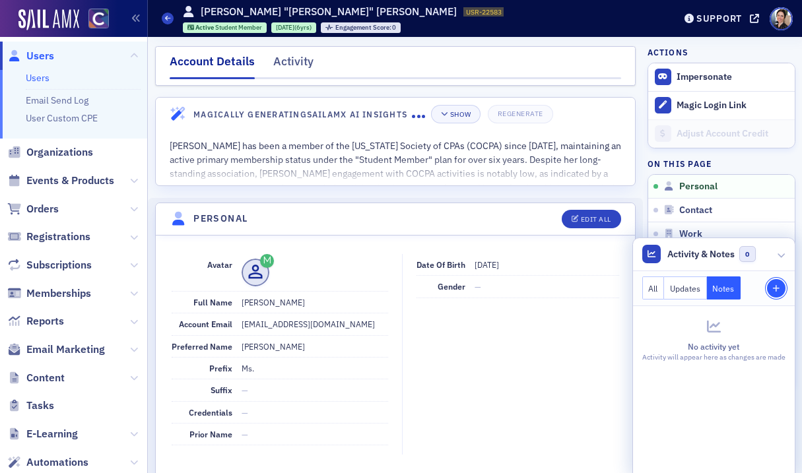
click at [775, 288] on icon "button" at bounding box center [776, 289] width 8 height 8
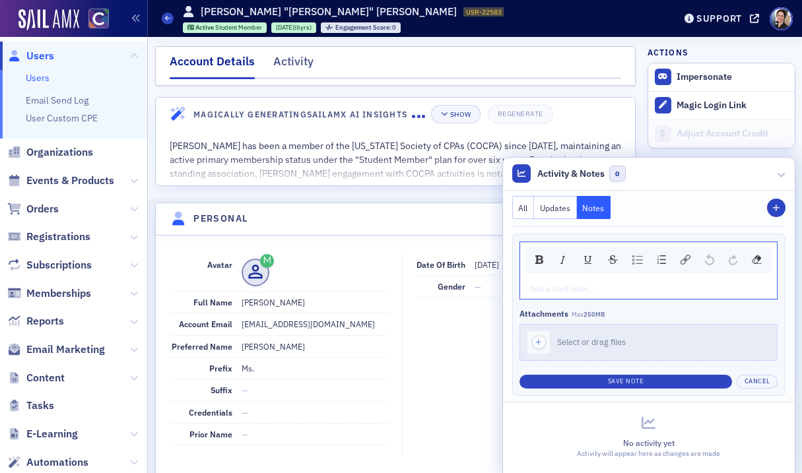
click at [558, 294] on div "rdw-editor" at bounding box center [649, 288] width 238 height 12
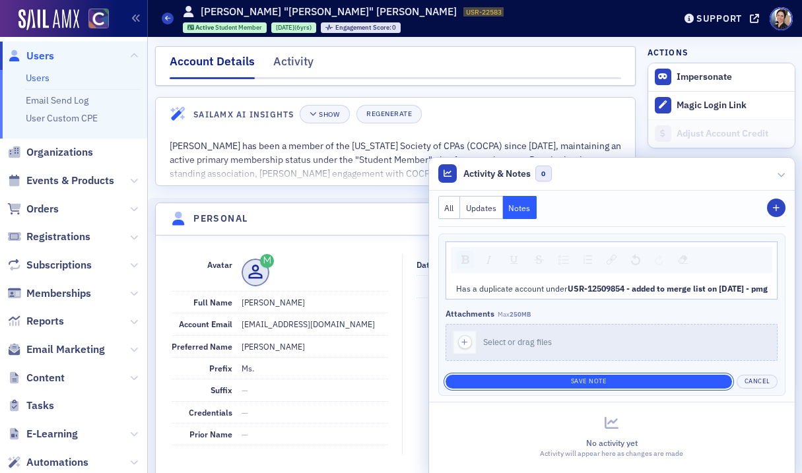
click at [579, 382] on button "Save Note" at bounding box center [588, 382] width 286 height 14
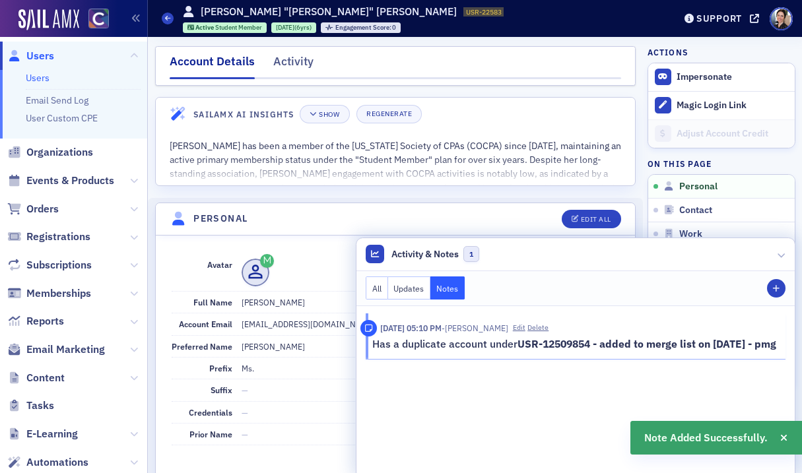
click at [296, 226] on header "Personal Edit All" at bounding box center [396, 219] width 480 height 32
click at [44, 55] on span "Users" at bounding box center [40, 56] width 28 height 15
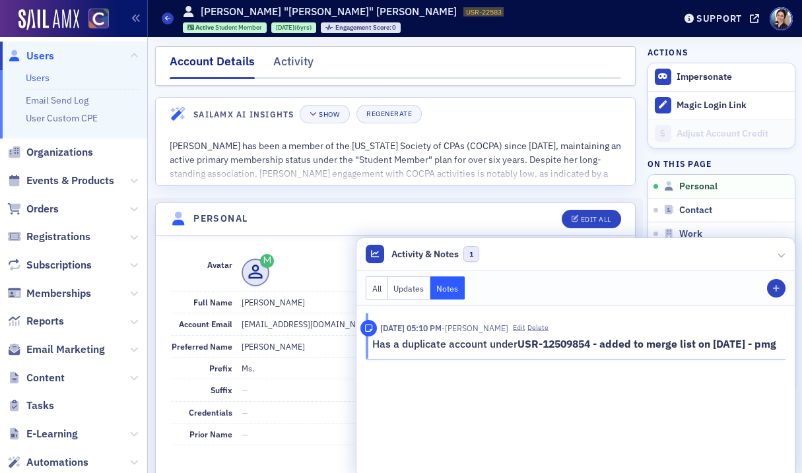
click at [45, 55] on span "Users" at bounding box center [40, 56] width 28 height 15
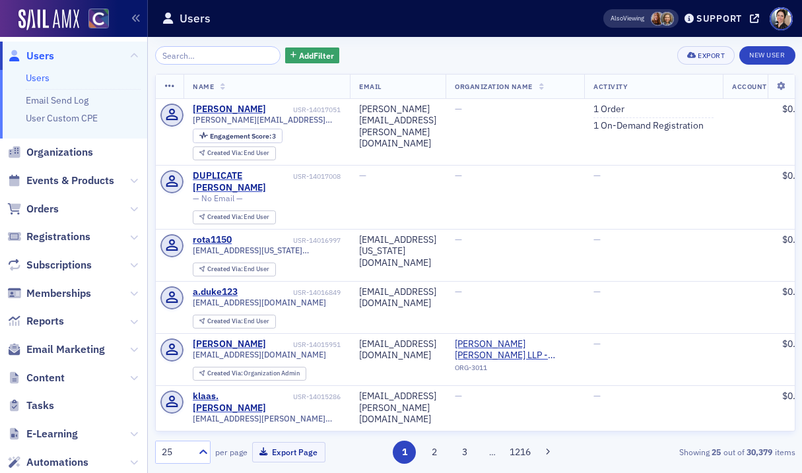
click at [191, 57] on input "search" at bounding box center [218, 55] width 126 height 18
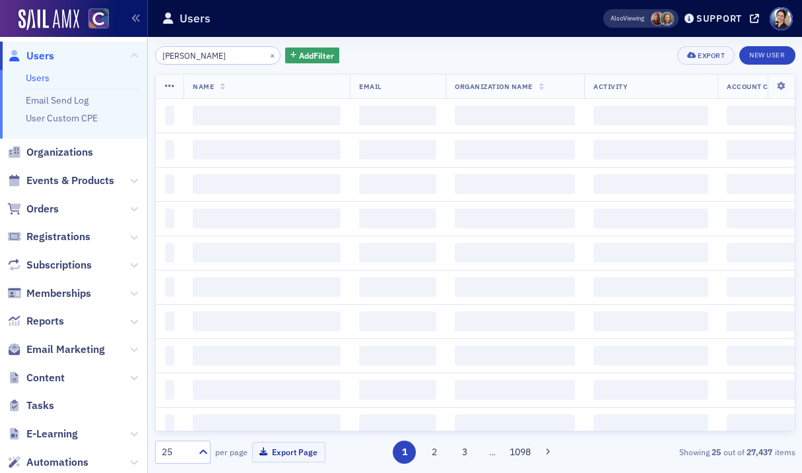
type input "carley jenkins"
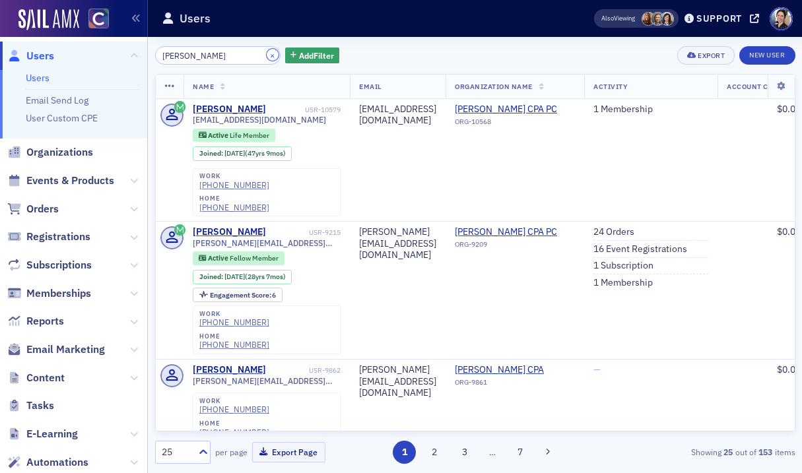
click at [267, 54] on button "×" at bounding box center [273, 55] width 12 height 12
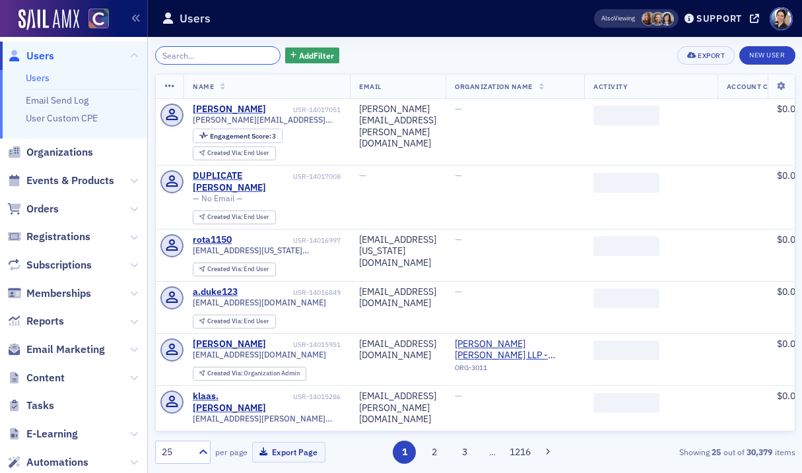
paste input "[EMAIL_ADDRESS][DOMAIN_NAME]"
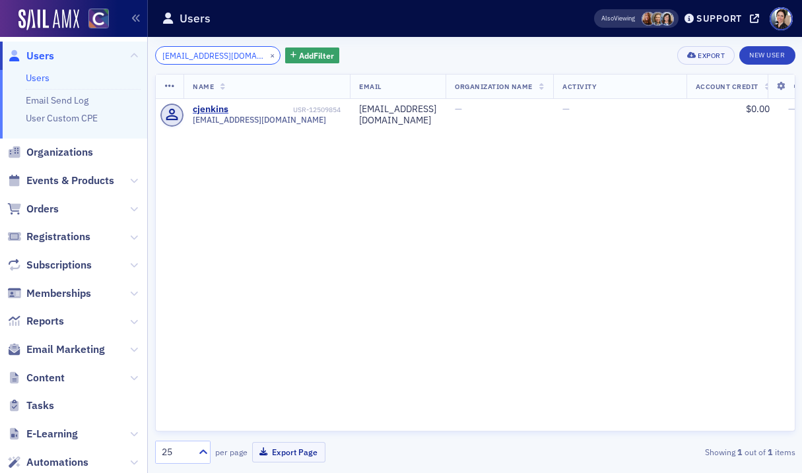
scroll to position [0, 5]
type input "[EMAIL_ADDRESS][DOMAIN_NAME]"
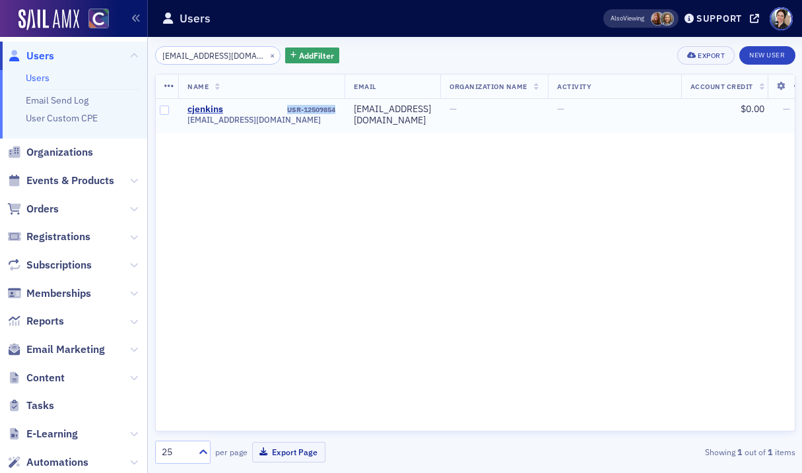
drag, startPoint x: 282, startPoint y: 112, endPoint x: 333, endPoint y: 112, distance: 50.8
click at [337, 112] on td "cjenkins USR-12509854 [EMAIL_ADDRESS][DOMAIN_NAME]" at bounding box center [261, 116] width 166 height 34
copy div "USR-12509854"
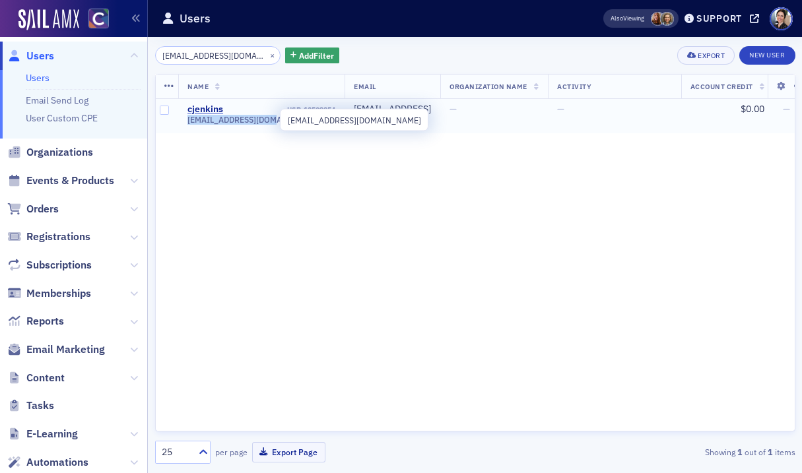
drag, startPoint x: 181, startPoint y: 121, endPoint x: 269, endPoint y: 126, distance: 87.9
click at [274, 126] on td "cjenkins USR-12509854 [EMAIL_ADDRESS][DOMAIN_NAME]" at bounding box center [261, 116] width 166 height 34
copy span "[EMAIL_ADDRESS][DOMAIN_NAME]"
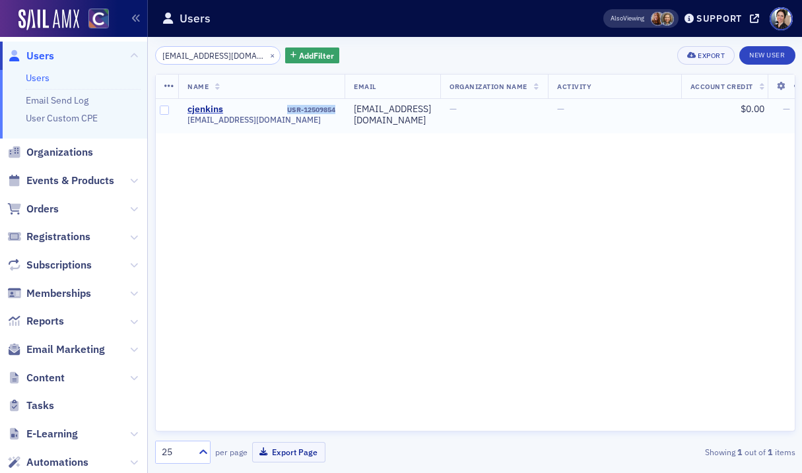
drag, startPoint x: 284, startPoint y: 111, endPoint x: 329, endPoint y: 110, distance: 45.5
click at [337, 111] on td "cjenkins USR-12509854 [EMAIL_ADDRESS][DOMAIN_NAME]" at bounding box center [261, 116] width 166 height 34
copy div "USR-12509854"
